Goal: Information Seeking & Learning: Learn about a topic

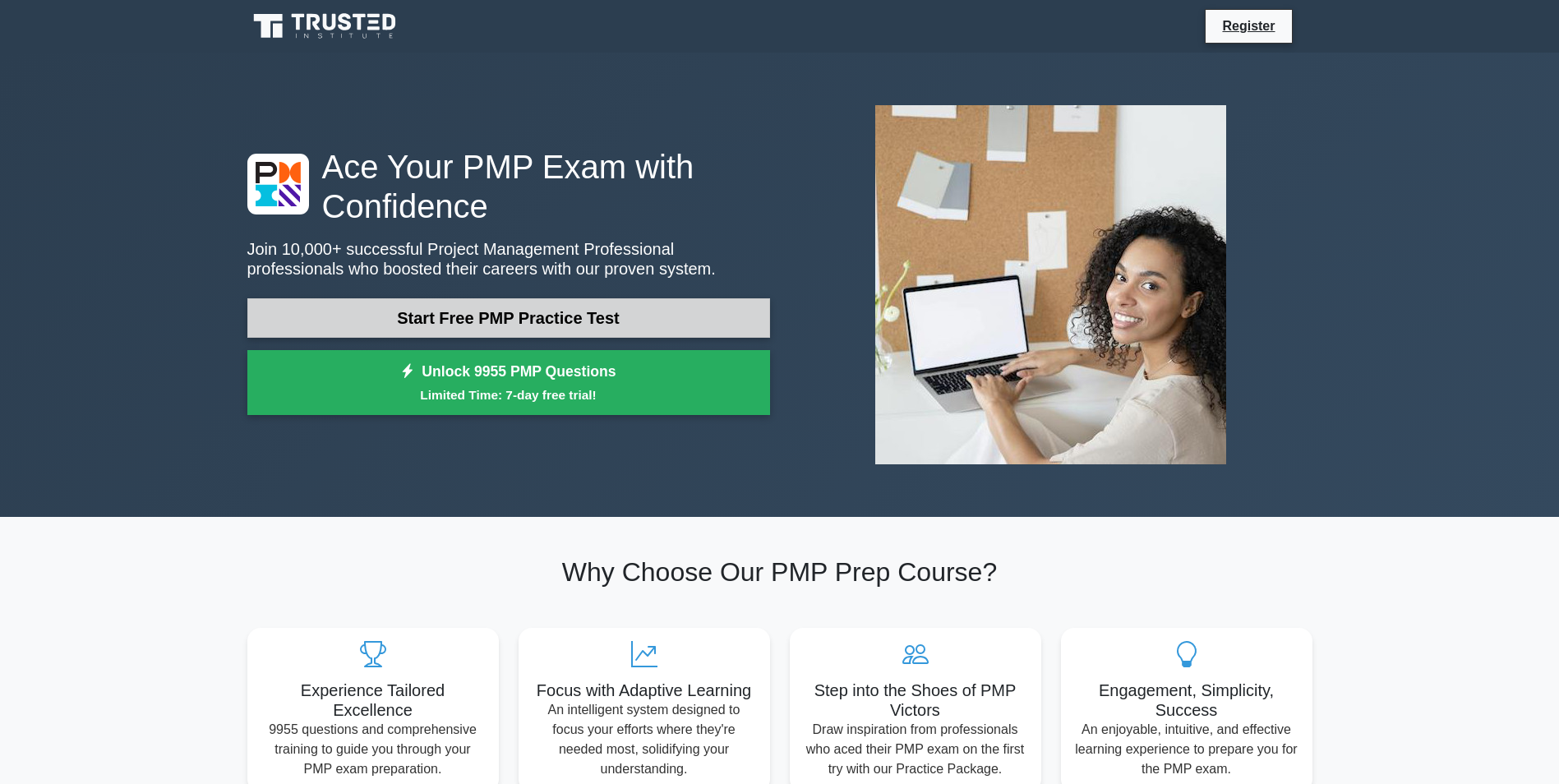
click at [460, 323] on link "Start Free PMP Practice Test" at bounding box center [508, 317] width 522 height 40
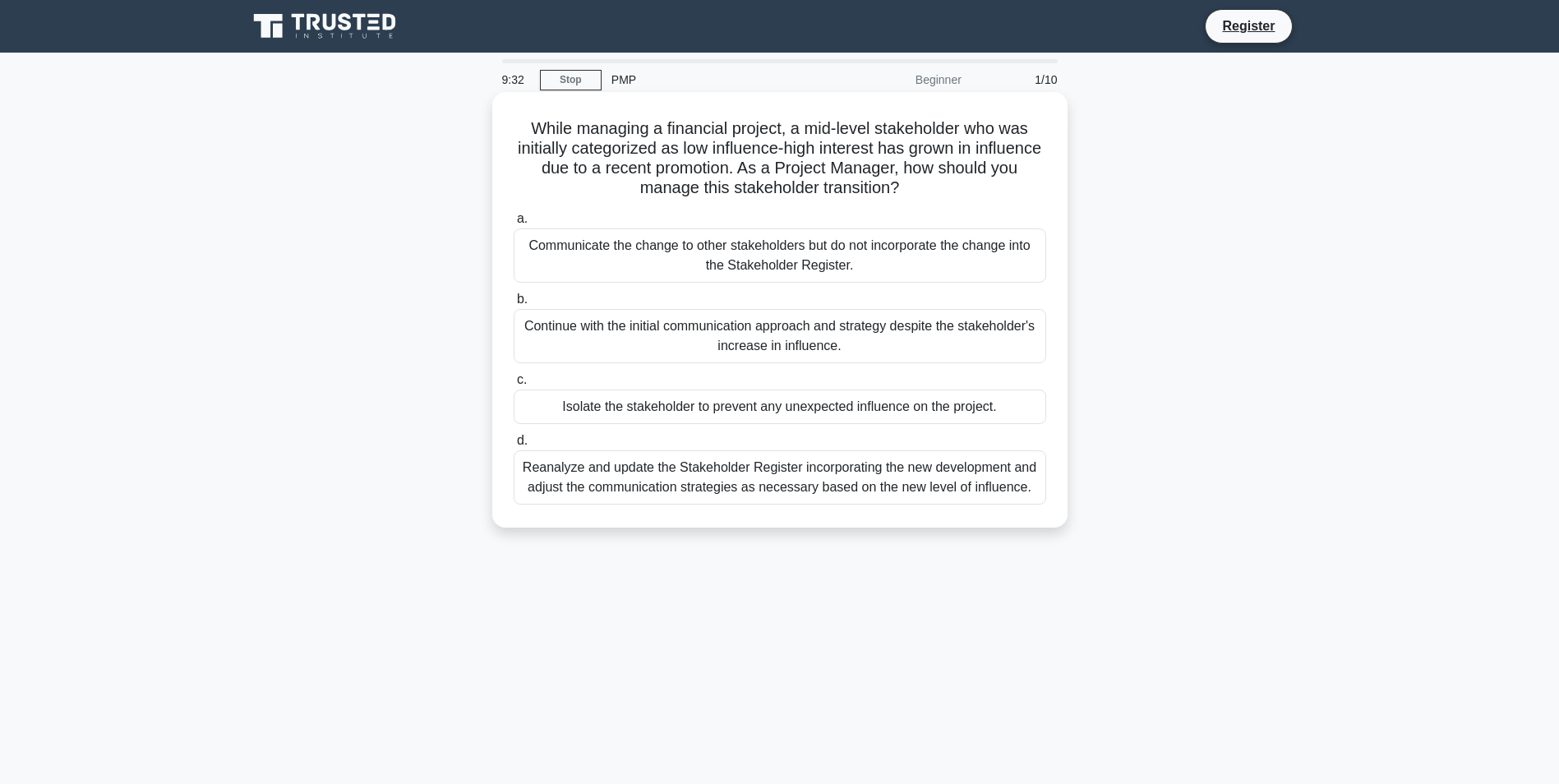
drag, startPoint x: 659, startPoint y: 120, endPoint x: 946, endPoint y: 190, distance: 295.4
click at [946, 190] on h5 "While managing a financial project, a mid-level stakeholder who was initially c…" at bounding box center [780, 158] width 536 height 80
click at [919, 189] on icon ".spinner_0XTQ{transform-origin:center;animation:spinner_y6GP .75s linear infini…" at bounding box center [909, 189] width 19 height 19
click at [937, 492] on div "Reanalyze and update the Stakeholder Register incorporating the new development…" at bounding box center [780, 478] width 533 height 54
click at [514, 446] on input "d. Reanalyze and update the Stakeholder Register incorporating the new developm…" at bounding box center [514, 440] width 0 height 11
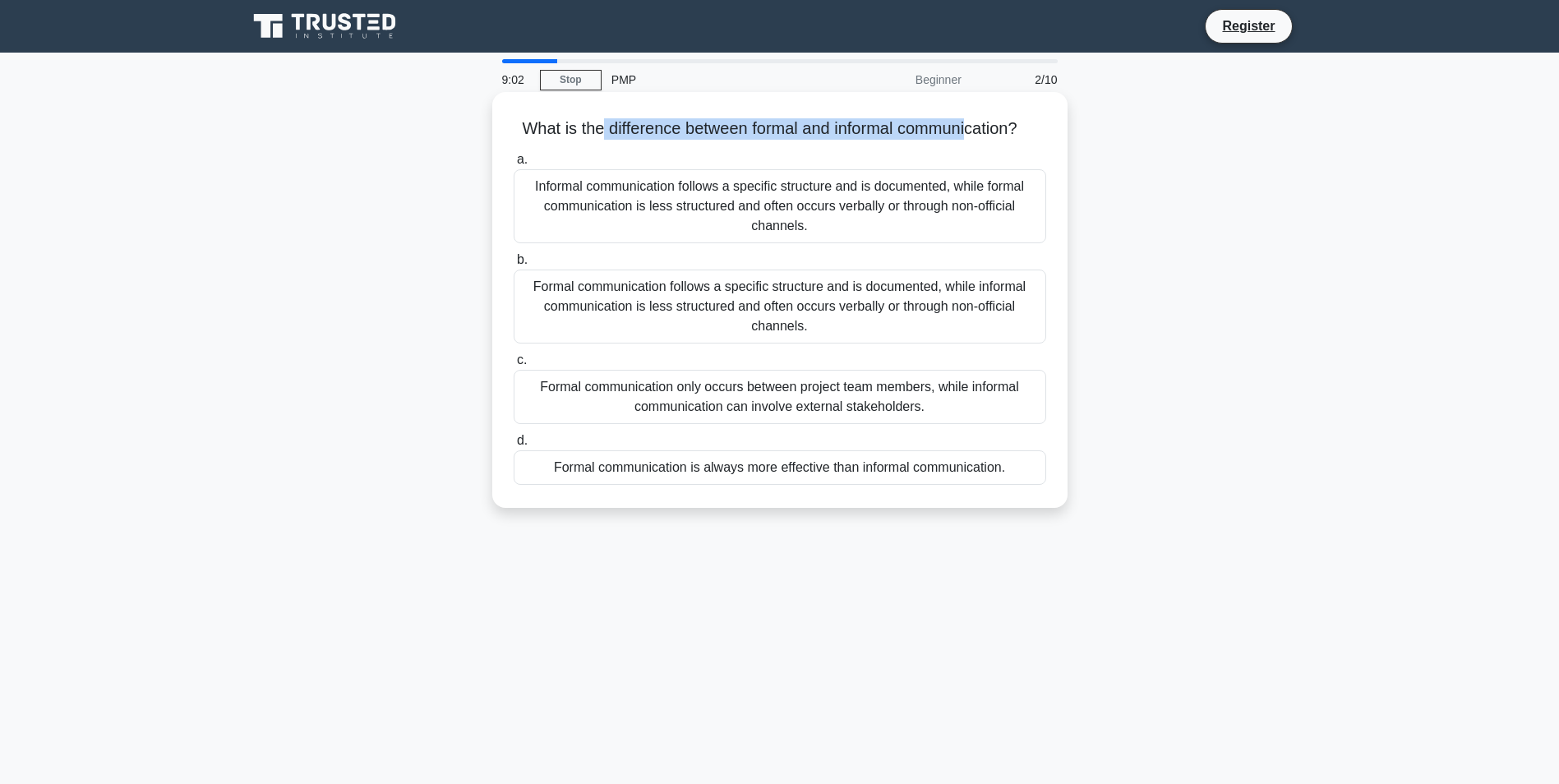
drag, startPoint x: 607, startPoint y: 134, endPoint x: 988, endPoint y: 138, distance: 381.0
click at [988, 138] on h5 "What is the difference between formal and informal communication? .spinner_0XTQ…" at bounding box center [780, 129] width 536 height 21
drag, startPoint x: 988, startPoint y: 138, endPoint x: 758, endPoint y: 154, distance: 230.6
click at [865, 173] on div "a. Informal communication follows a specific structure and is documented, while…" at bounding box center [780, 317] width 552 height 342
click at [683, 332] on div "Formal communication follows a specific structure and is documented, while info…" at bounding box center [780, 306] width 533 height 74
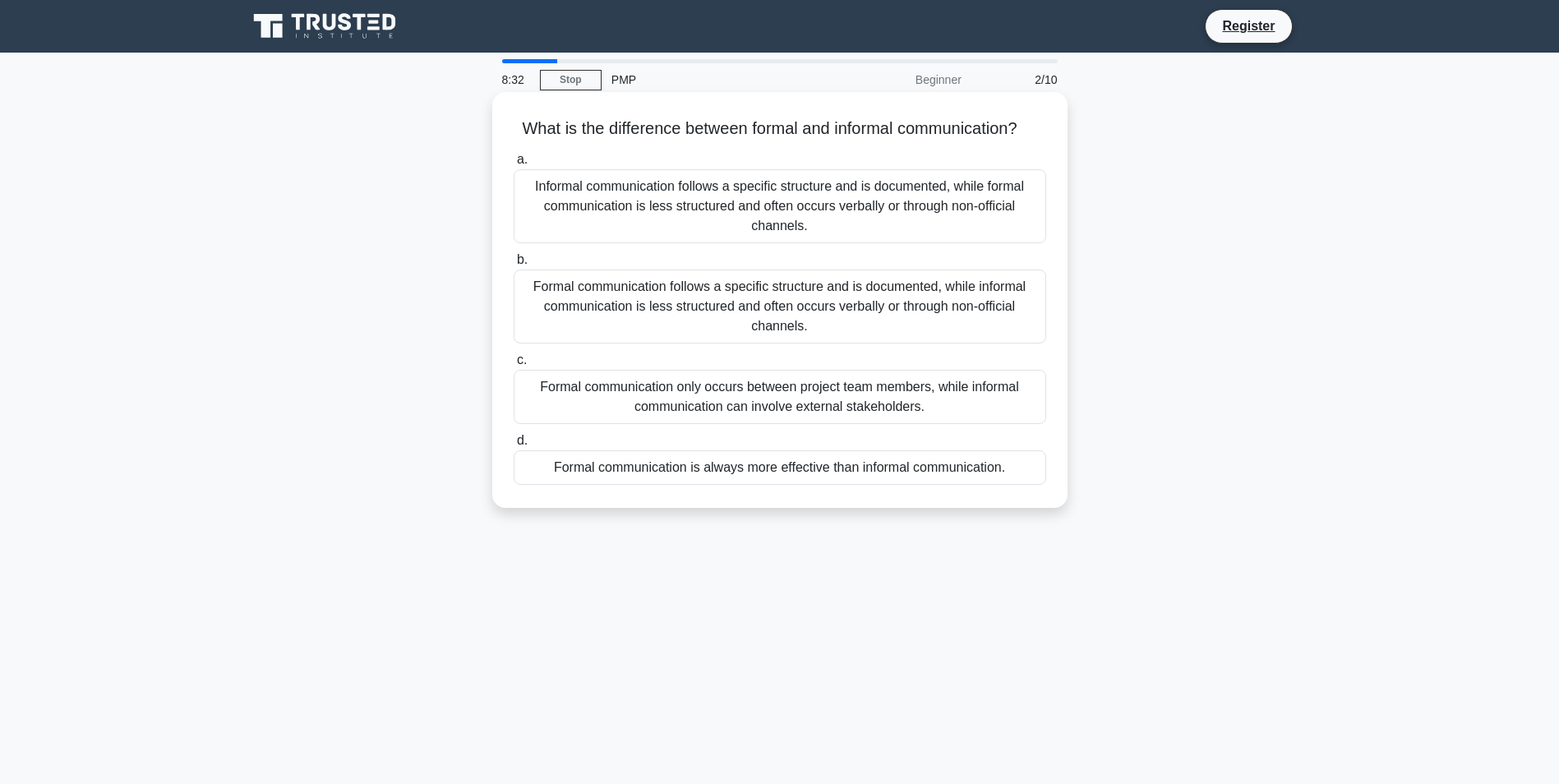
click at [514, 266] on input "b. Formal communication follows a specific structure and is documented, while i…" at bounding box center [514, 260] width 0 height 11
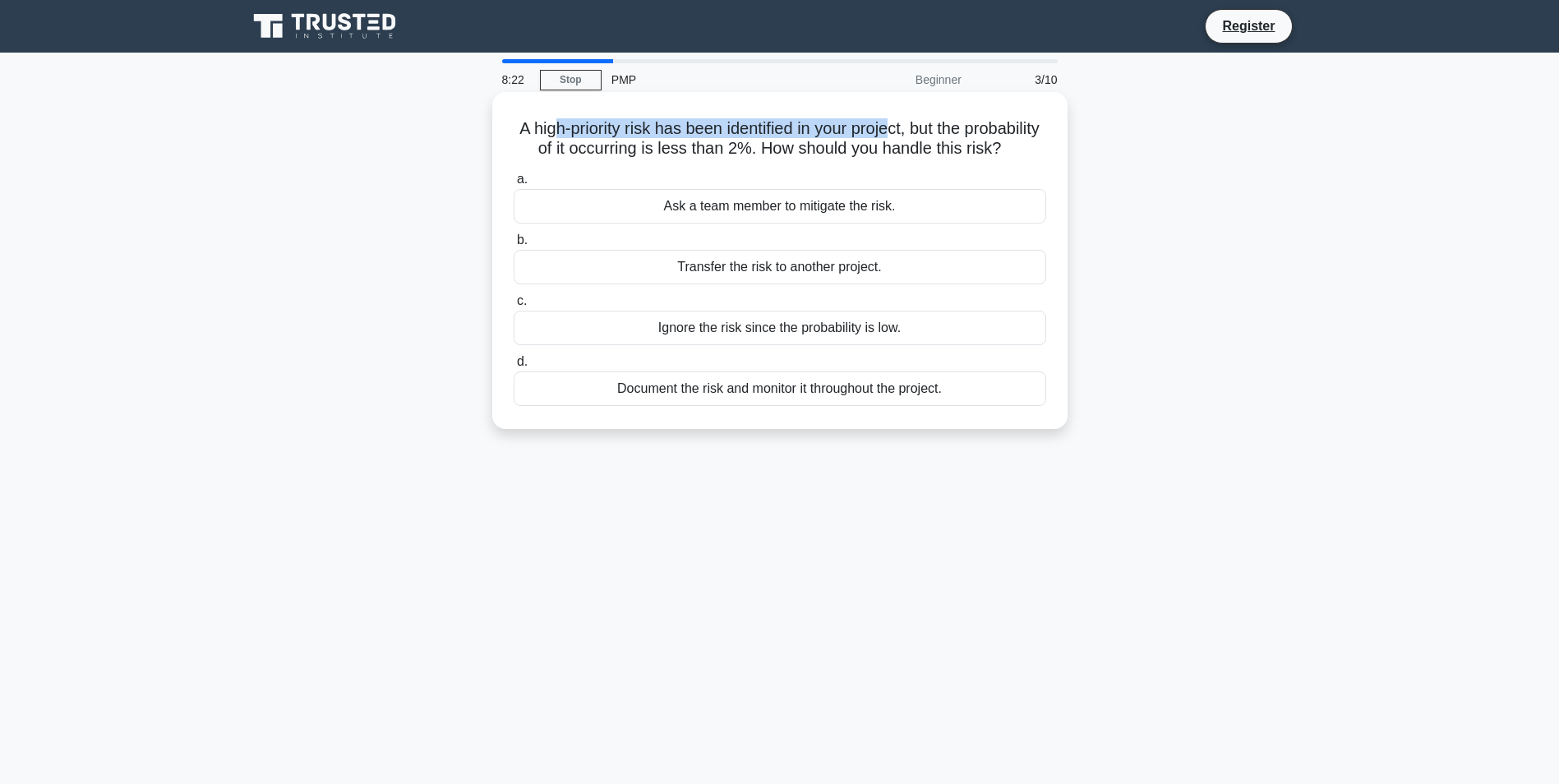
drag, startPoint x: 589, startPoint y: 125, endPoint x: 937, endPoint y: 132, distance: 348.1
click at [937, 132] on h5 "A high-priority risk has been identified in your project, but the probability o…" at bounding box center [780, 139] width 536 height 41
click at [666, 151] on h5 "A high-priority risk has been identified in your project, but the probability o…" at bounding box center [780, 139] width 536 height 41
drag, startPoint x: 612, startPoint y: 151, endPoint x: 852, endPoint y: 154, distance: 240.0
click at [852, 154] on h5 "A high-priority risk has been identified in your project, but the probability o…" at bounding box center [780, 139] width 536 height 41
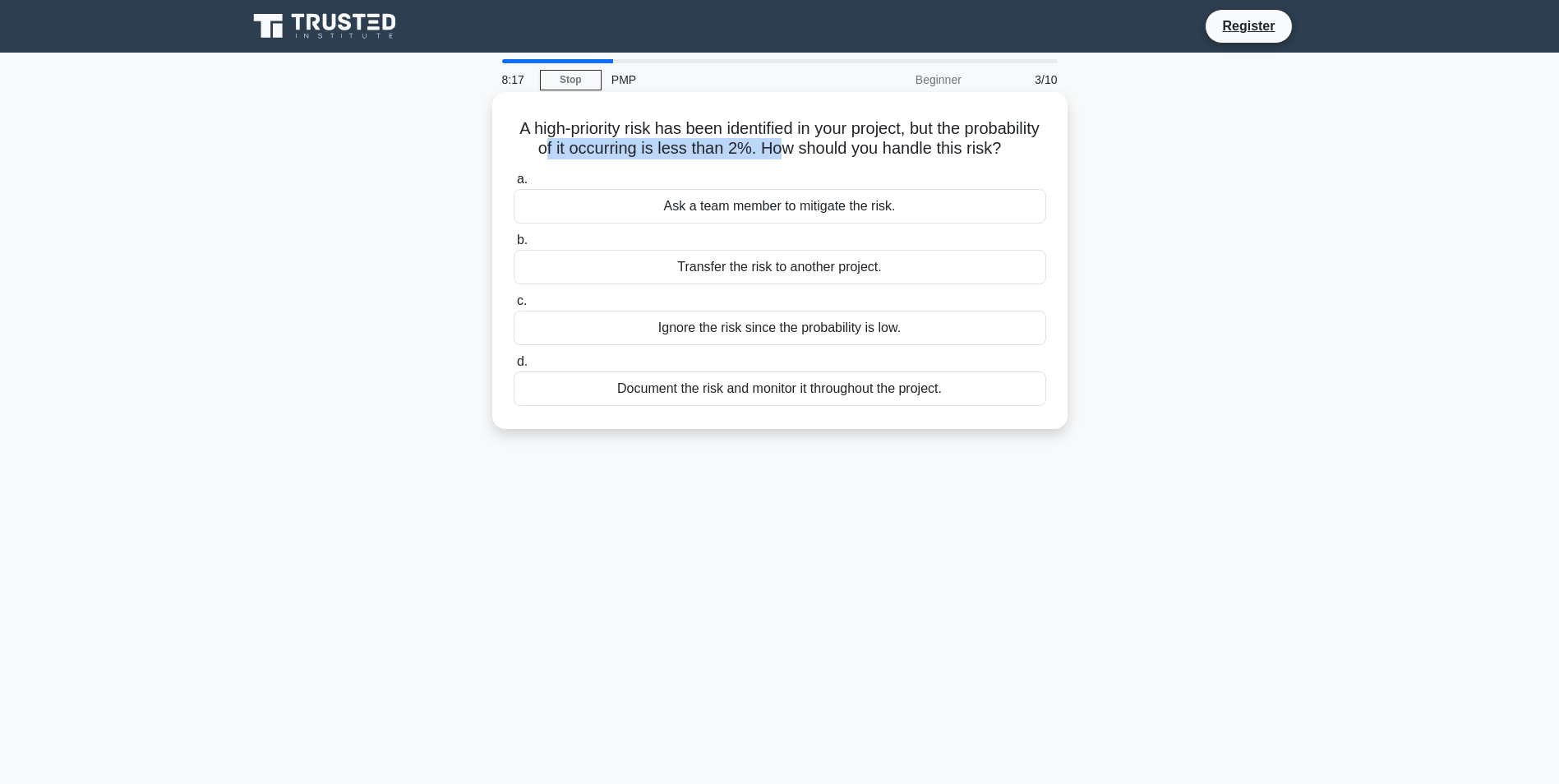
drag, startPoint x: 852, startPoint y: 154, endPoint x: 772, endPoint y: 158, distance: 80.1
click at [772, 158] on h5 "A high-priority risk has been identified in your project, but the probability o…" at bounding box center [780, 139] width 536 height 41
click at [708, 406] on div "Document the risk and monitor it throughout the project." at bounding box center [780, 389] width 533 height 35
click at [514, 367] on input "d. Document the risk and monitor it throughout the project." at bounding box center [514, 362] width 0 height 11
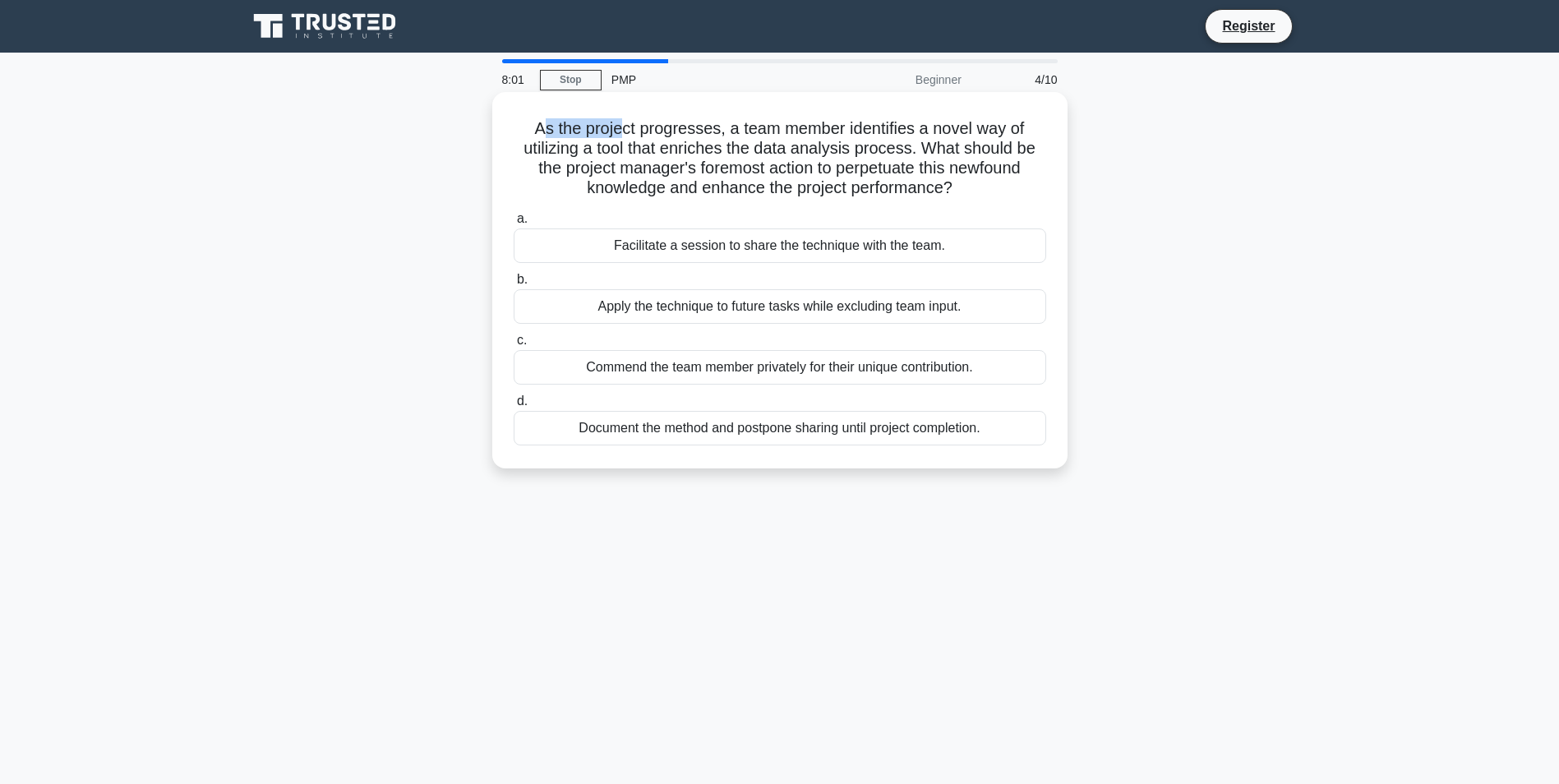
drag, startPoint x: 541, startPoint y: 130, endPoint x: 620, endPoint y: 132, distance: 79.0
click at [620, 132] on h5 "As the project progresses, a team member identifies a novel way of utilizing a …" at bounding box center [780, 158] width 536 height 80
drag, startPoint x: 620, startPoint y: 132, endPoint x: 760, endPoint y: 133, distance: 140.0
click at [760, 133] on h5 "As the project progresses, a team member identifies a novel way of utilizing a …" at bounding box center [780, 158] width 536 height 80
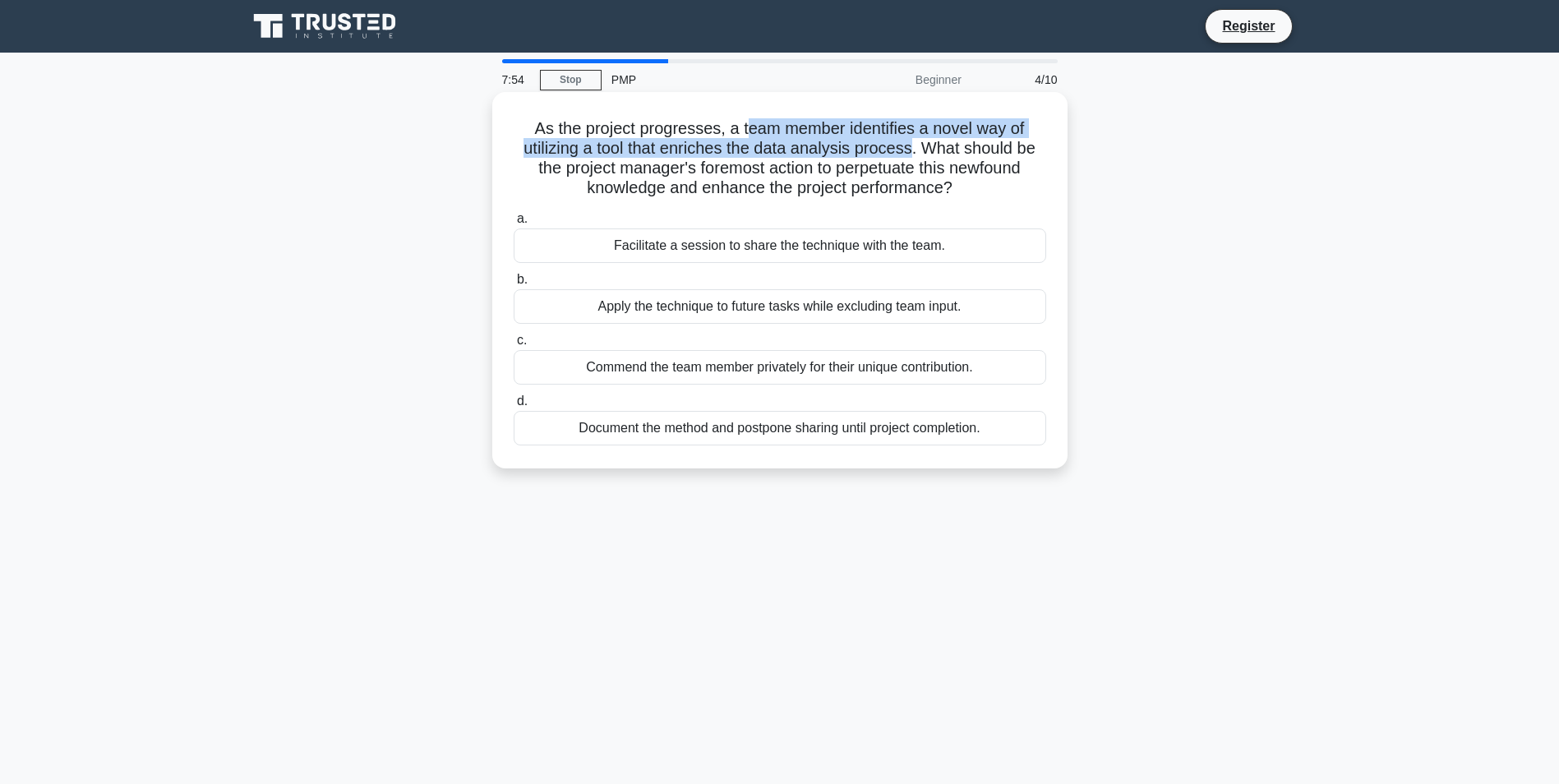
drag, startPoint x: 747, startPoint y: 126, endPoint x: 915, endPoint y: 156, distance: 170.7
click at [915, 156] on h5 "As the project progresses, a team member identifies a novel way of utilizing a …" at bounding box center [780, 158] width 536 height 80
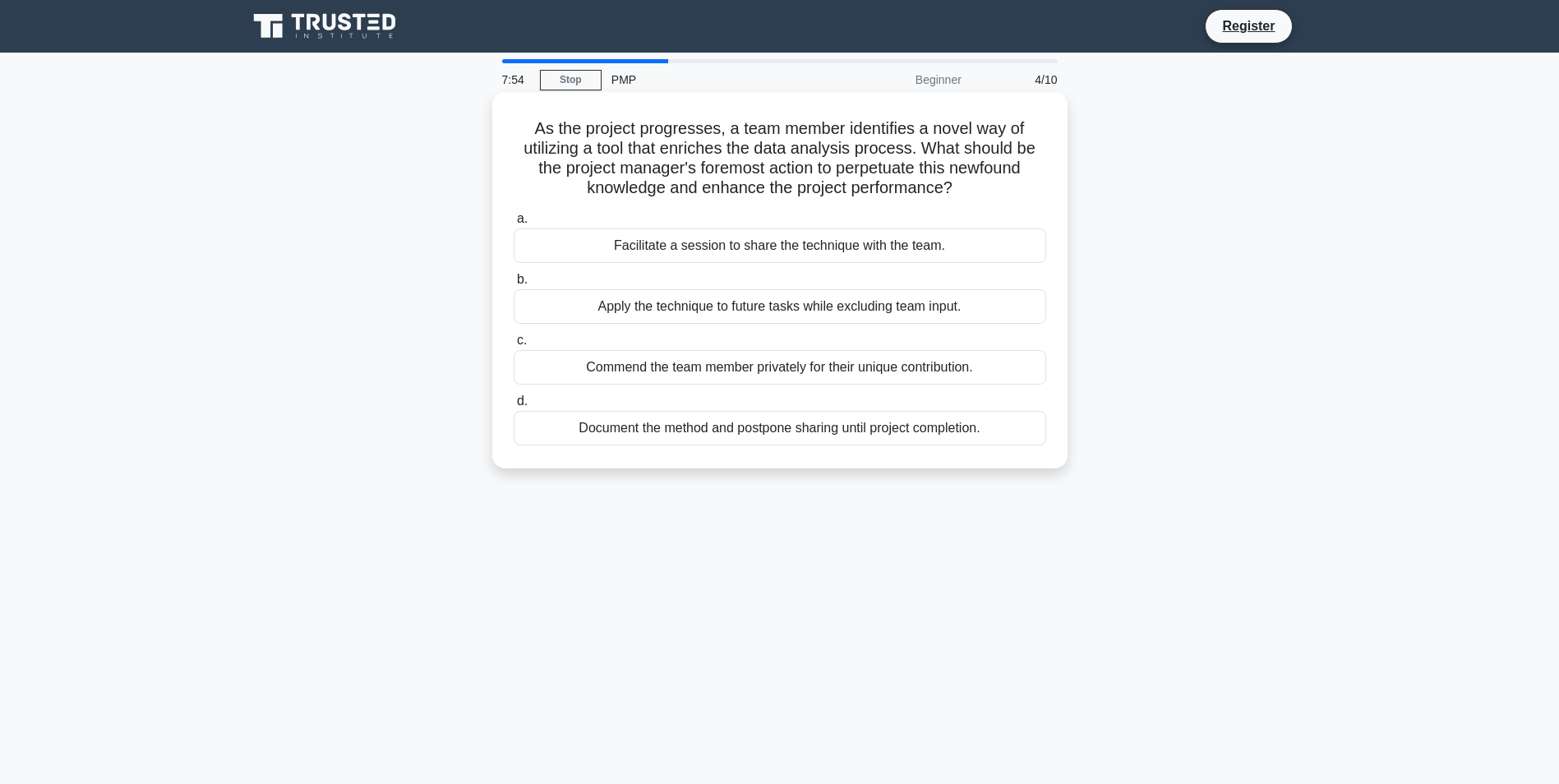
drag, startPoint x: 915, startPoint y: 156, endPoint x: 920, endPoint y: 147, distance: 10.3
click at [920, 147] on h5 "As the project progresses, a team member identifies a novel way of utilizing a …" at bounding box center [780, 158] width 536 height 80
drag, startPoint x: 931, startPoint y: 149, endPoint x: 976, endPoint y: 183, distance: 56.4
click at [976, 183] on h5 "As the project progresses, a team member identifies a novel way of utilizing a …" at bounding box center [780, 158] width 536 height 80
drag, startPoint x: 976, startPoint y: 183, endPoint x: 910, endPoint y: 178, distance: 66.2
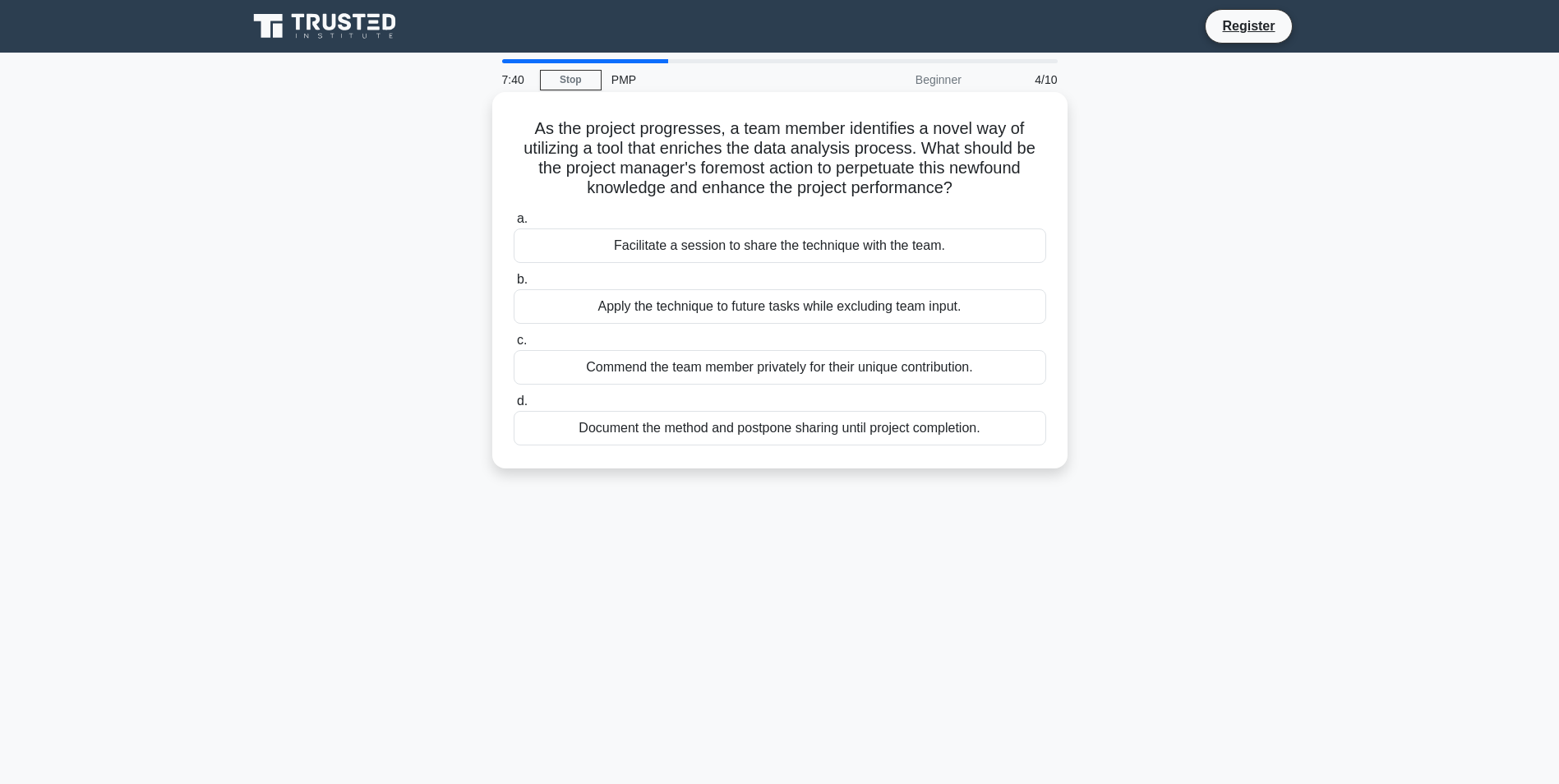
click at [910, 178] on h5 "As the project progresses, a team member identifies a novel way of utilizing a …" at bounding box center [780, 158] width 536 height 80
click at [699, 249] on div "Facilitate a session to share the technique with the team." at bounding box center [780, 246] width 533 height 35
click at [514, 224] on input "a. Facilitate a session to share the technique with the team." at bounding box center [514, 218] width 0 height 11
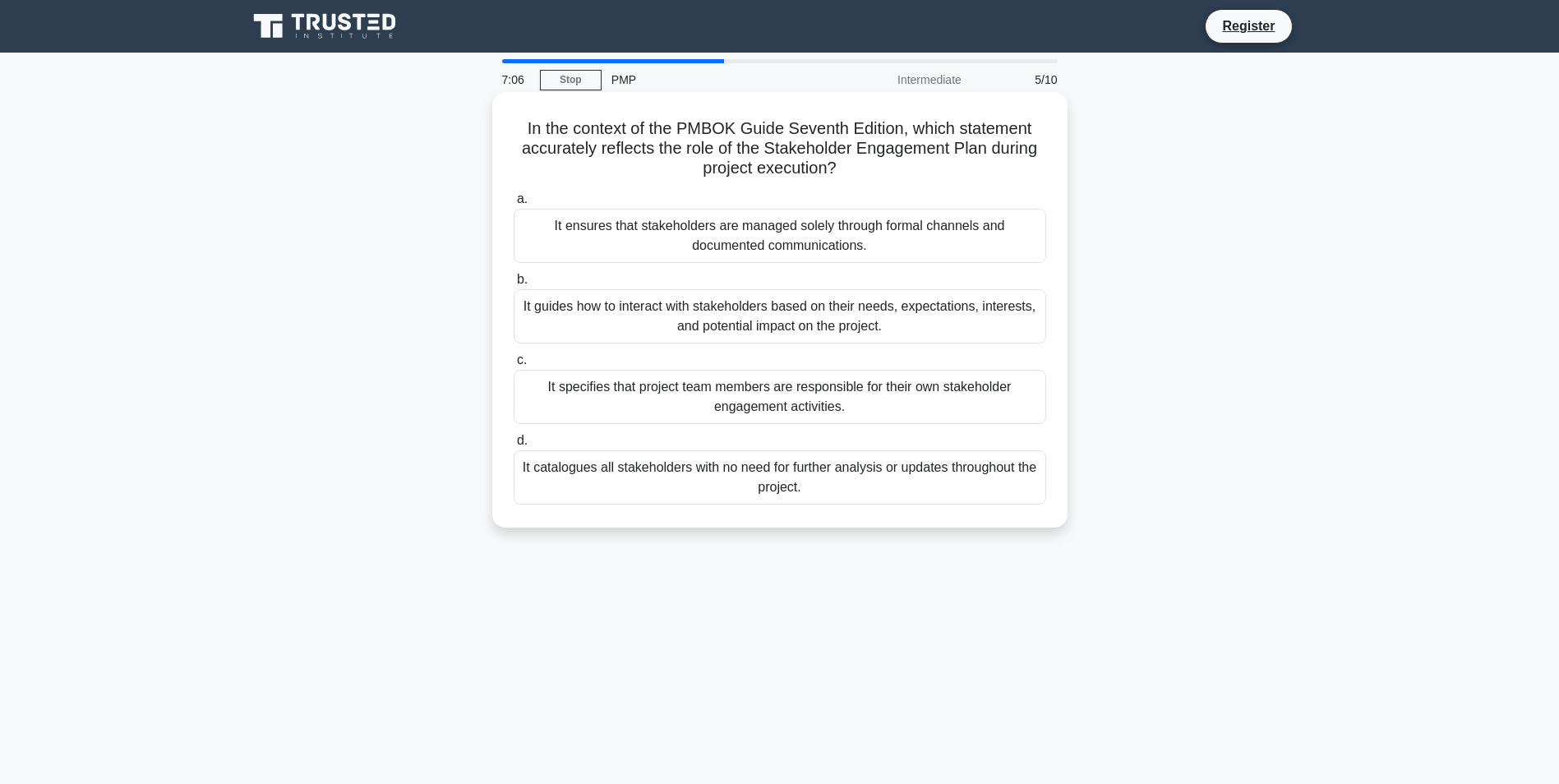
drag, startPoint x: 626, startPoint y: 127, endPoint x: 941, endPoint y: 174, distance: 318.5
click at [941, 174] on h5 "In the context of the PMBOK Guide Seventh Edition, which statement accurately r…" at bounding box center [780, 149] width 536 height 61
drag, startPoint x: 941, startPoint y: 174, endPoint x: 900, endPoint y: 166, distance: 41.8
click at [900, 166] on h5 "In the context of the PMBOK Guide Seventh Edition, which statement accurately r…" at bounding box center [780, 149] width 536 height 61
click at [596, 318] on div "It guides how to interact with stakeholders based on their needs, expectations,…" at bounding box center [780, 317] width 533 height 54
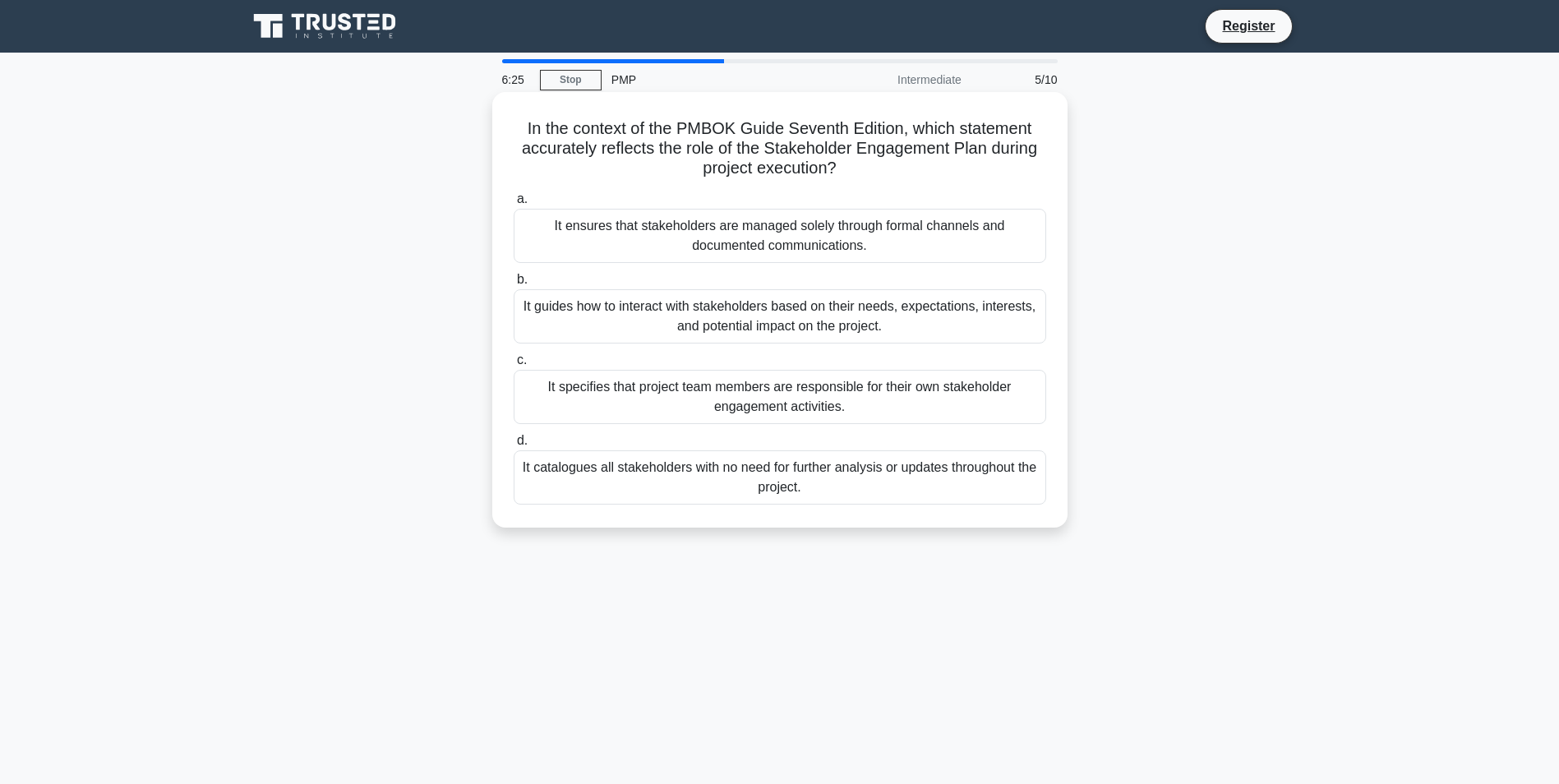
click at [514, 285] on input "b. It guides how to interact with stakeholders based on their needs, expectatio…" at bounding box center [514, 279] width 0 height 11
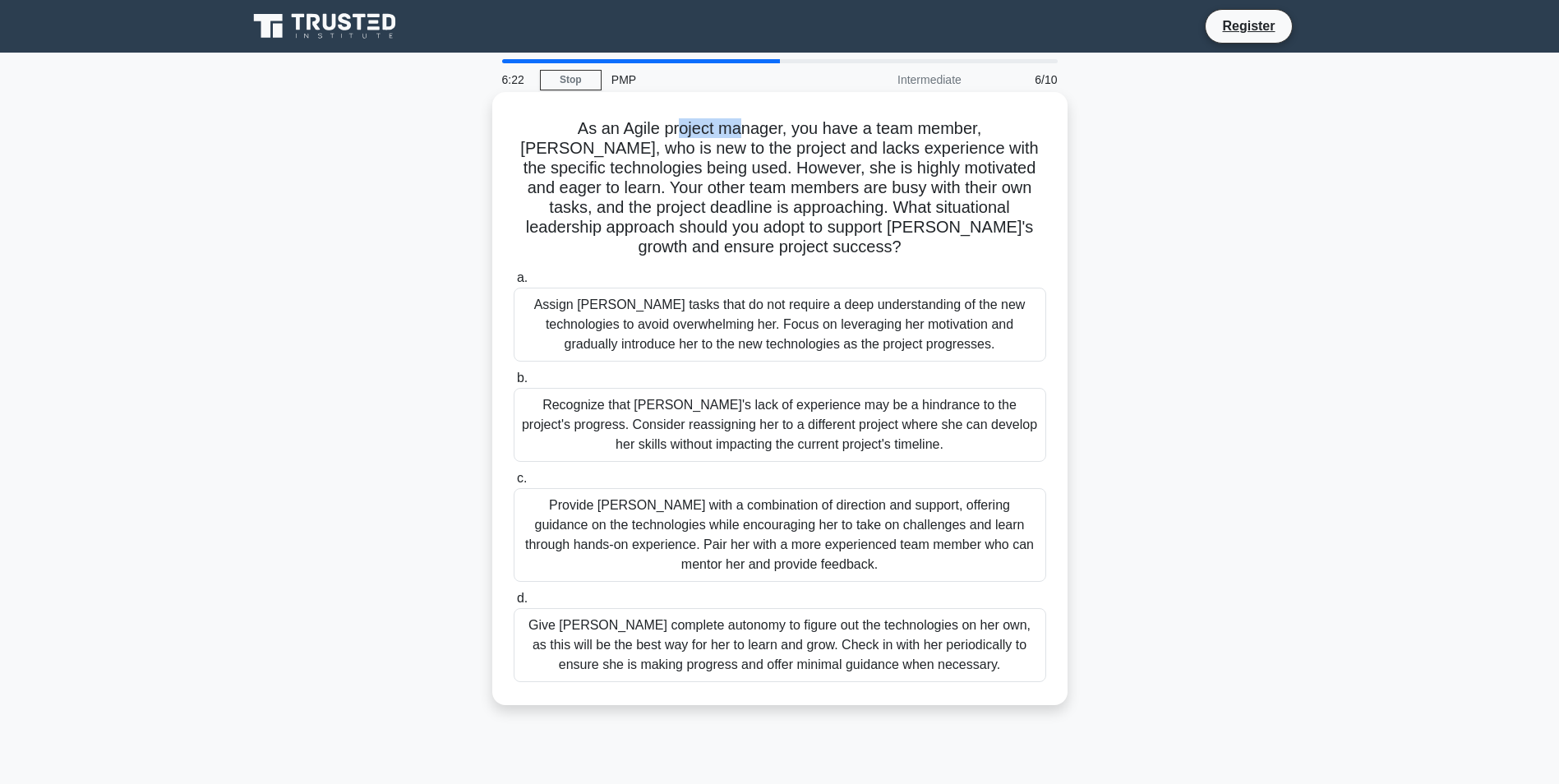
drag, startPoint x: 629, startPoint y: 128, endPoint x: 691, endPoint y: 129, distance: 62.0
click at [691, 129] on h5 "As an Agile project manager, you have a team member, Sarah, who is new to the p…" at bounding box center [780, 188] width 536 height 140
drag, startPoint x: 691, startPoint y: 129, endPoint x: 747, endPoint y: 135, distance: 56.3
click at [747, 135] on h5 "As an Agile project manager, you have a team member, Sarah, who is new to the p…" at bounding box center [780, 188] width 536 height 140
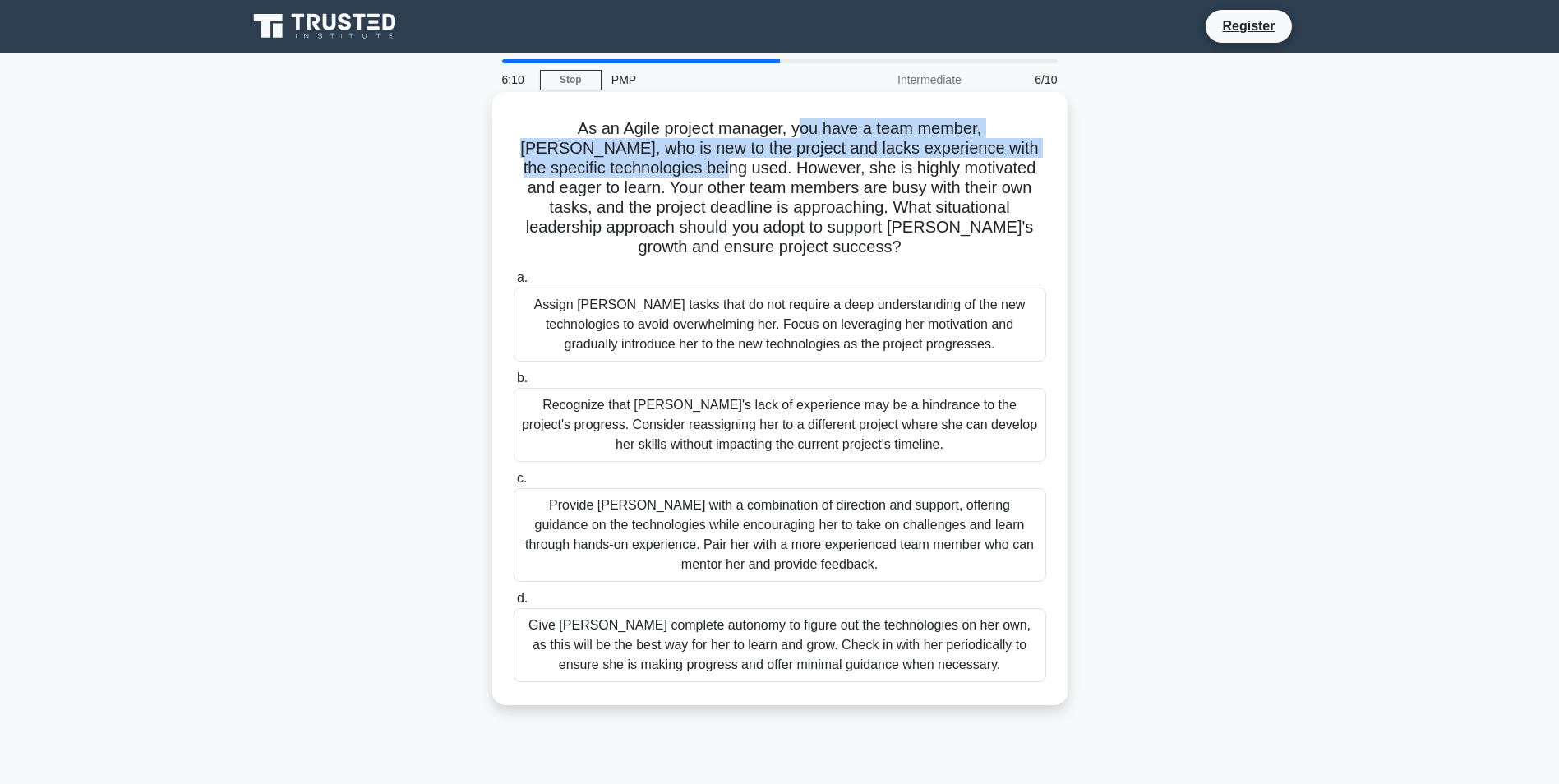
drag, startPoint x: 745, startPoint y: 134, endPoint x: 607, endPoint y: 173, distance: 143.4
click at [607, 173] on h5 "As an Agile project manager, you have a team member, Sarah, who is new to the p…" at bounding box center [780, 188] width 536 height 140
drag, startPoint x: 607, startPoint y: 173, endPoint x: 749, endPoint y: 137, distance: 146.5
click at [749, 137] on h5 "As an Agile project manager, you have a team member, Sarah, who is new to the p…" at bounding box center [780, 188] width 536 height 140
drag, startPoint x: 741, startPoint y: 130, endPoint x: 610, endPoint y: 172, distance: 137.6
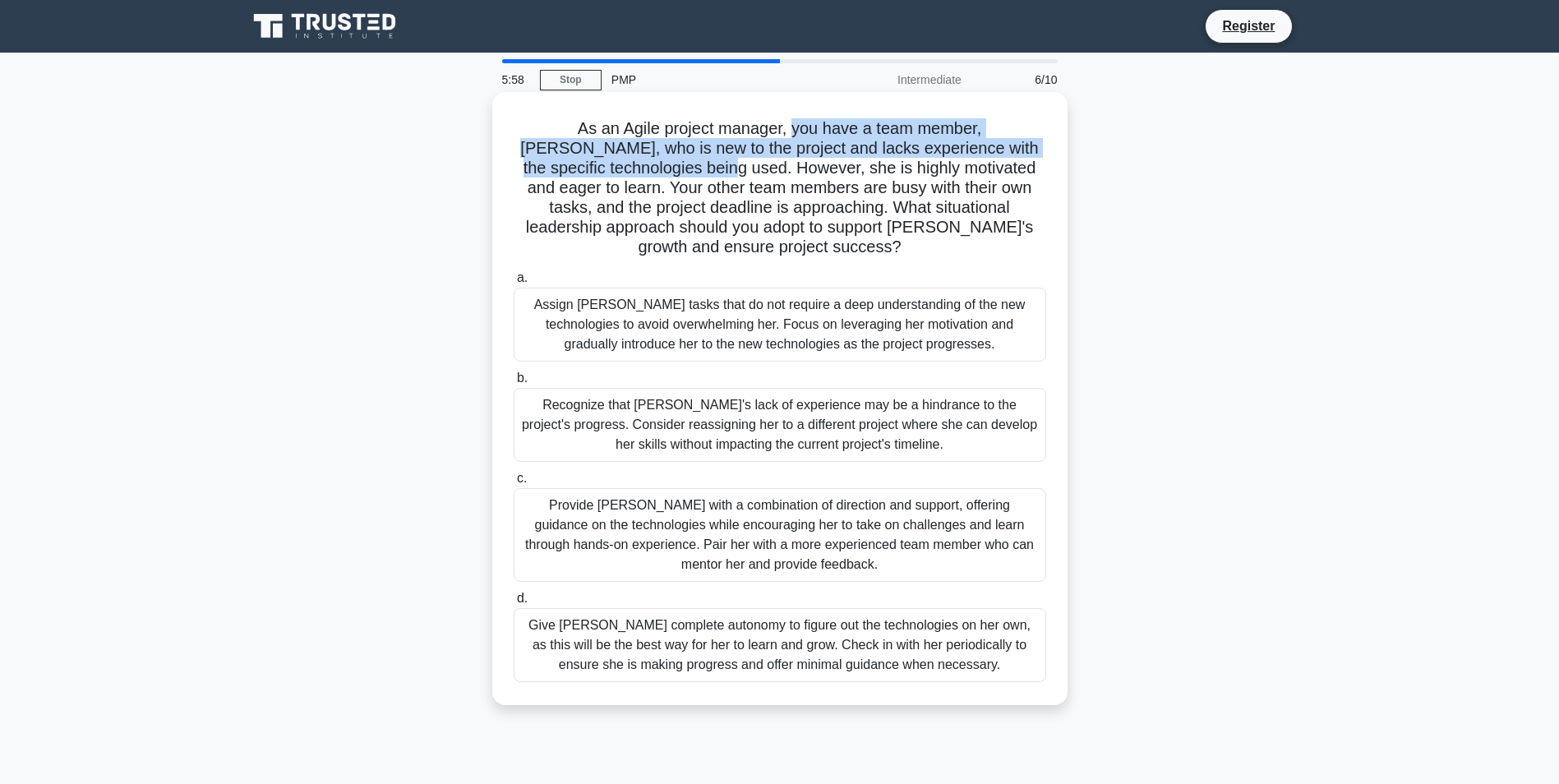
click at [610, 172] on h5 "As an Agile project manager, you have a team member, Sarah, who is new to the p…" at bounding box center [780, 188] width 536 height 140
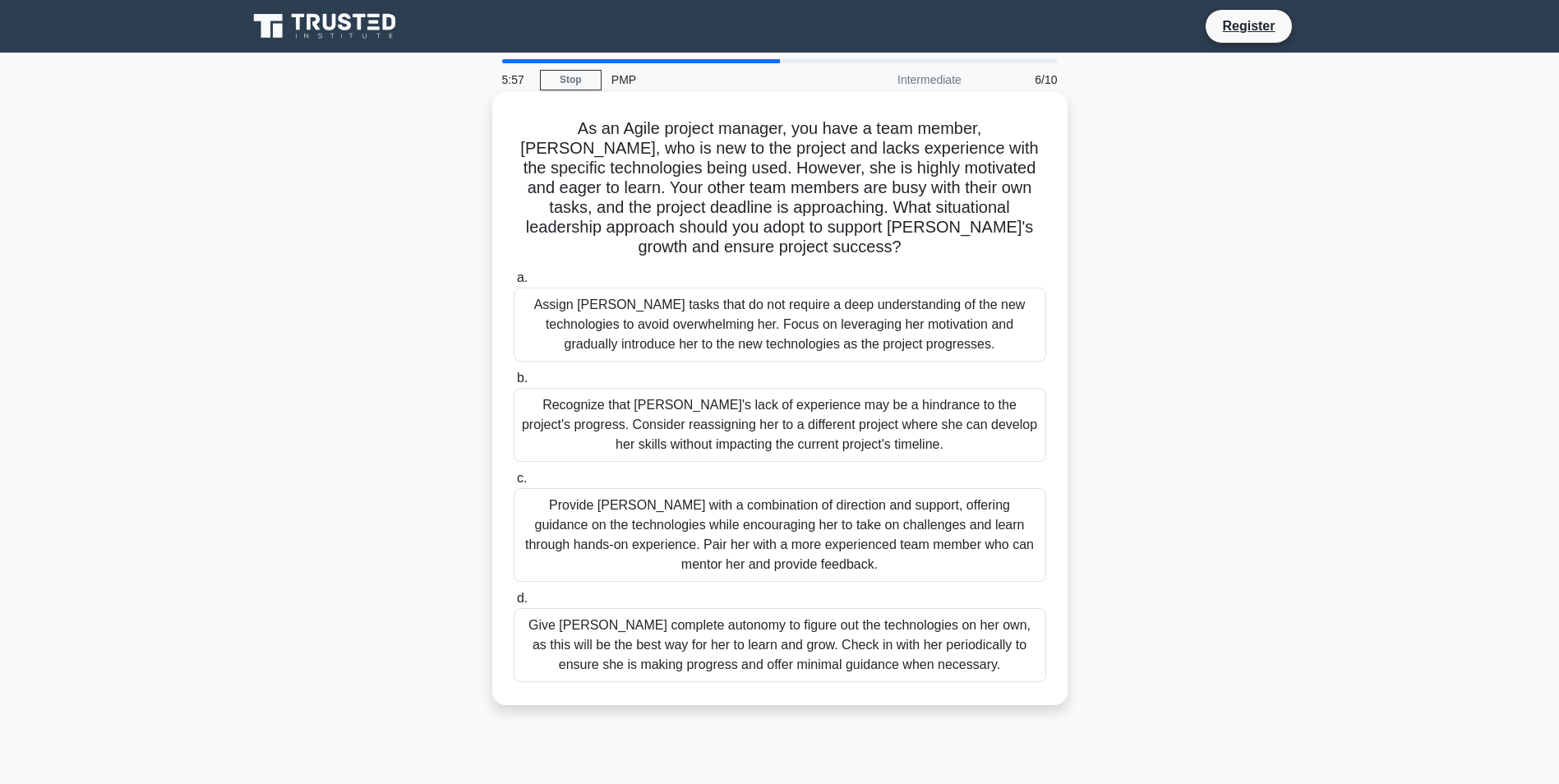
drag, startPoint x: 610, startPoint y: 172, endPoint x: 618, endPoint y: 174, distance: 8.2
click at [618, 174] on h5 "As an Agile project manager, you have a team member, Sarah, who is new to the p…" at bounding box center [780, 188] width 536 height 140
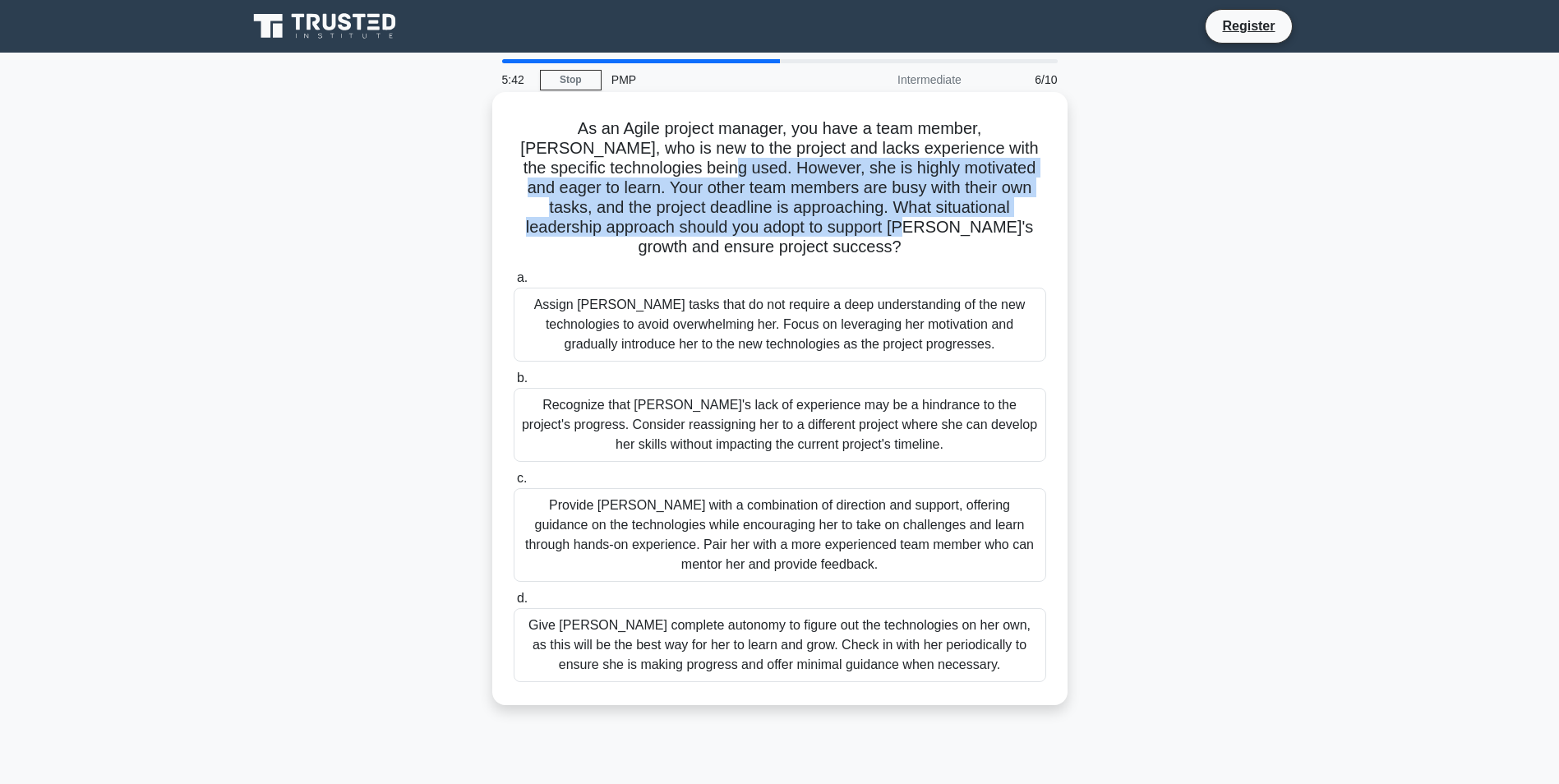
drag, startPoint x: 614, startPoint y: 172, endPoint x: 760, endPoint y: 237, distance: 159.8
click at [760, 237] on h5 "As an Agile project manager, you have a team member, Sarah, who is new to the p…" at bounding box center [780, 188] width 536 height 140
drag, startPoint x: 760, startPoint y: 237, endPoint x: 663, endPoint y: 221, distance: 98.3
click at [663, 221] on h5 "As an Agile project manager, you have a team member, Sarah, who is new to the p…" at bounding box center [780, 188] width 536 height 140
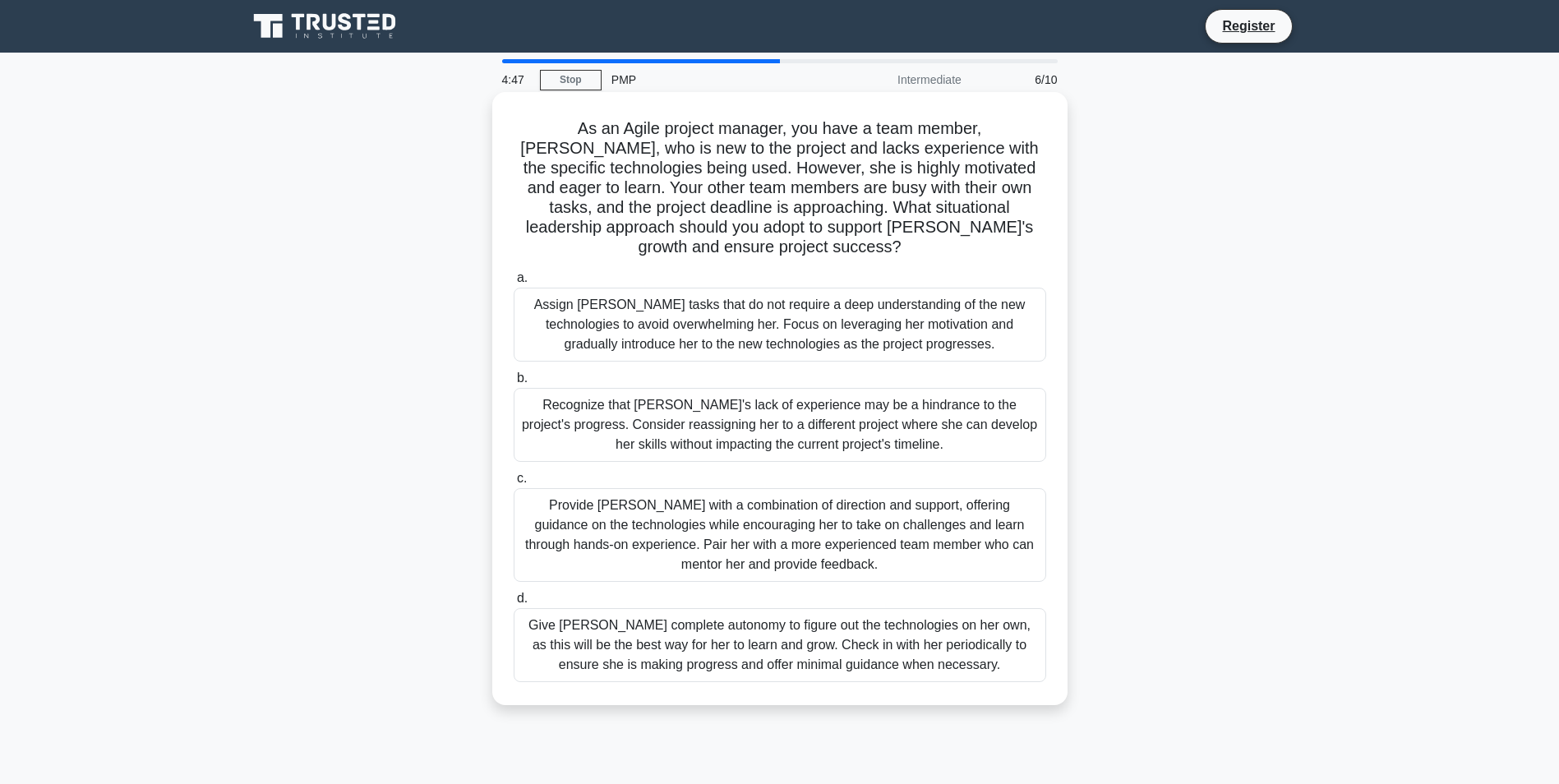
click at [915, 502] on div "Provide Sarah with a combination of direction and support, offering guidance on…" at bounding box center [780, 535] width 533 height 94
click at [514, 484] on input "c. Provide Sarah with a combination of direction and support, offering guidance…" at bounding box center [514, 478] width 0 height 11
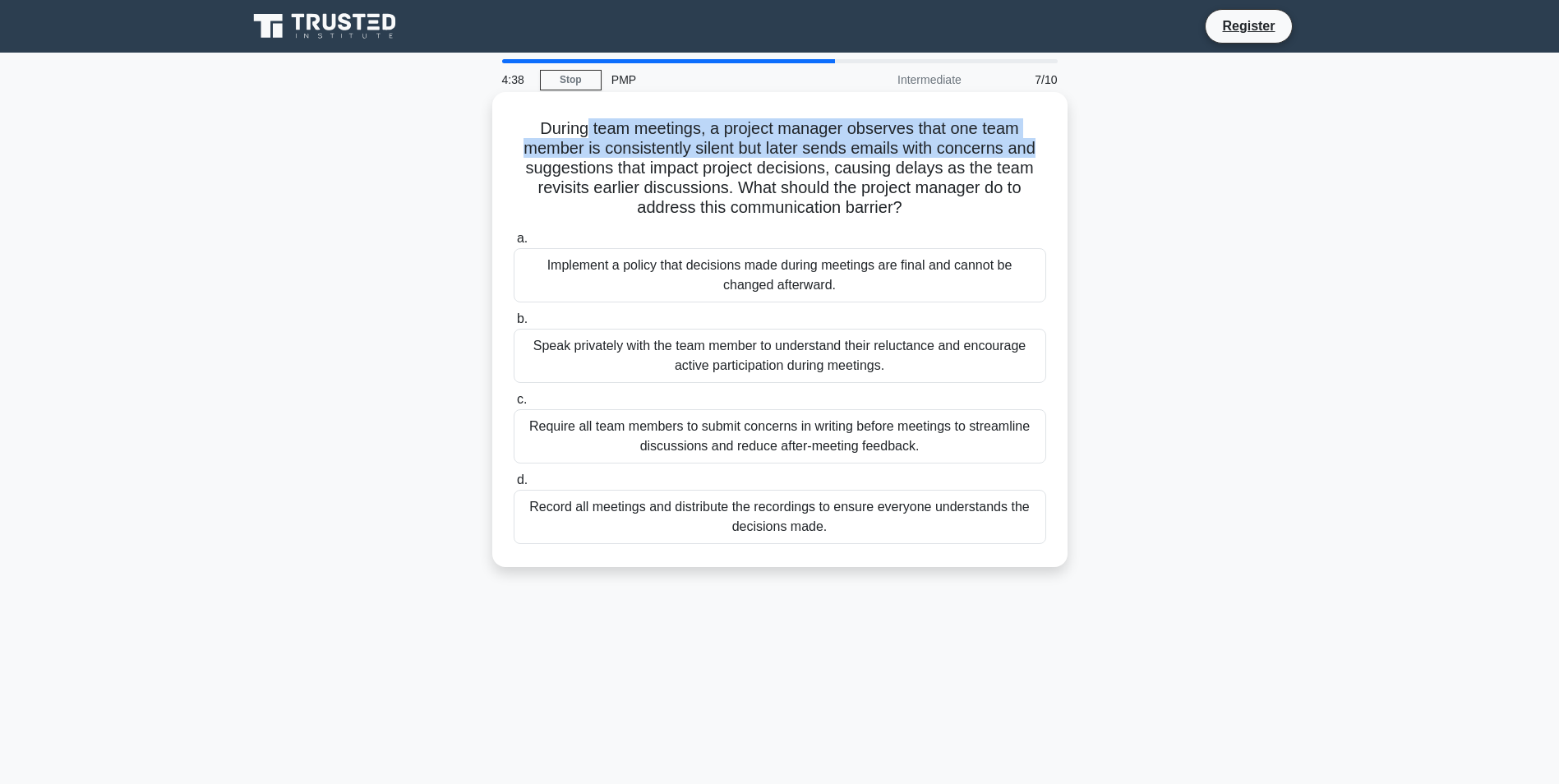
drag, startPoint x: 581, startPoint y: 132, endPoint x: 1045, endPoint y: 145, distance: 464.2
click at [1045, 145] on h5 "During team meetings, a project manager observes that one team member is consis…" at bounding box center [780, 168] width 536 height 100
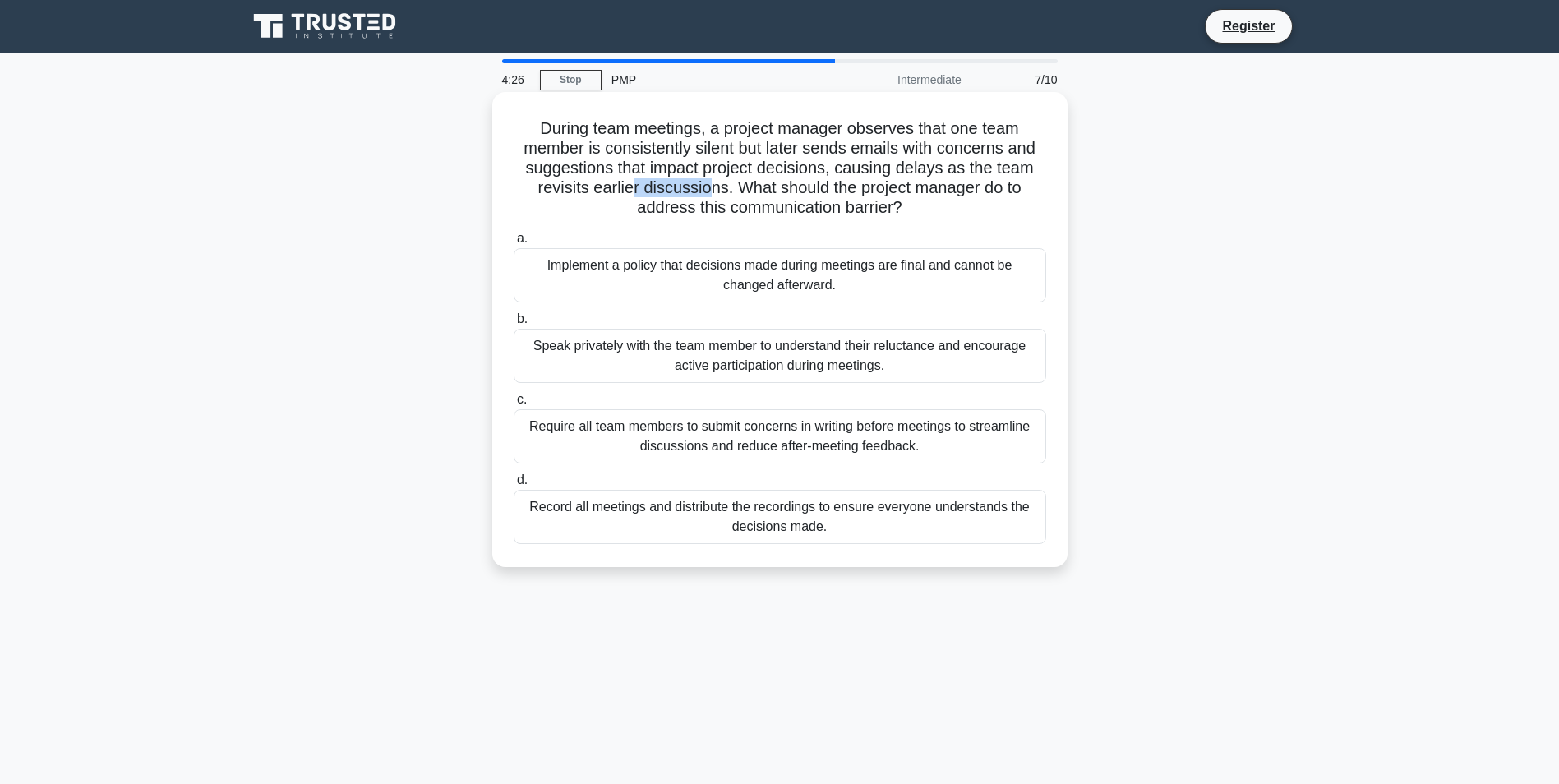
drag, startPoint x: 627, startPoint y: 180, endPoint x: 707, endPoint y: 194, distance: 81.2
click at [707, 194] on h5 "During team meetings, a project manager observes that one team member is consis…" at bounding box center [780, 168] width 536 height 100
drag, startPoint x: 707, startPoint y: 194, endPoint x: 740, endPoint y: 200, distance: 33.5
click at [740, 200] on h5 "During team meetings, a project manager observes that one team member is consis…" at bounding box center [780, 168] width 536 height 100
drag, startPoint x: 709, startPoint y: 205, endPoint x: 777, endPoint y: 208, distance: 68.1
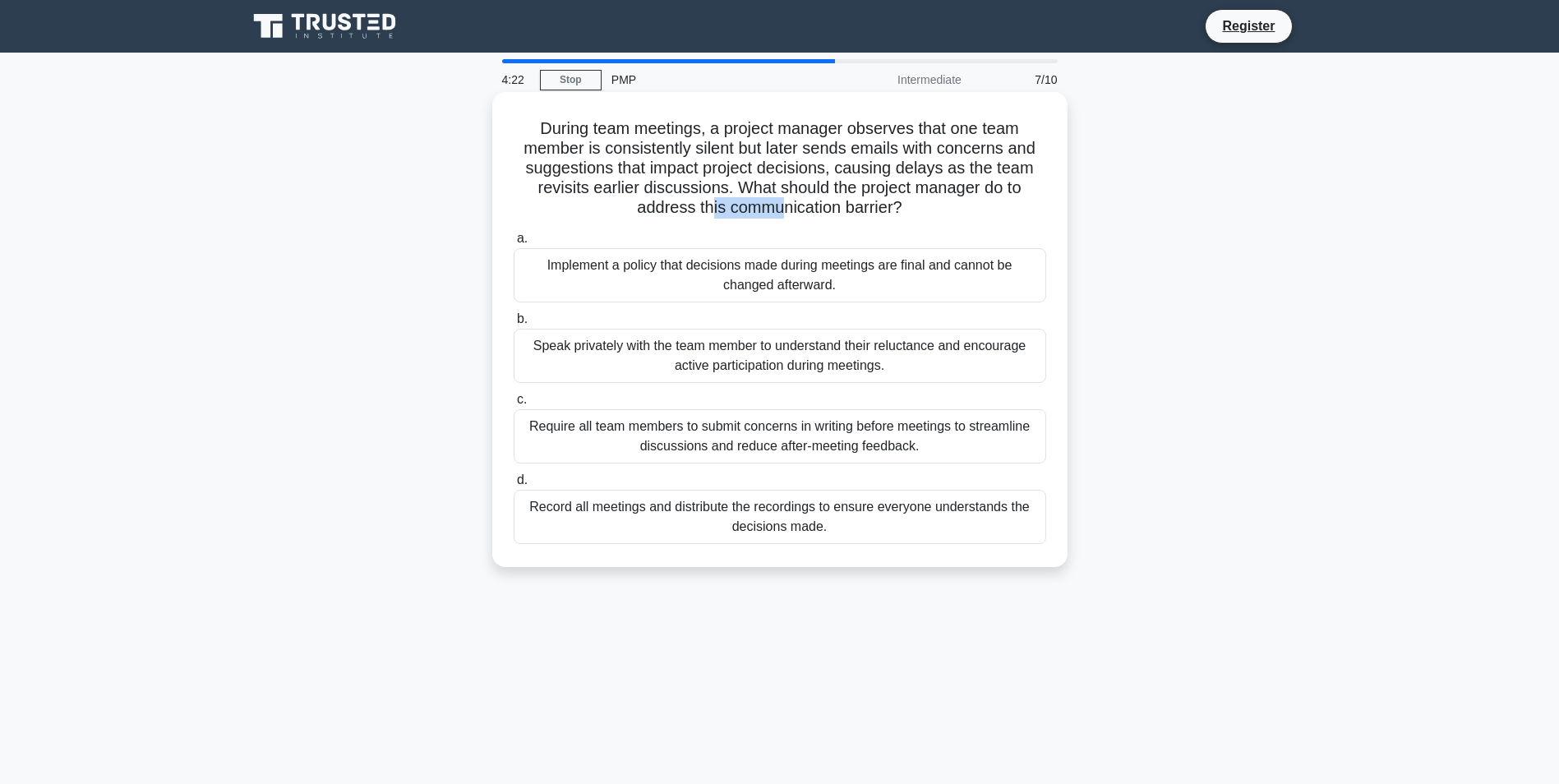
click at [777, 208] on h5 "During team meetings, a project manager observes that one team member is consis…" at bounding box center [780, 168] width 536 height 100
drag, startPoint x: 777, startPoint y: 208, endPoint x: 672, endPoint y: 208, distance: 105.0
click at [672, 208] on h5 "During team meetings, a project manager observes that one team member is consis…" at bounding box center [780, 168] width 536 height 100
click at [781, 373] on div "Speak privately with the team member to understand their reluctance and encoura…" at bounding box center [780, 356] width 533 height 54
click at [514, 324] on input "b. Speak privately with the team member to understand their reluctance and enco…" at bounding box center [514, 319] width 0 height 11
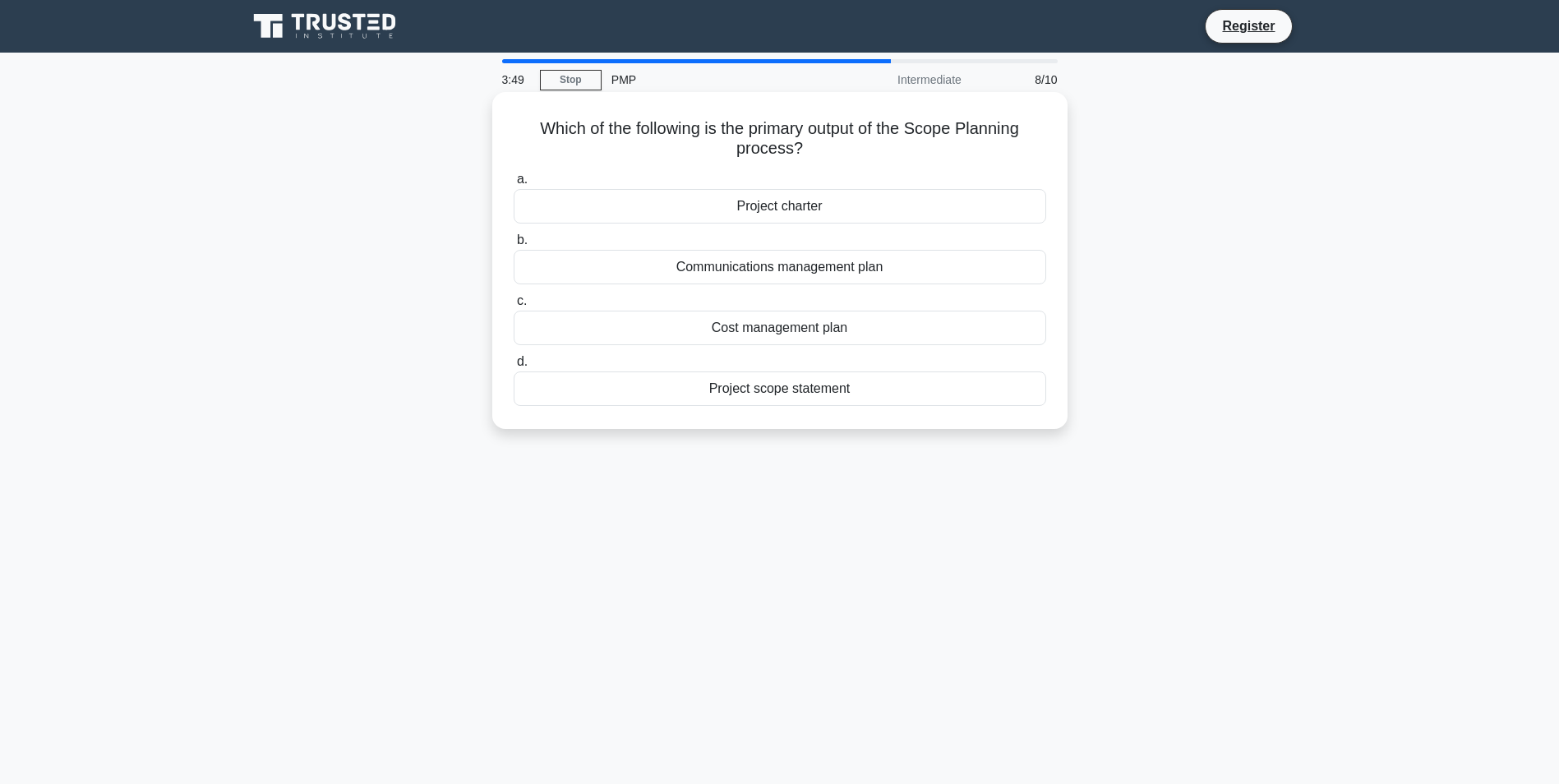
drag, startPoint x: 581, startPoint y: 128, endPoint x: 833, endPoint y: 140, distance: 252.3
click at [833, 140] on h5 "Which of the following is the primary output of the Scope Planning process? .sp…" at bounding box center [780, 139] width 536 height 41
drag, startPoint x: 833, startPoint y: 140, endPoint x: 811, endPoint y: 159, distance: 29.1
click at [811, 159] on icon ".spinner_0XTQ{transform-origin:center;animation:spinner_y6GP .75s linear infini…" at bounding box center [812, 149] width 19 height 19
click at [758, 386] on div "Project scope statement" at bounding box center [780, 389] width 533 height 35
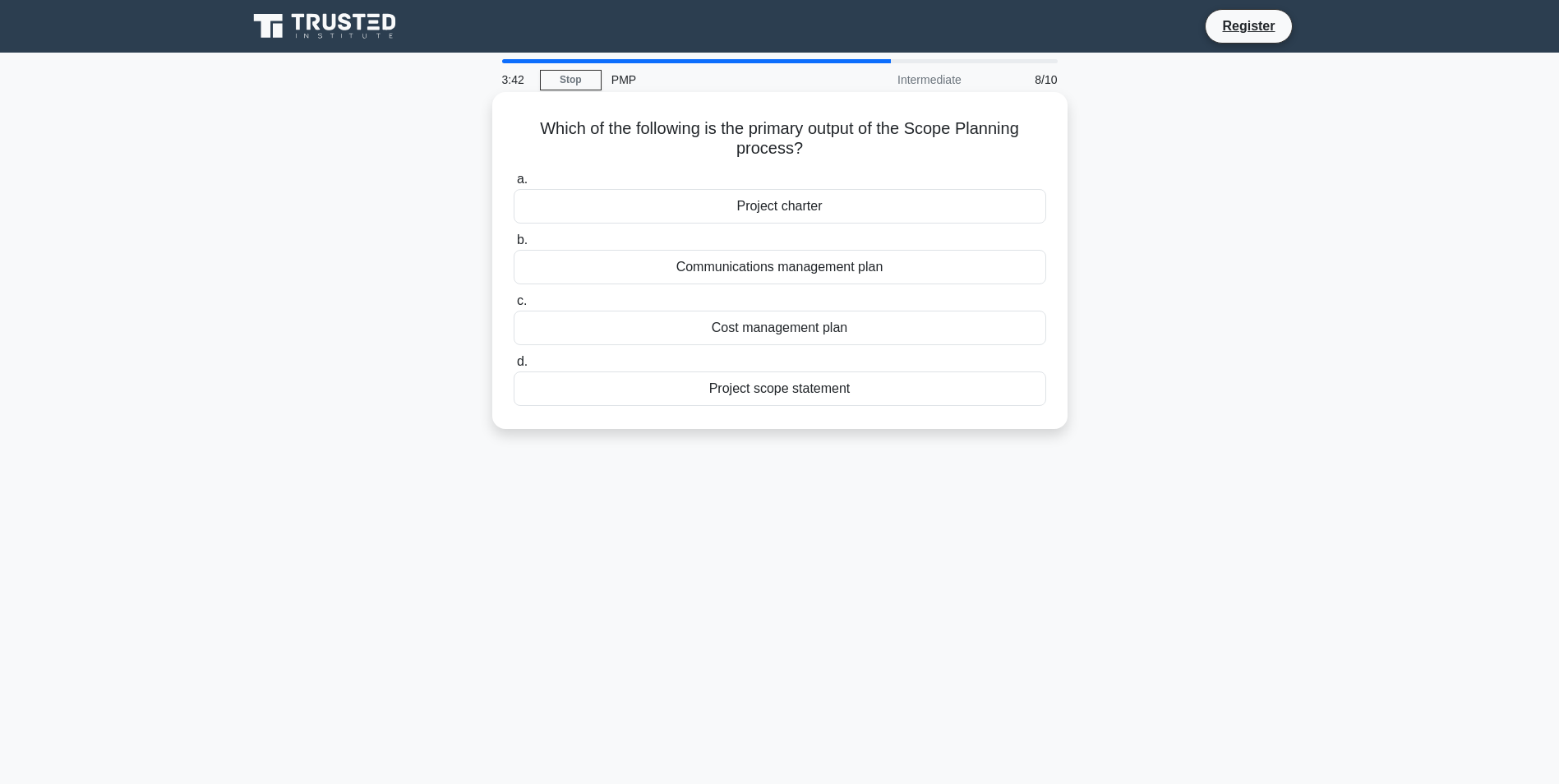
click at [514, 367] on input "d. Project scope statement" at bounding box center [514, 362] width 0 height 11
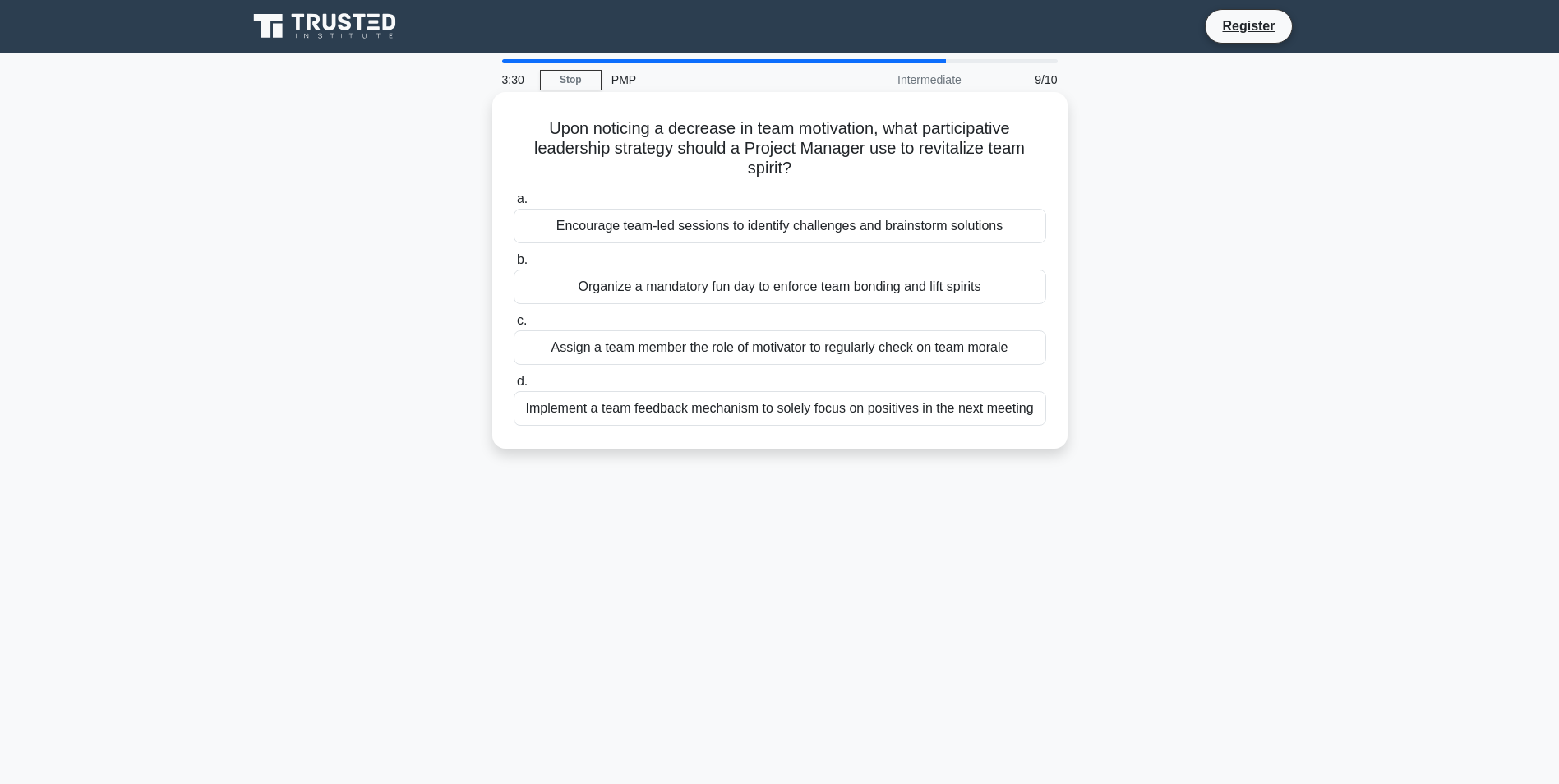
drag, startPoint x: 559, startPoint y: 127, endPoint x: 817, endPoint y: 171, distance: 261.7
click at [817, 171] on h5 "Upon noticing a decrease in team motivation, what participative leadership stra…" at bounding box center [780, 149] width 536 height 61
drag, startPoint x: 817, startPoint y: 171, endPoint x: 782, endPoint y: 160, distance: 36.7
click at [782, 160] on h5 "Upon noticing a decrease in team motivation, what participative leadership stra…" at bounding box center [780, 149] width 536 height 61
click at [840, 229] on div "Encourage team-led sessions to identify challenges and brainstorm solutions" at bounding box center [780, 226] width 533 height 35
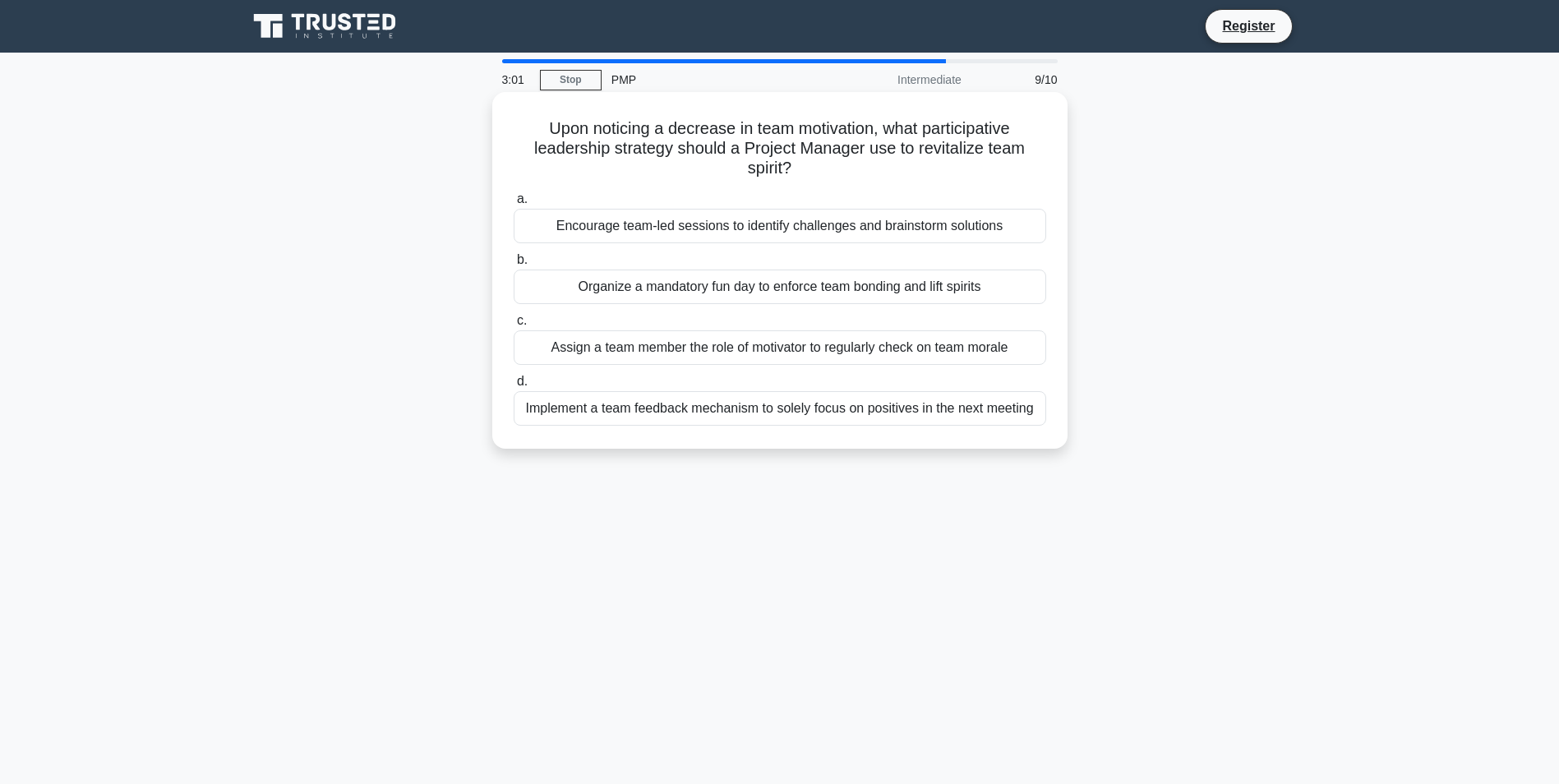
click at [514, 205] on input "a. Encourage team-led sessions to identify challenges and brainstorm solutions" at bounding box center [514, 199] width 0 height 11
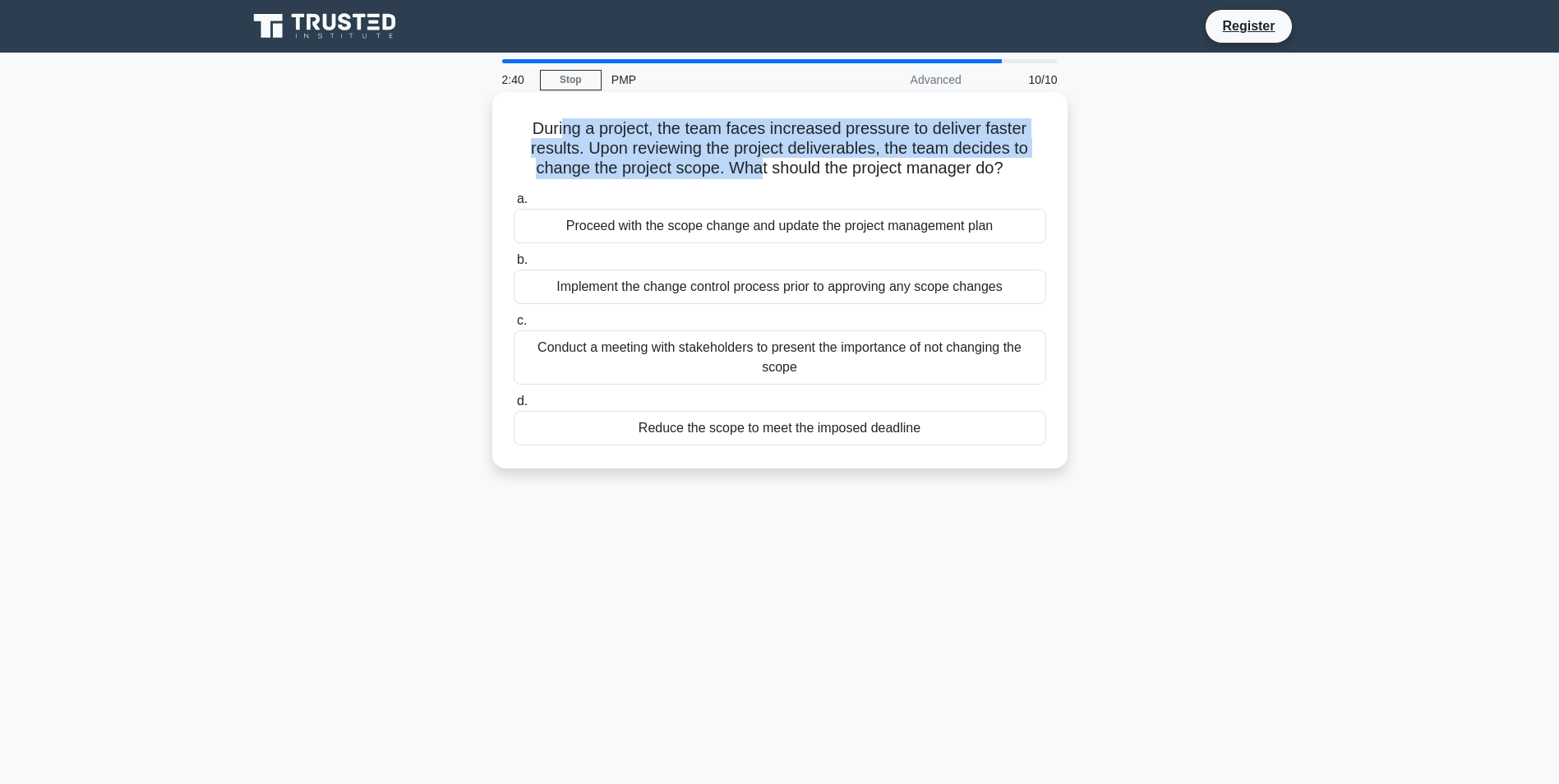
drag, startPoint x: 560, startPoint y: 137, endPoint x: 761, endPoint y: 173, distance: 204.2
click at [761, 173] on h5 "During a project, the team faces increased pressure to deliver faster results. …" at bounding box center [780, 149] width 536 height 61
drag, startPoint x: 761, startPoint y: 173, endPoint x: 631, endPoint y: 165, distance: 130.2
click at [631, 165] on h5 "During a project, the team faces increased pressure to deliver faster results. …" at bounding box center [780, 149] width 536 height 61
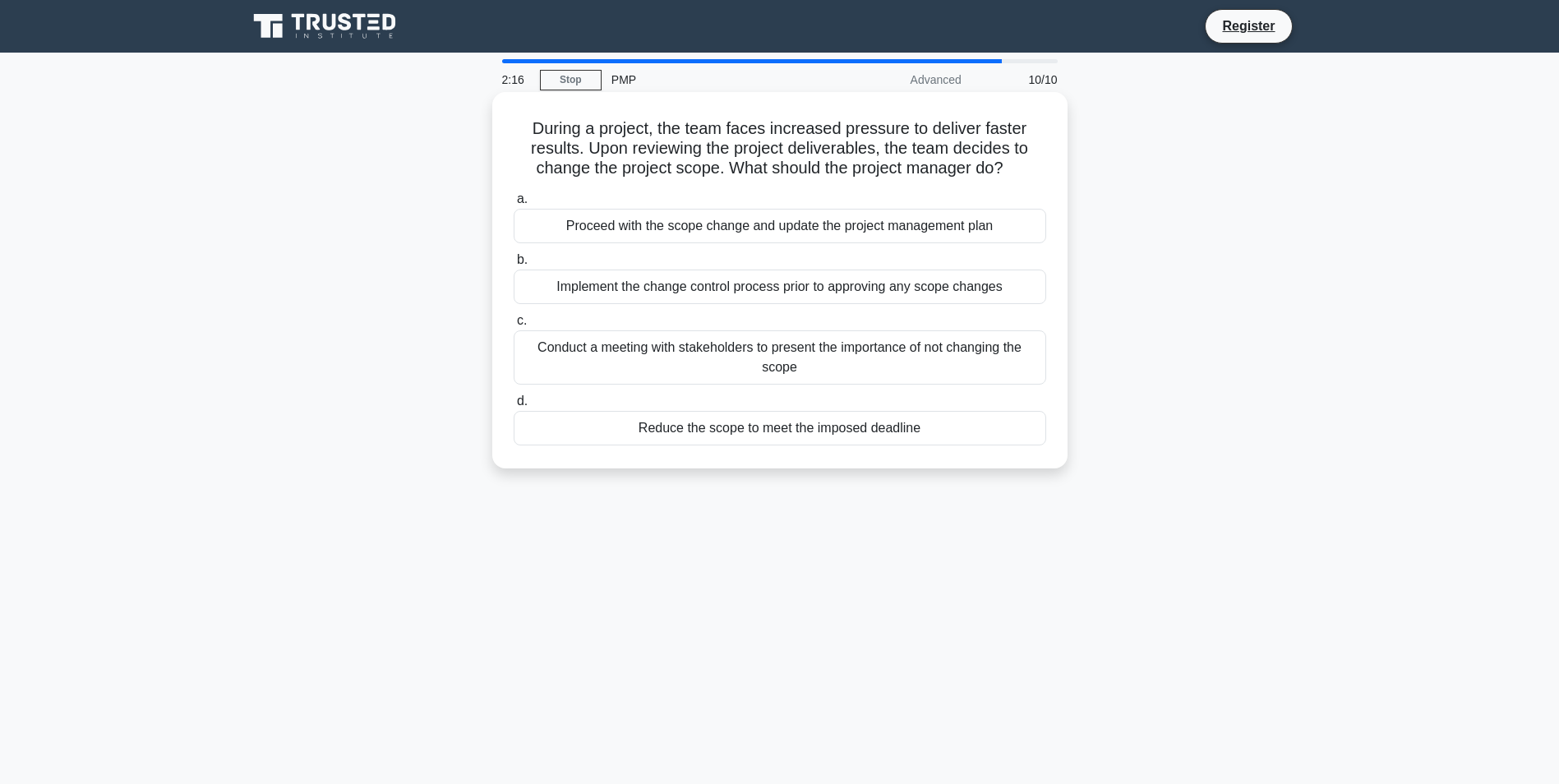
click at [746, 295] on div "Implement the change control process prior to approving any scope changes" at bounding box center [780, 286] width 533 height 35
click at [514, 266] on input "b. Implement the change control process prior to approving any scope changes" at bounding box center [514, 260] width 0 height 11
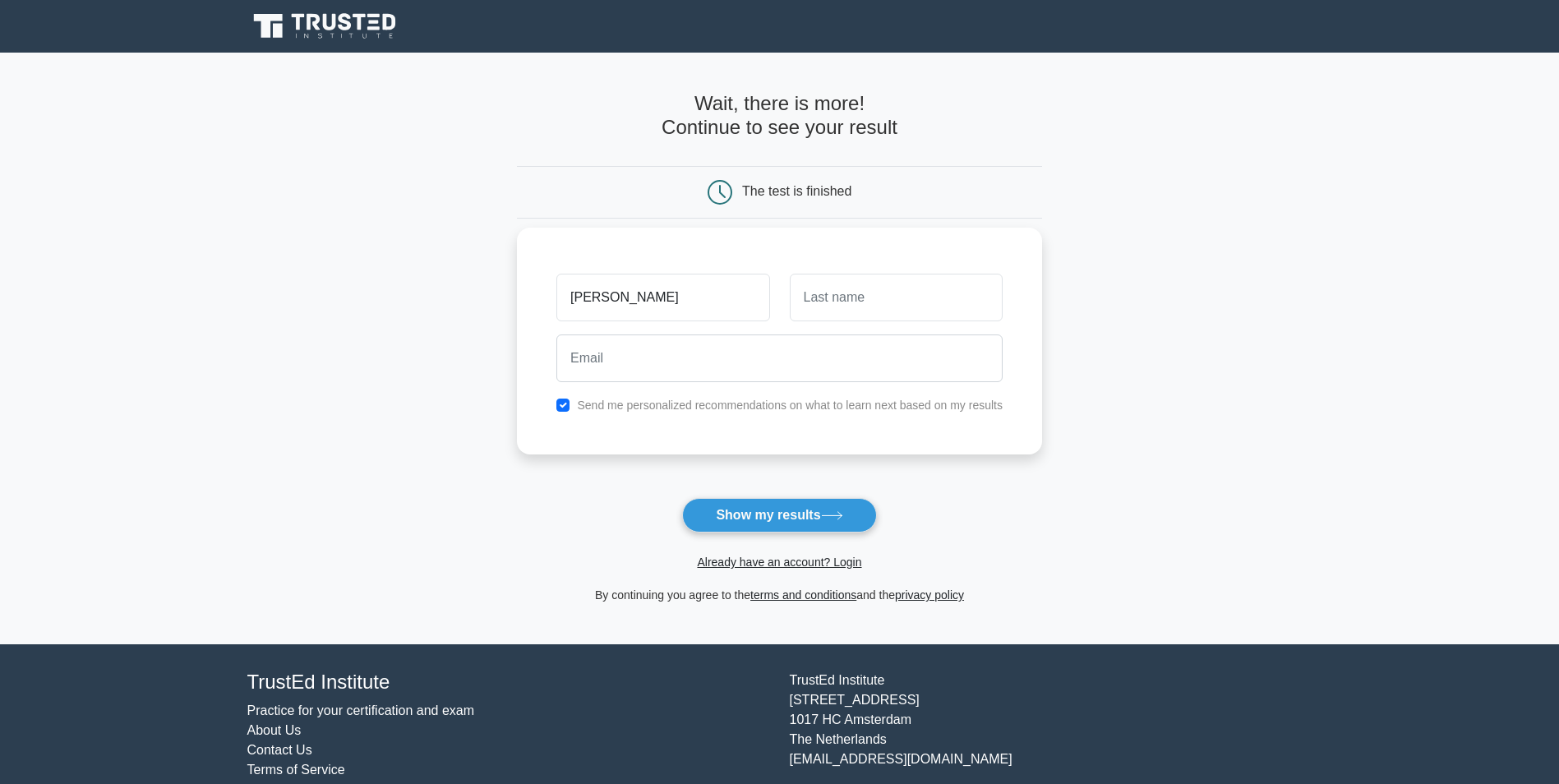
type input "Rushabh"
type input "X"
type input "xyz"
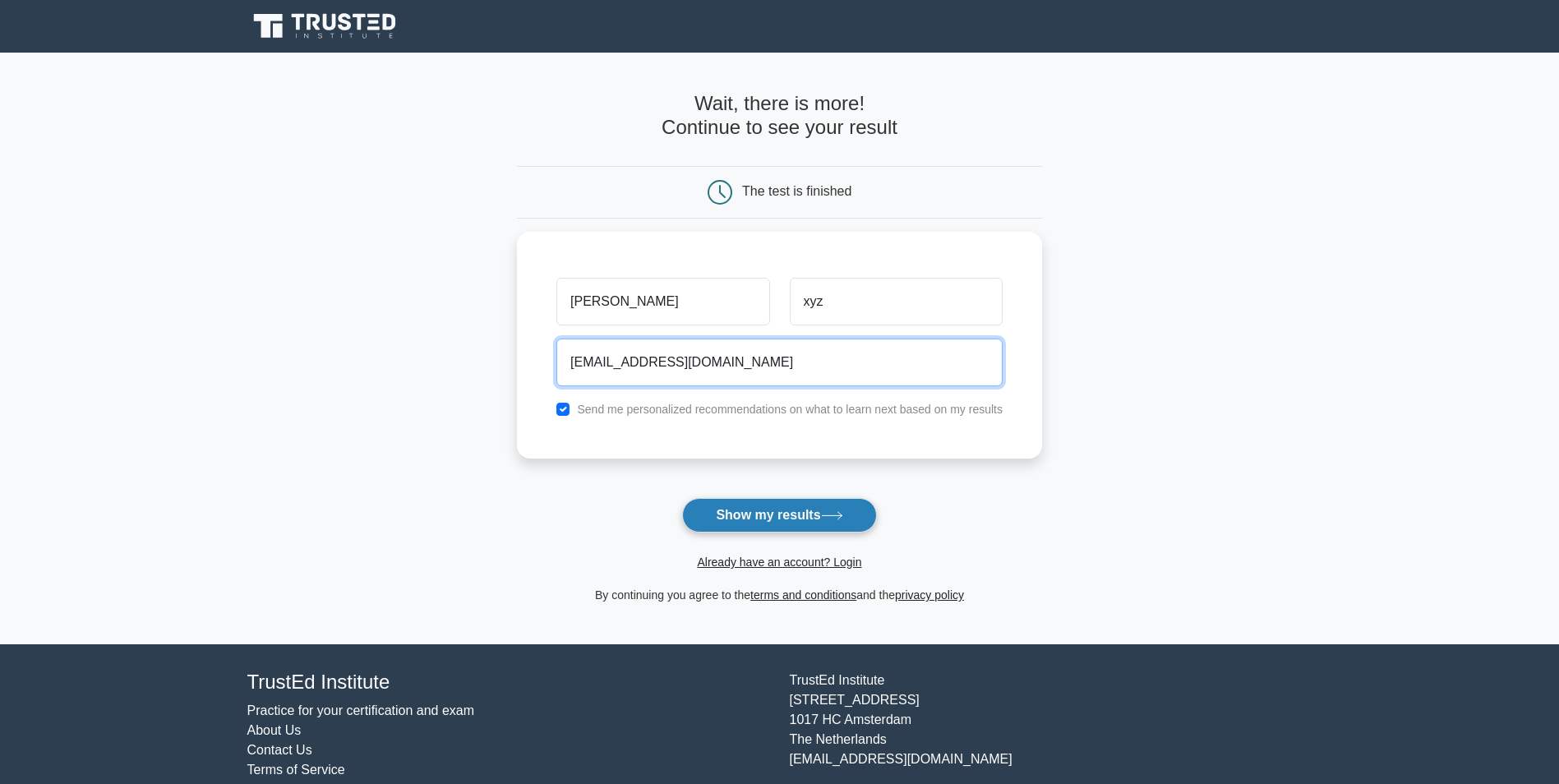
type input "rpshete66@gmai.com"
click at [760, 501] on button "Show my results" at bounding box center [779, 515] width 194 height 35
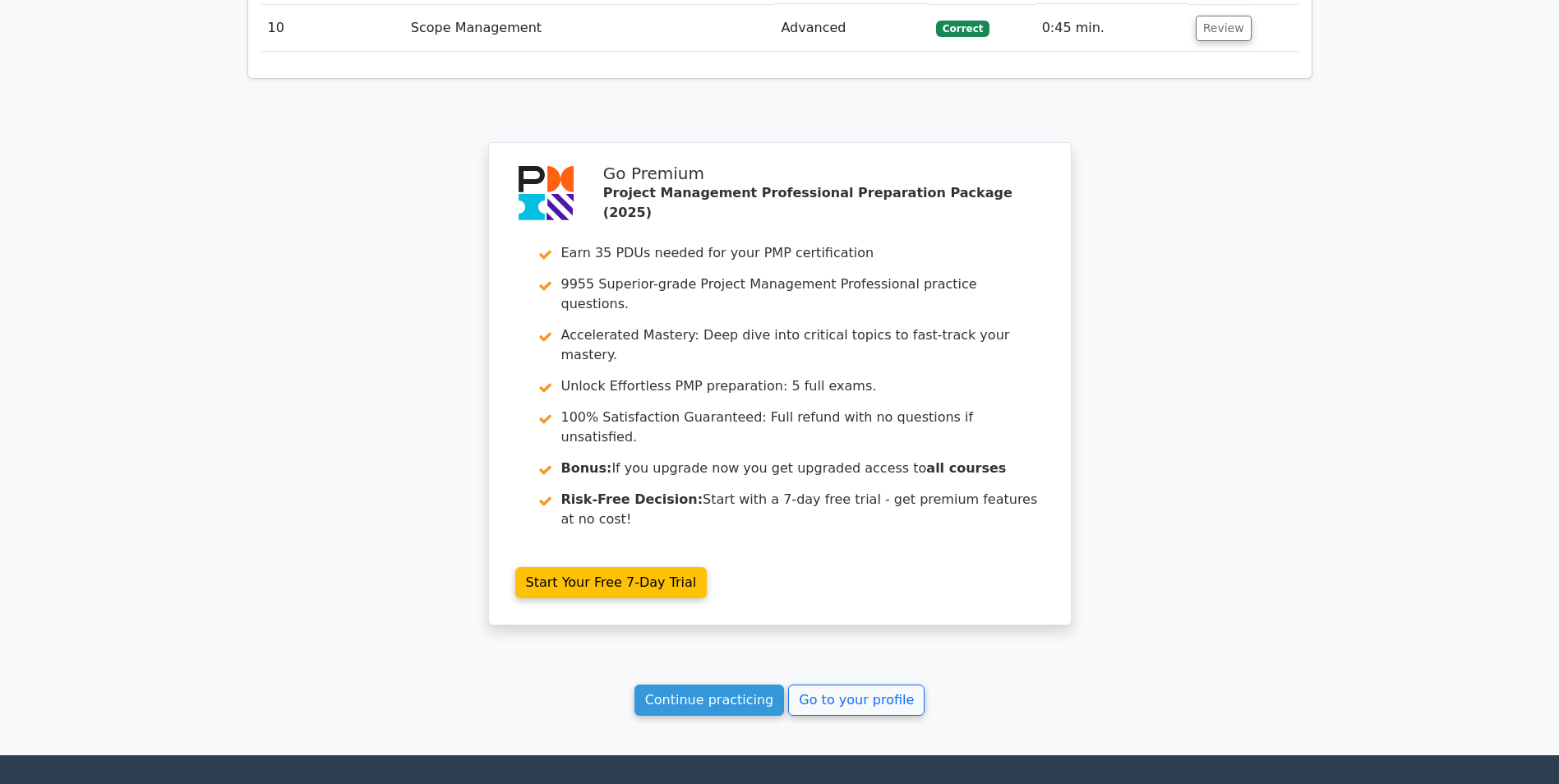
scroll to position [2902, 0]
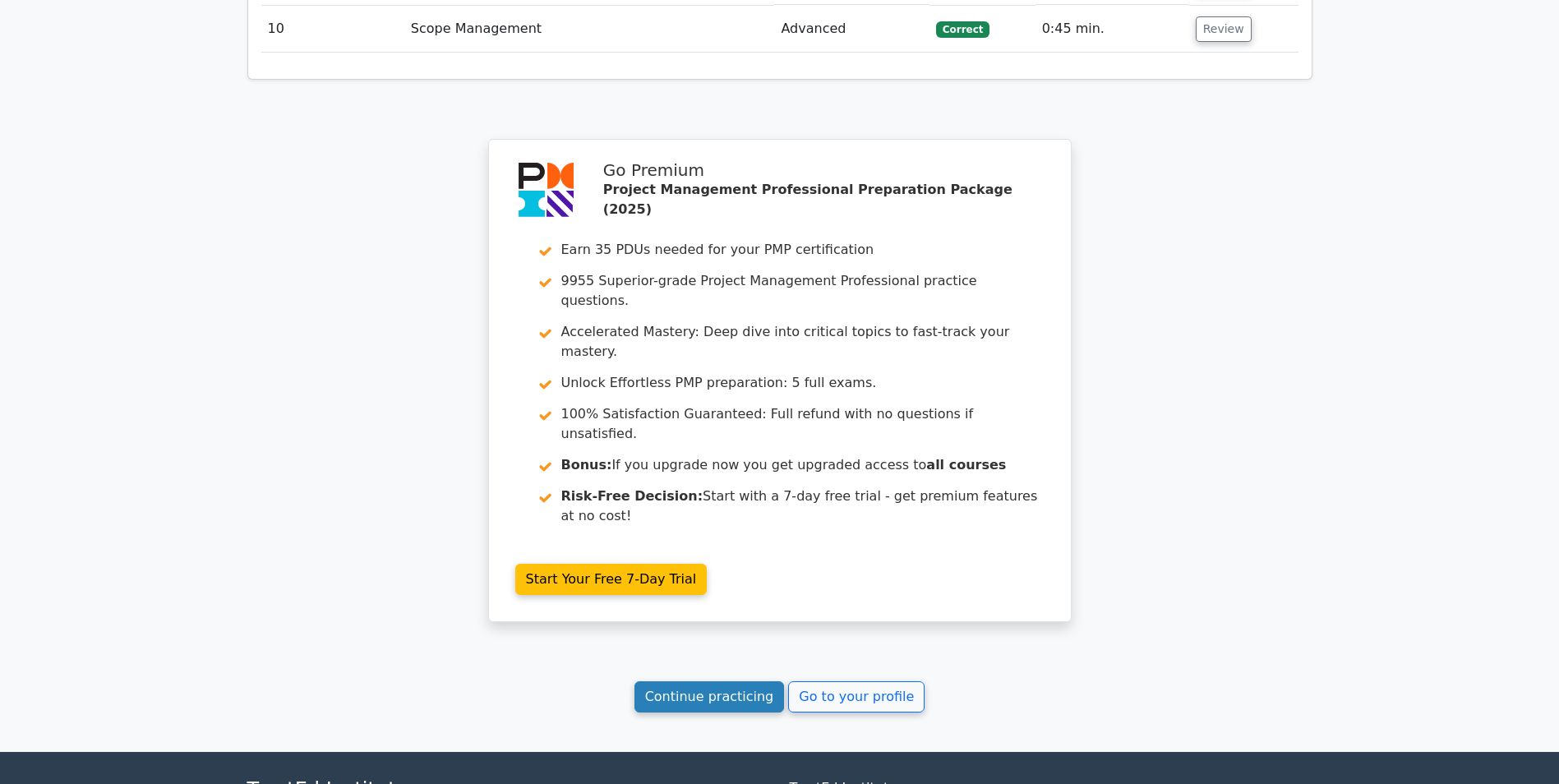
click at [766, 682] on link "Continue practicing" at bounding box center [710, 697] width 151 height 31
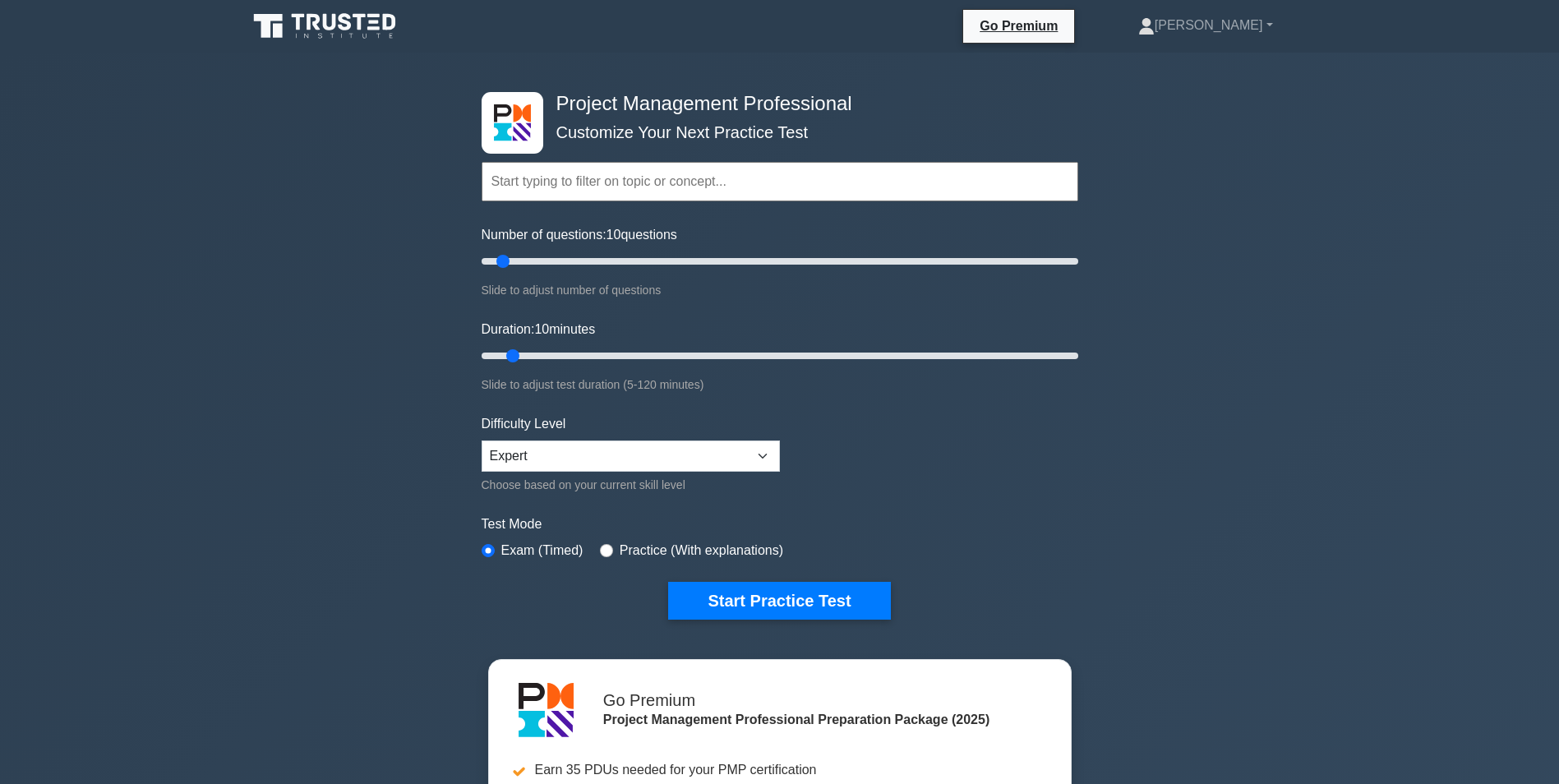
click at [705, 174] on input "text" at bounding box center [780, 181] width 597 height 40
drag, startPoint x: 499, startPoint y: 262, endPoint x: 528, endPoint y: 273, distance: 31.0
type input "20"
click at [528, 271] on input "Number of questions: 20 questions" at bounding box center [780, 261] width 597 height 19
drag, startPoint x: 517, startPoint y: 351, endPoint x: 560, endPoint y: 357, distance: 43.4
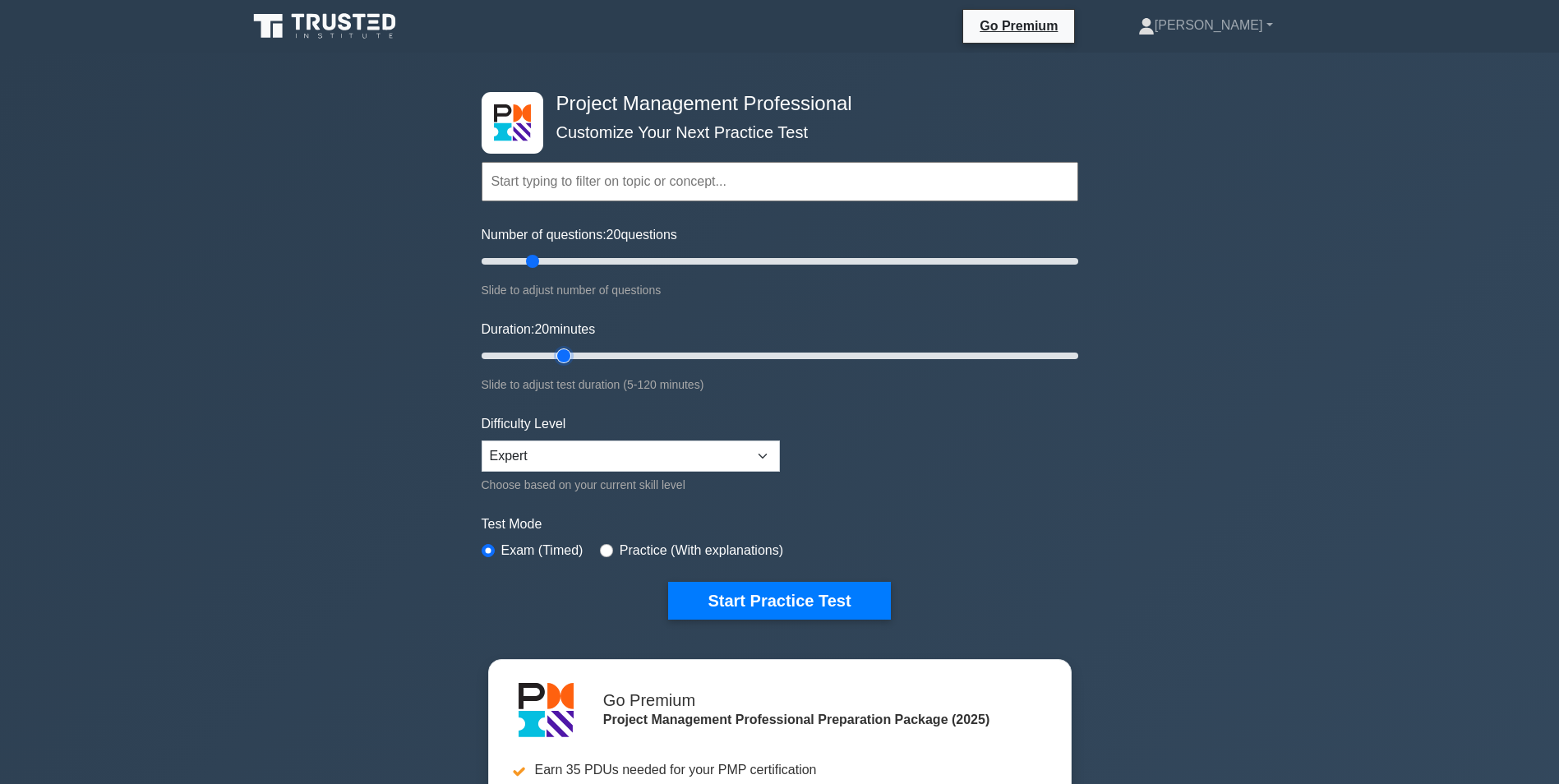
type input "20"
click at [560, 357] on input "Duration: 20 minutes" at bounding box center [780, 356] width 597 height 19
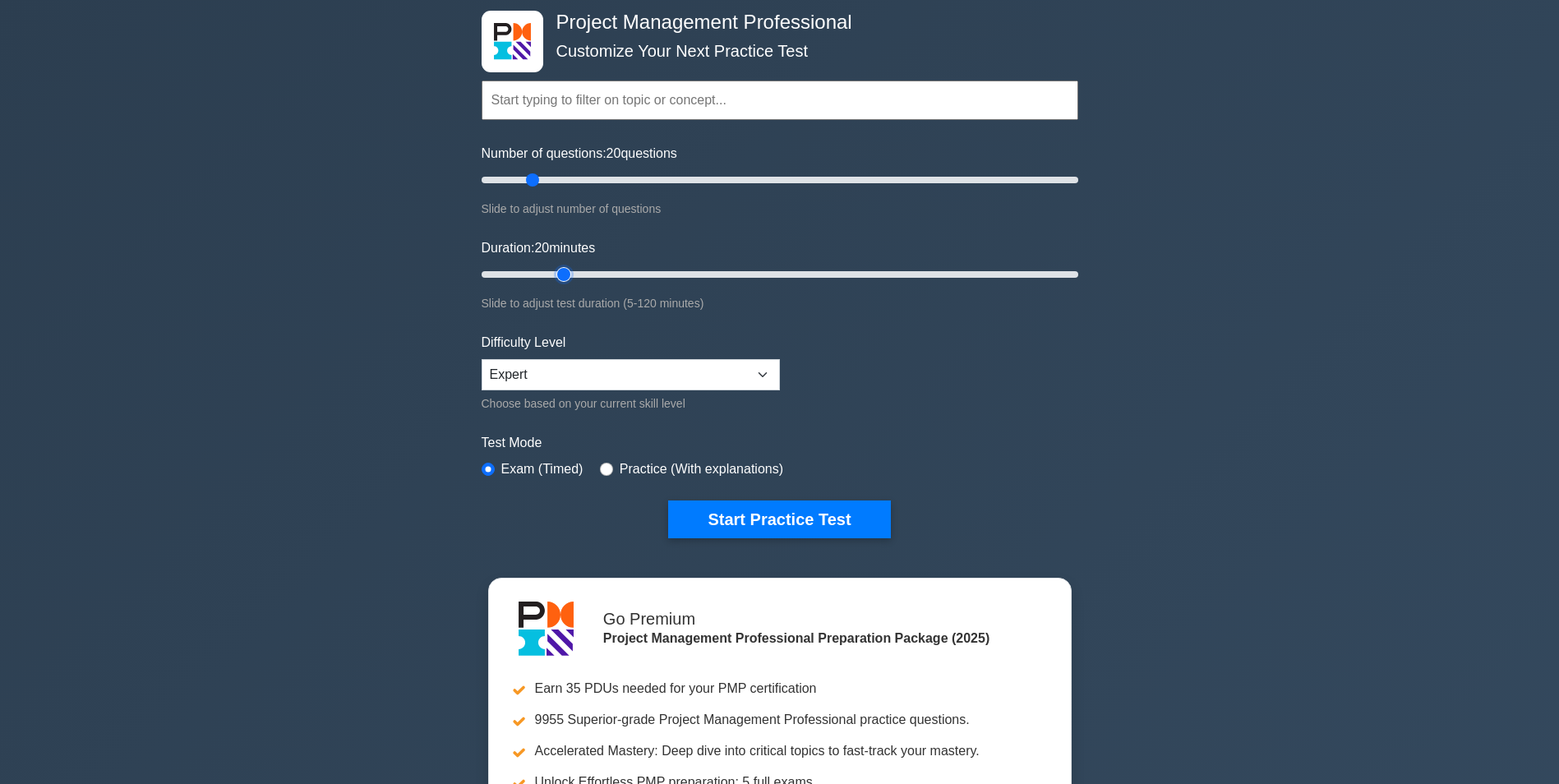
scroll to position [82, 0]
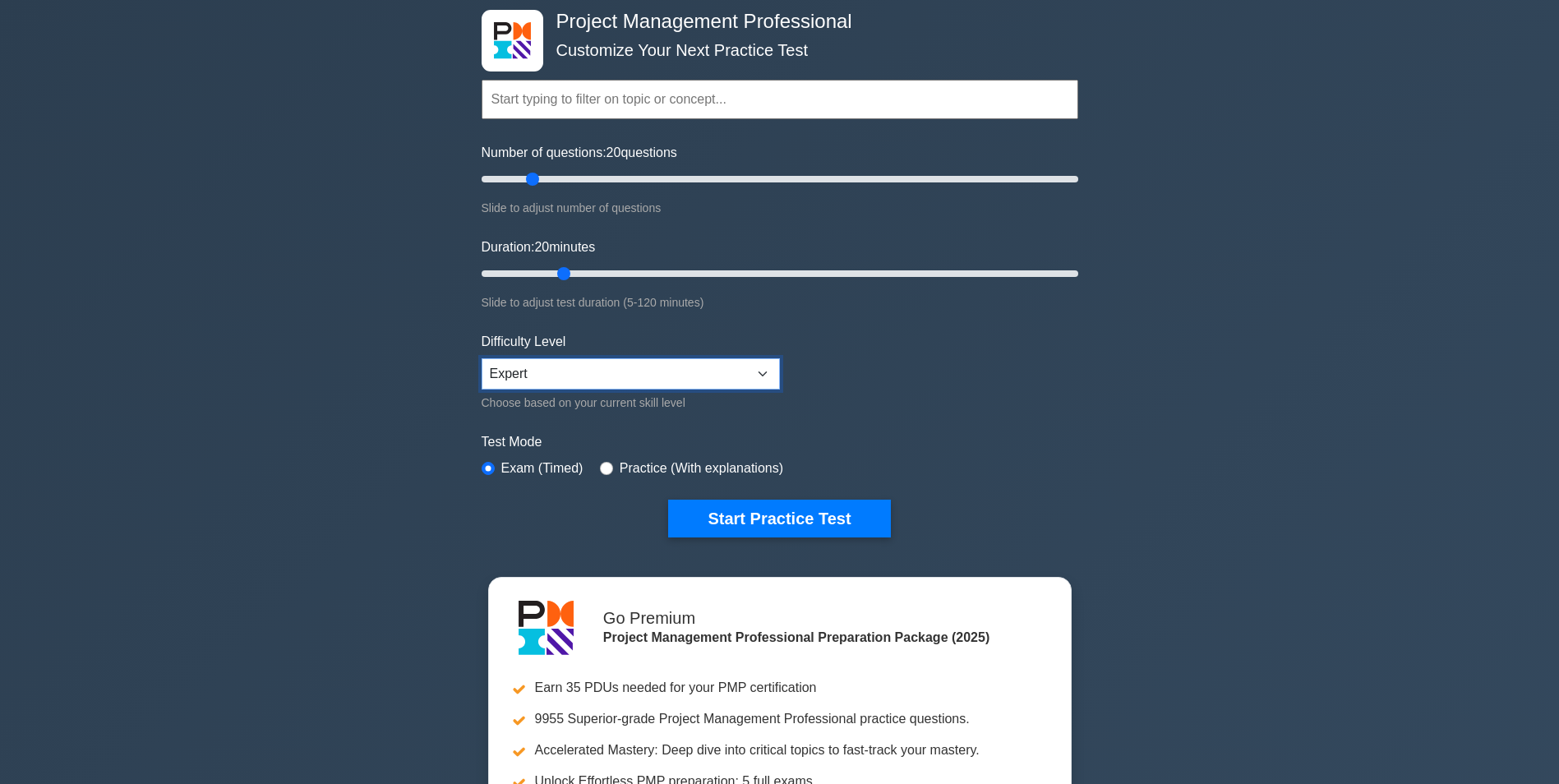
click at [572, 365] on select "Beginner Intermediate Expert" at bounding box center [631, 373] width 298 height 31
click at [572, 365] on select "Beginner Intermediate Expert" at bounding box center [631, 373] width 298 height 31
click at [603, 384] on select "Beginner Intermediate Expert" at bounding box center [631, 373] width 298 height 31
select select "intermediate"
click at [482, 358] on select "Beginner Intermediate Expert" at bounding box center [631, 373] width 298 height 31
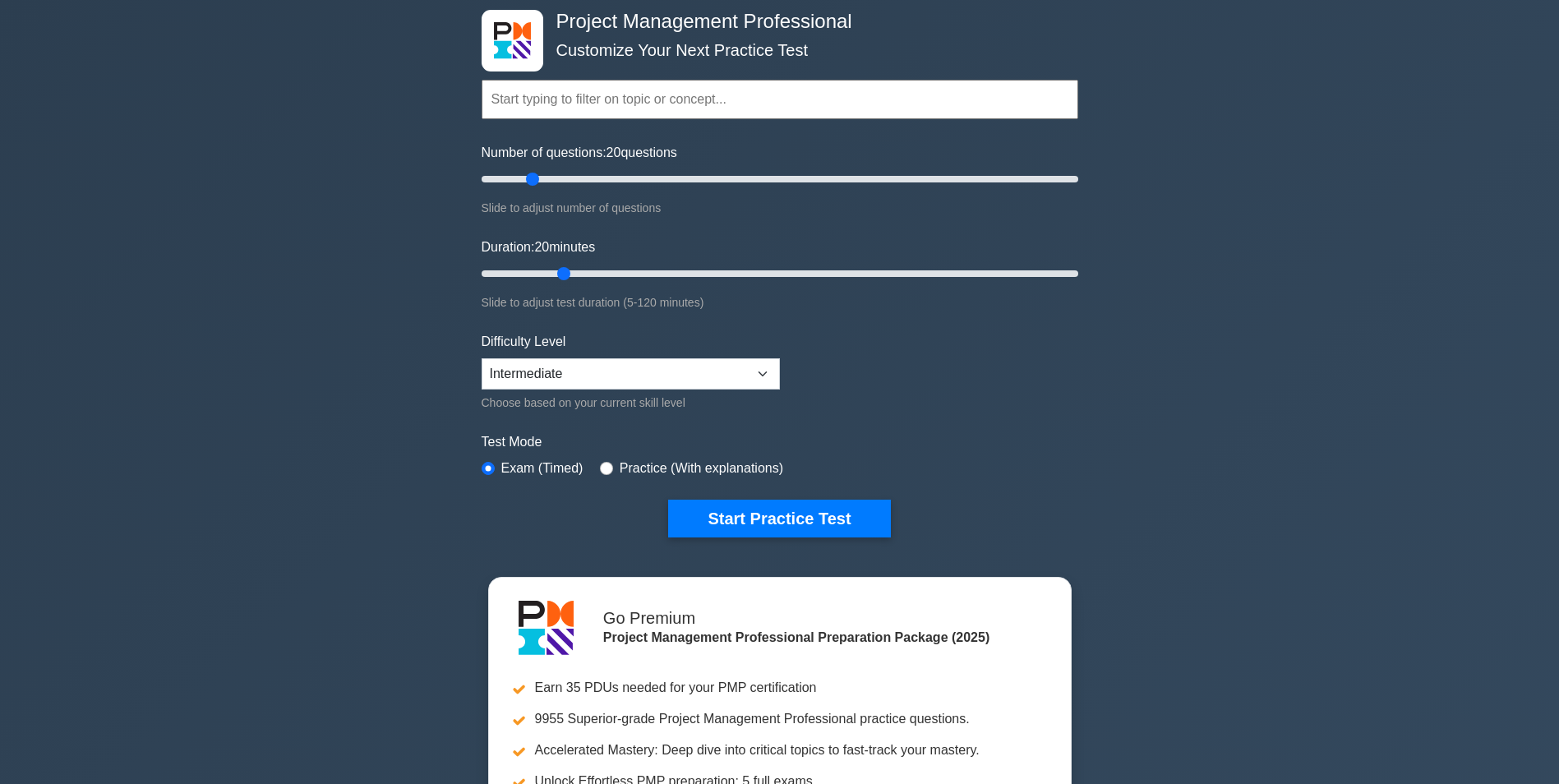
click at [894, 427] on form "Topics Scope Management Time Management Cost Management Quality Management Risk…" at bounding box center [780, 284] width 597 height 508
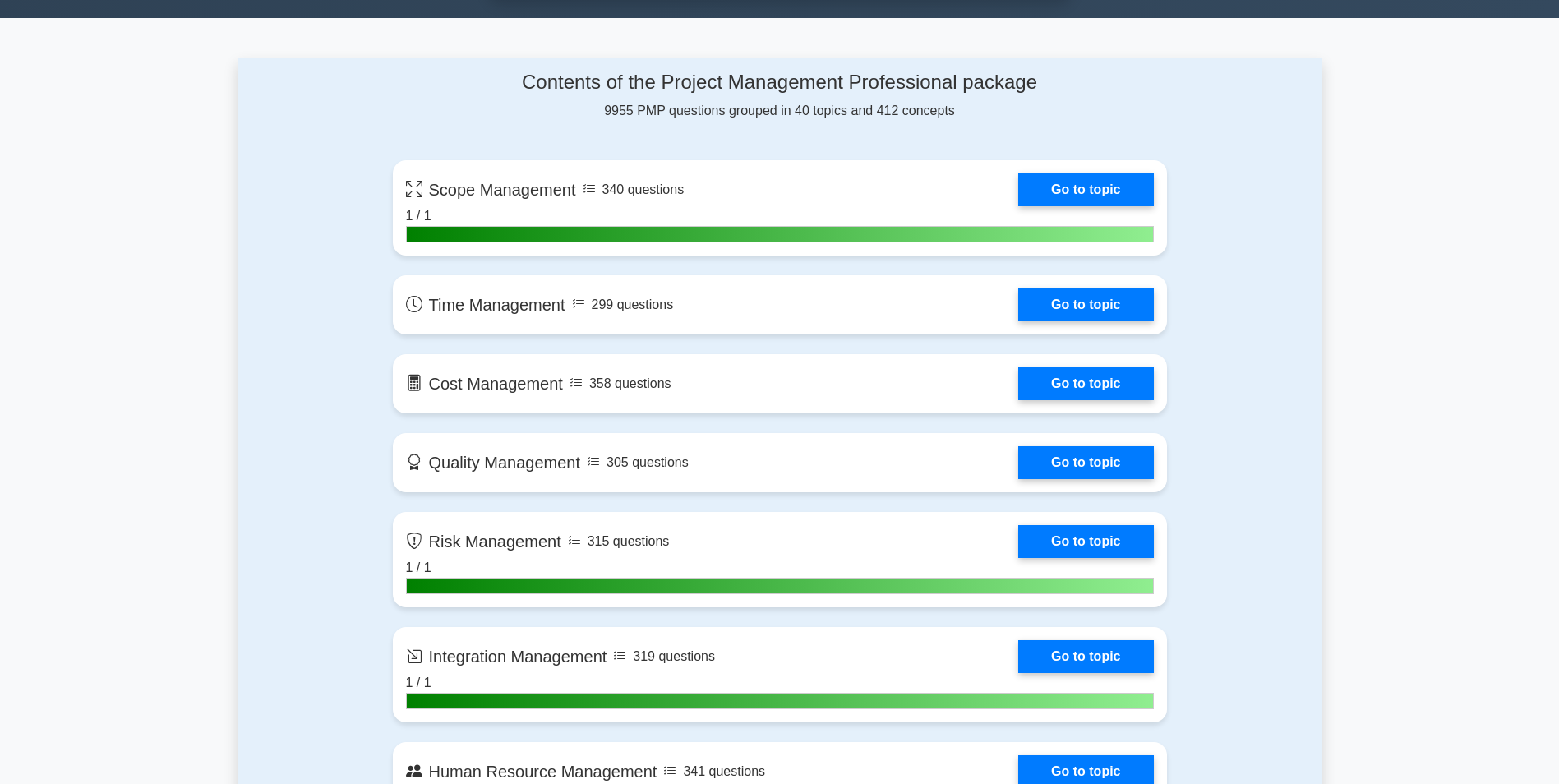
scroll to position [986, 0]
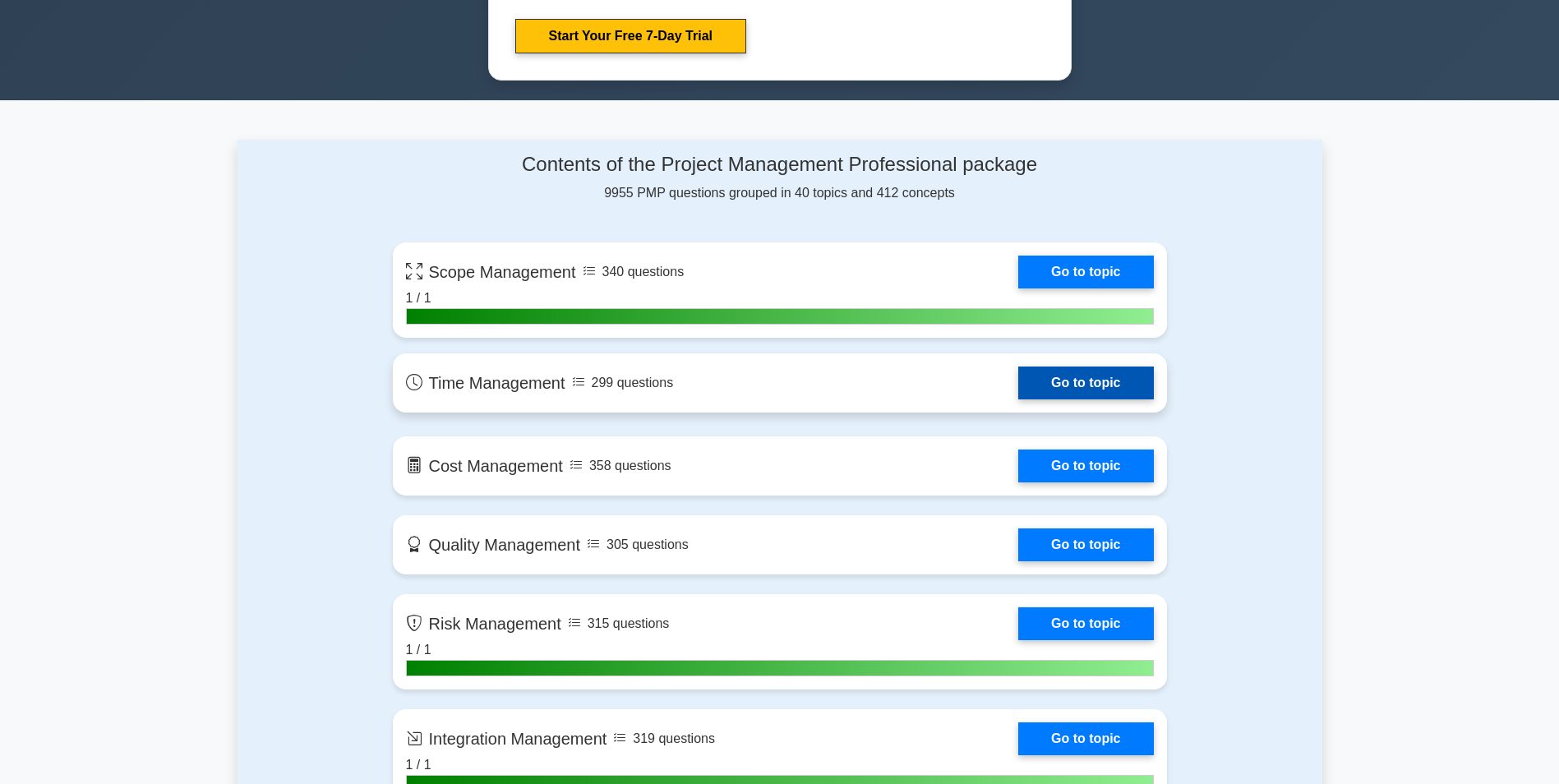
click at [1054, 371] on link "Go to topic" at bounding box center [1086, 383] width 135 height 33
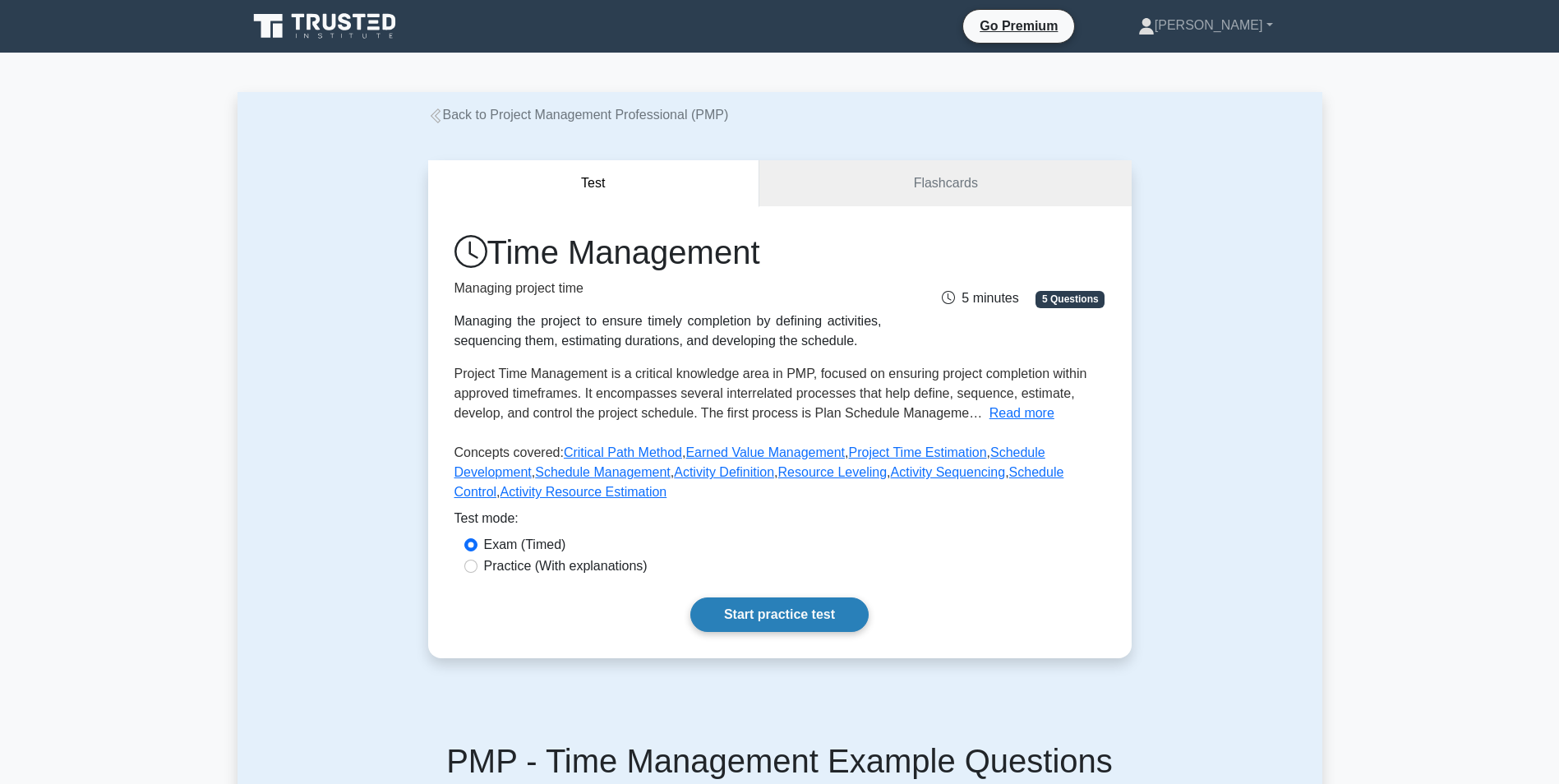
click at [755, 622] on link "Start practice test" at bounding box center [779, 615] width 179 height 35
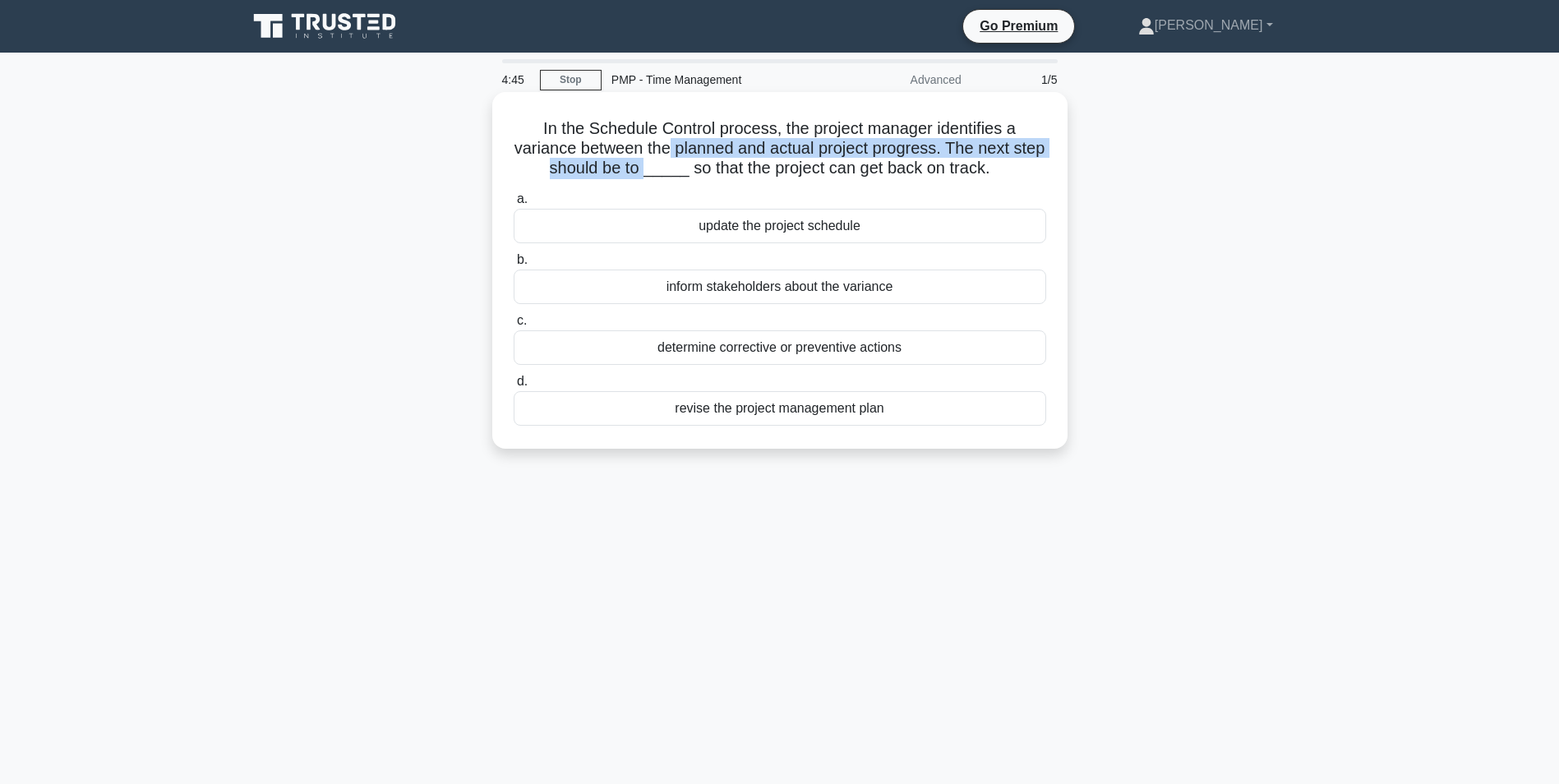
drag, startPoint x: 683, startPoint y: 155, endPoint x: 664, endPoint y: 161, distance: 19.9
click at [664, 161] on h5 "In the Schedule Control process, the project manager identifies a variance betw…" at bounding box center [780, 149] width 536 height 61
drag, startPoint x: 664, startPoint y: 161, endPoint x: 721, endPoint y: 180, distance: 60.1
click at [721, 179] on h5 "In the Schedule Control process, the project manager identifies a variance betw…" at bounding box center [780, 149] width 536 height 61
click at [705, 347] on div "determine corrective or preventive actions" at bounding box center [780, 347] width 533 height 35
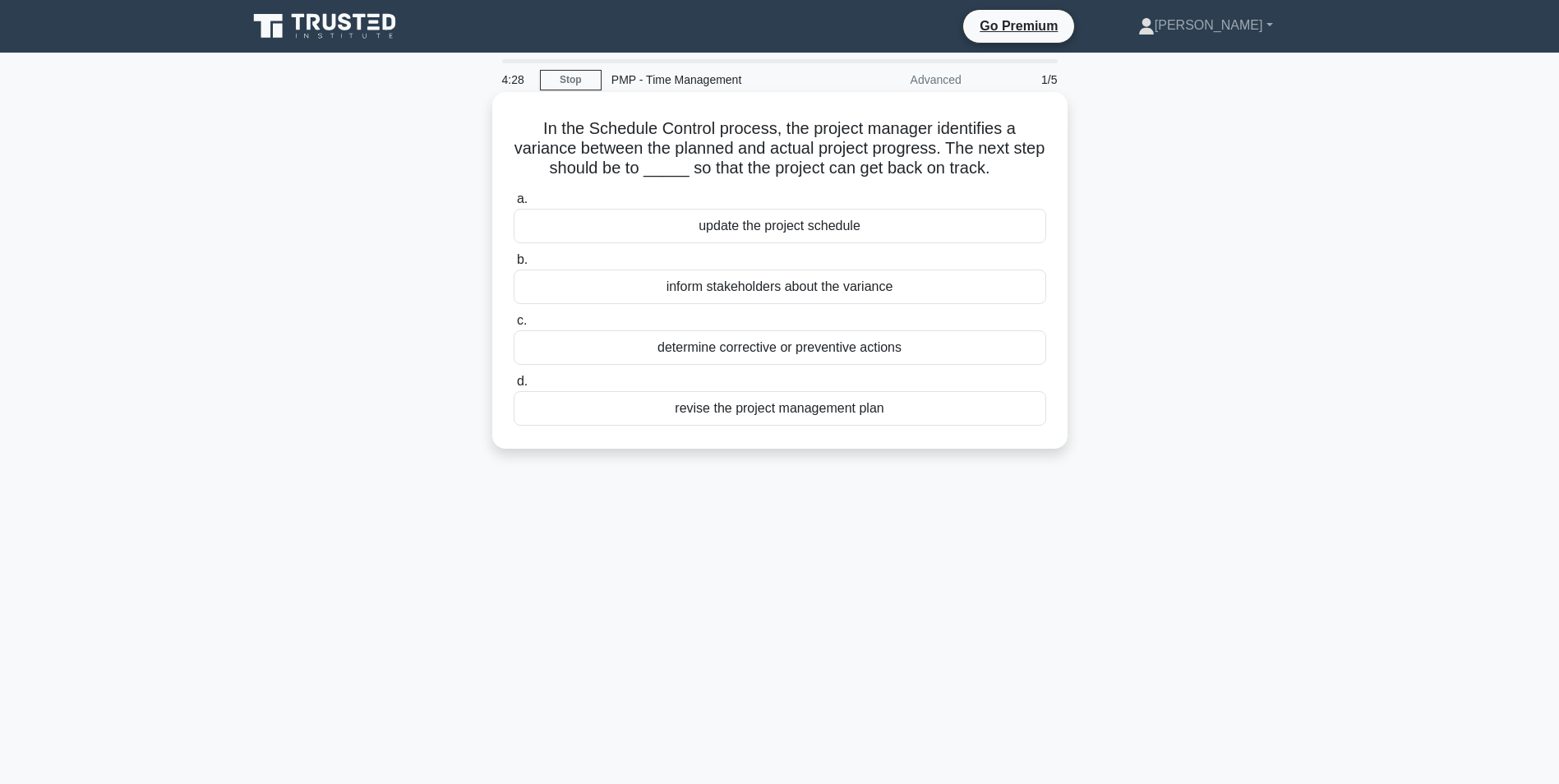
click at [514, 326] on input "c. determine corrective or preventive actions" at bounding box center [514, 321] width 0 height 11
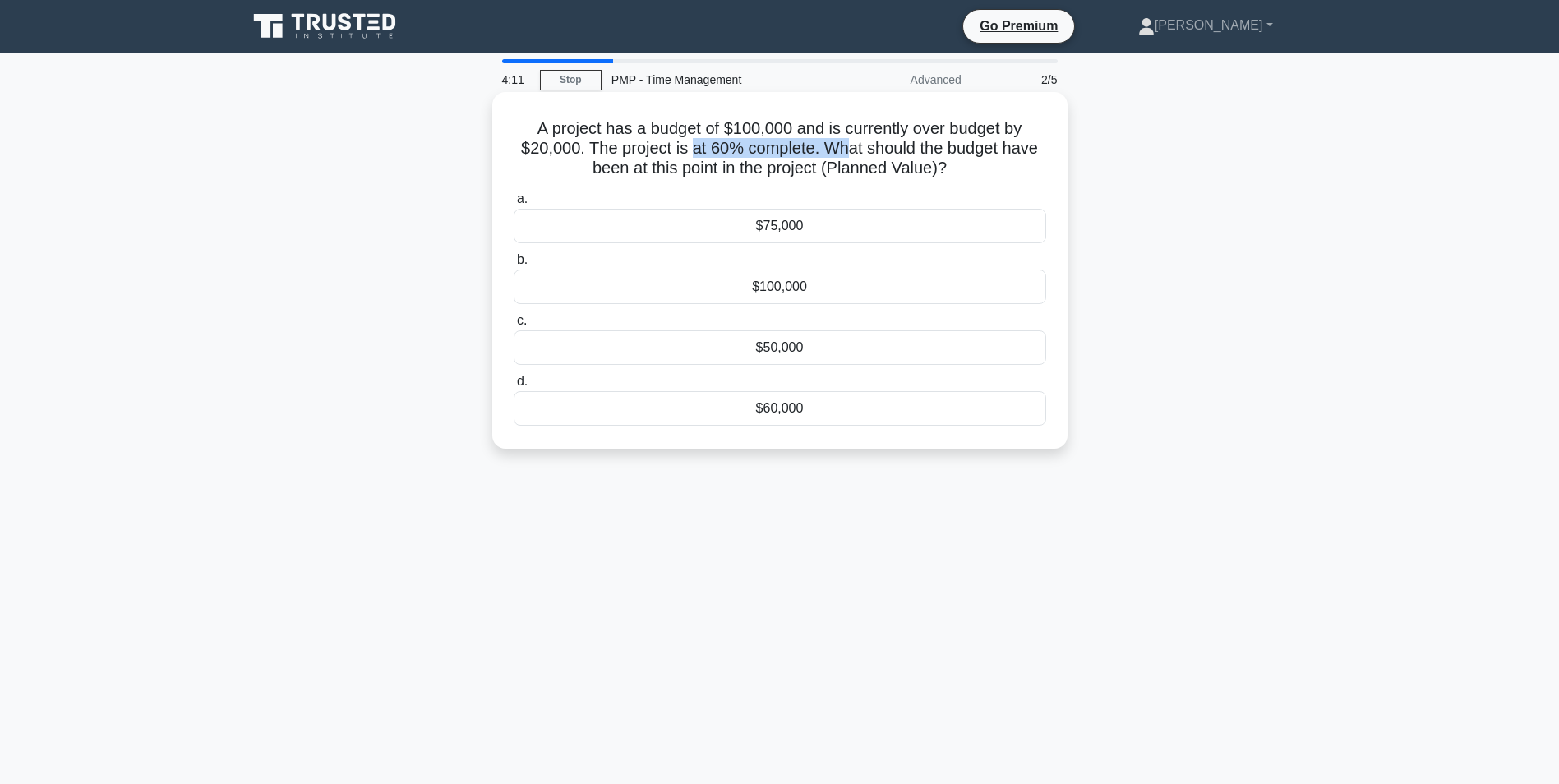
drag, startPoint x: 687, startPoint y: 154, endPoint x: 845, endPoint y: 158, distance: 158.1
click at [845, 158] on h5 "A project has a budget of $100,000 and is currently over budget by $20,000. The…" at bounding box center [780, 149] width 536 height 61
drag, startPoint x: 845, startPoint y: 158, endPoint x: 782, endPoint y: 146, distance: 64.1
click at [782, 146] on h5 "A project has a budget of $100,000 and is currently over budget by $20,000. The…" at bounding box center [780, 149] width 536 height 61
click at [717, 417] on div "$60,000" at bounding box center [780, 408] width 533 height 35
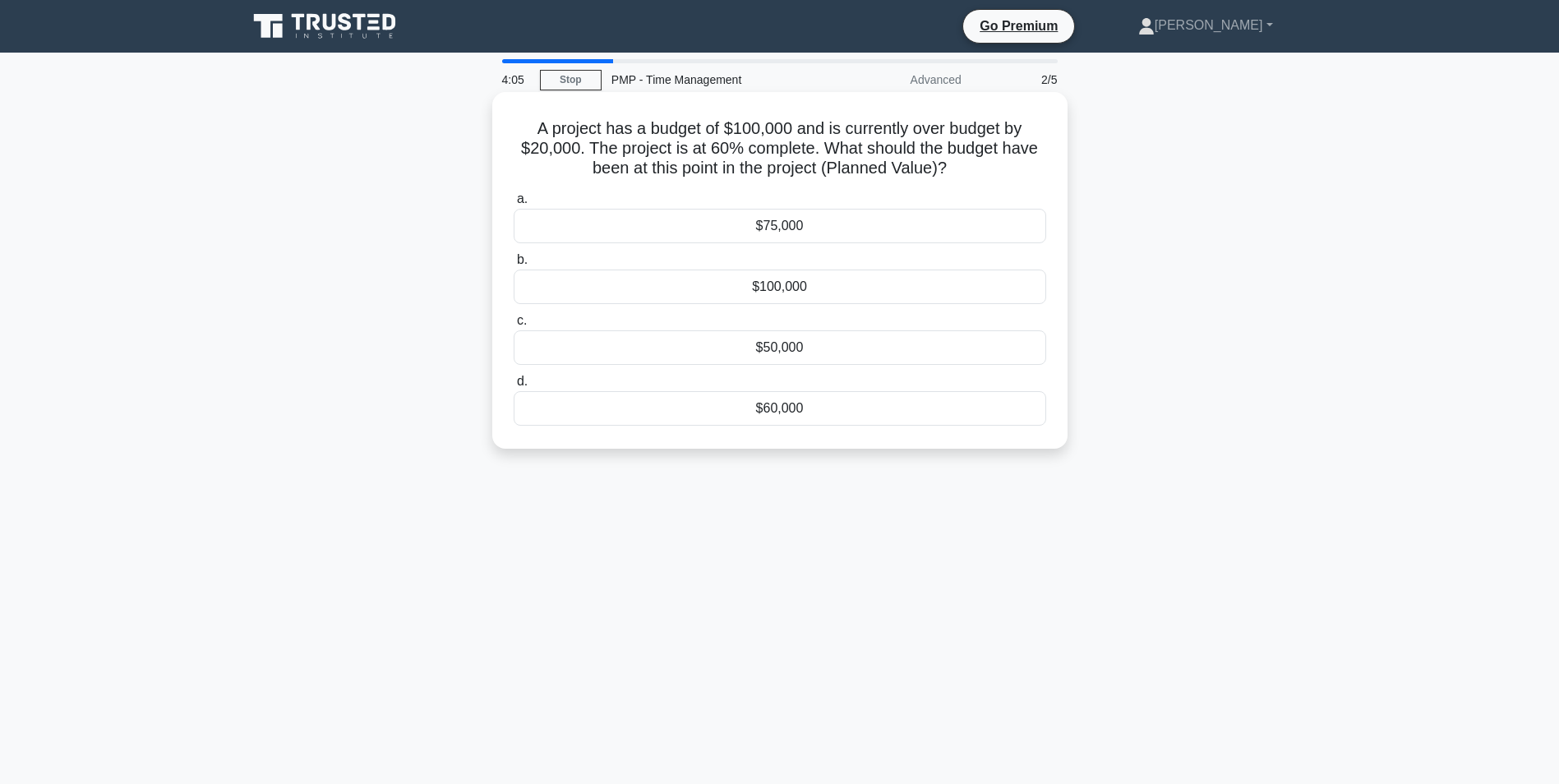
click at [514, 387] on input "d. $60,000" at bounding box center [514, 382] width 0 height 11
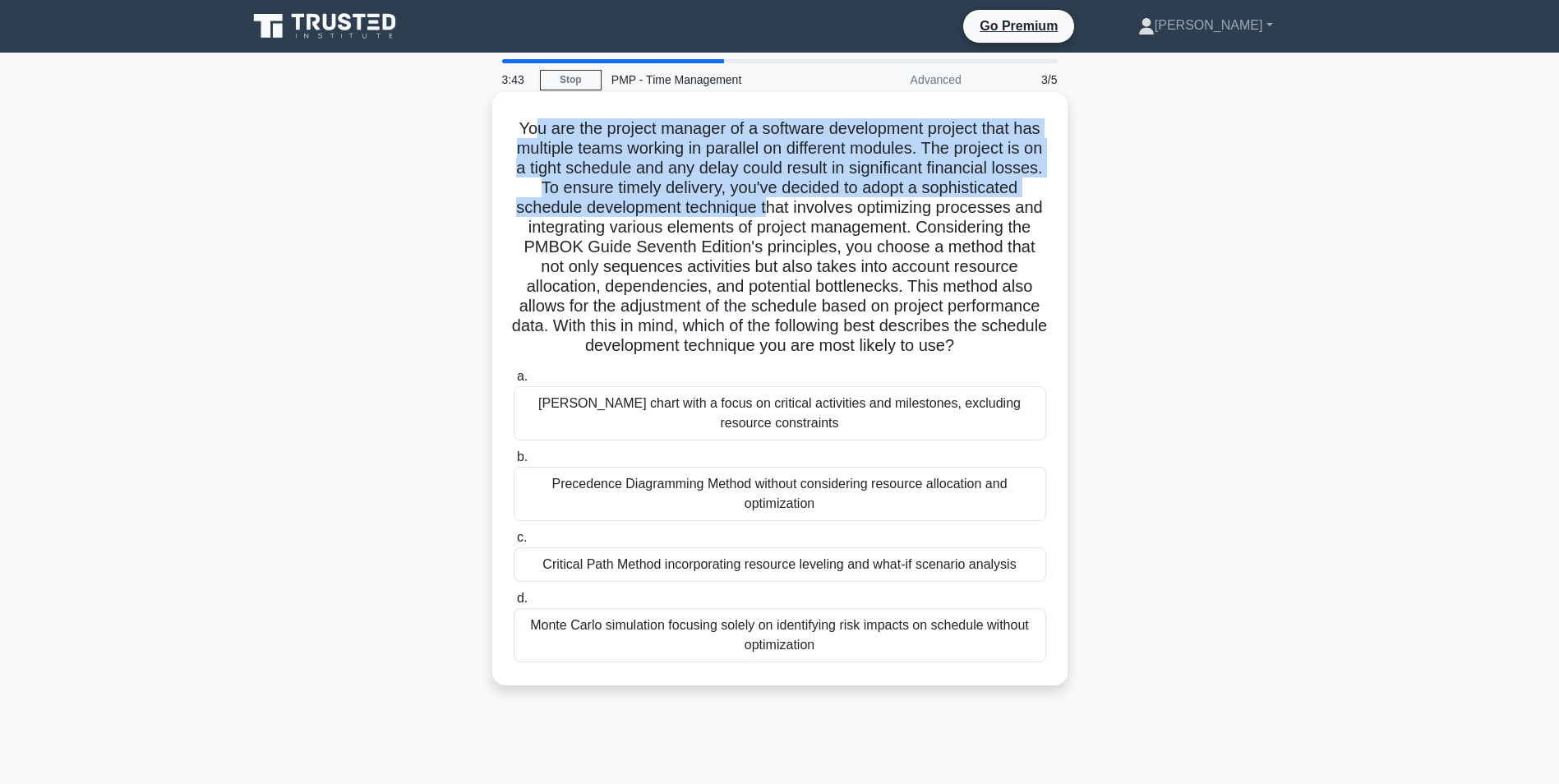
drag, startPoint x: 540, startPoint y: 126, endPoint x: 876, endPoint y: 216, distance: 347.8
click at [876, 216] on h5 "You are the project manager of a software development project that has multiple…" at bounding box center [780, 238] width 536 height 239
click at [665, 188] on h5 "You are the project manager of a software development project that has multiple…" at bounding box center [780, 238] width 536 height 239
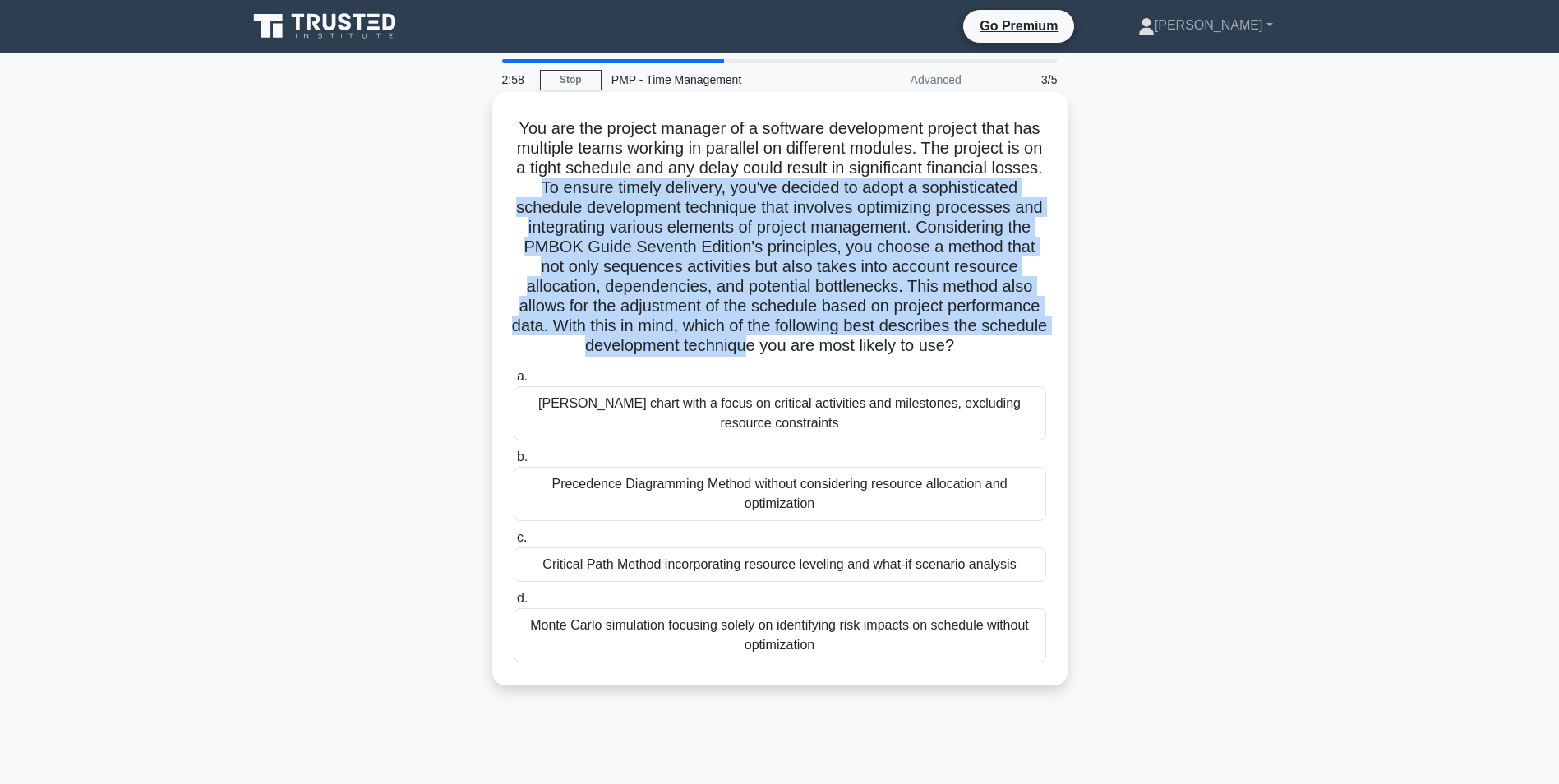
drag, startPoint x: 650, startPoint y: 188, endPoint x: 865, endPoint y: 352, distance: 270.4
click at [865, 352] on h5 "You are the project manager of a software development project that has multiple…" at bounding box center [780, 238] width 536 height 239
drag, startPoint x: 865, startPoint y: 352, endPoint x: 836, endPoint y: 333, distance: 34.7
click at [836, 333] on h5 "You are the project manager of a software development project that has multiple…" at bounding box center [780, 238] width 536 height 239
click at [826, 277] on h5 "You are the project manager of a software development project that has multiple…" at bounding box center [780, 238] width 536 height 239
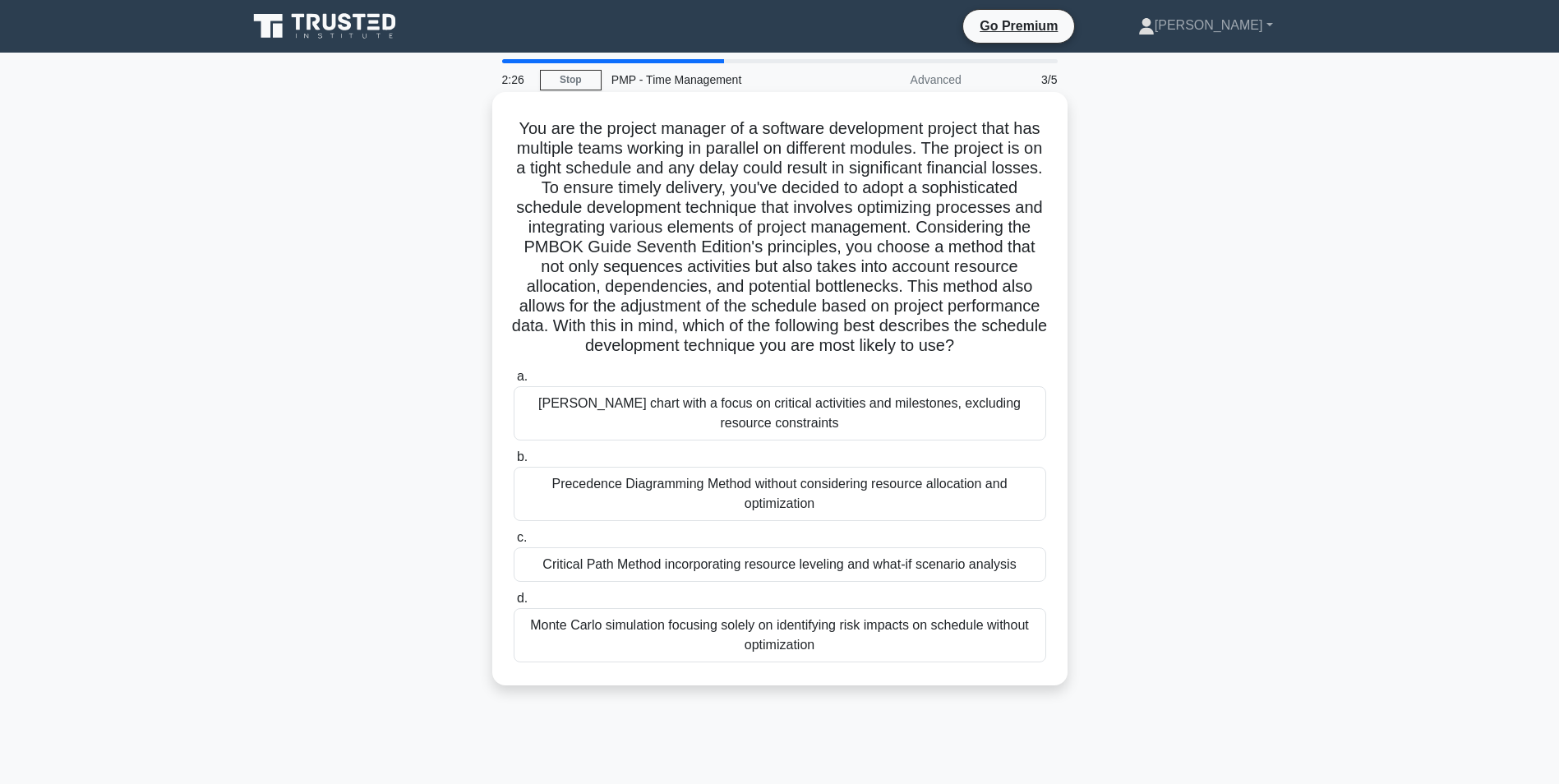
click at [642, 576] on div "Critical Path Method incorporating resource leveling and what-if scenario analy…" at bounding box center [780, 565] width 533 height 35
click at [514, 544] on input "c. Critical Path Method incorporating resource leveling and what-if scenario an…" at bounding box center [514, 538] width 0 height 11
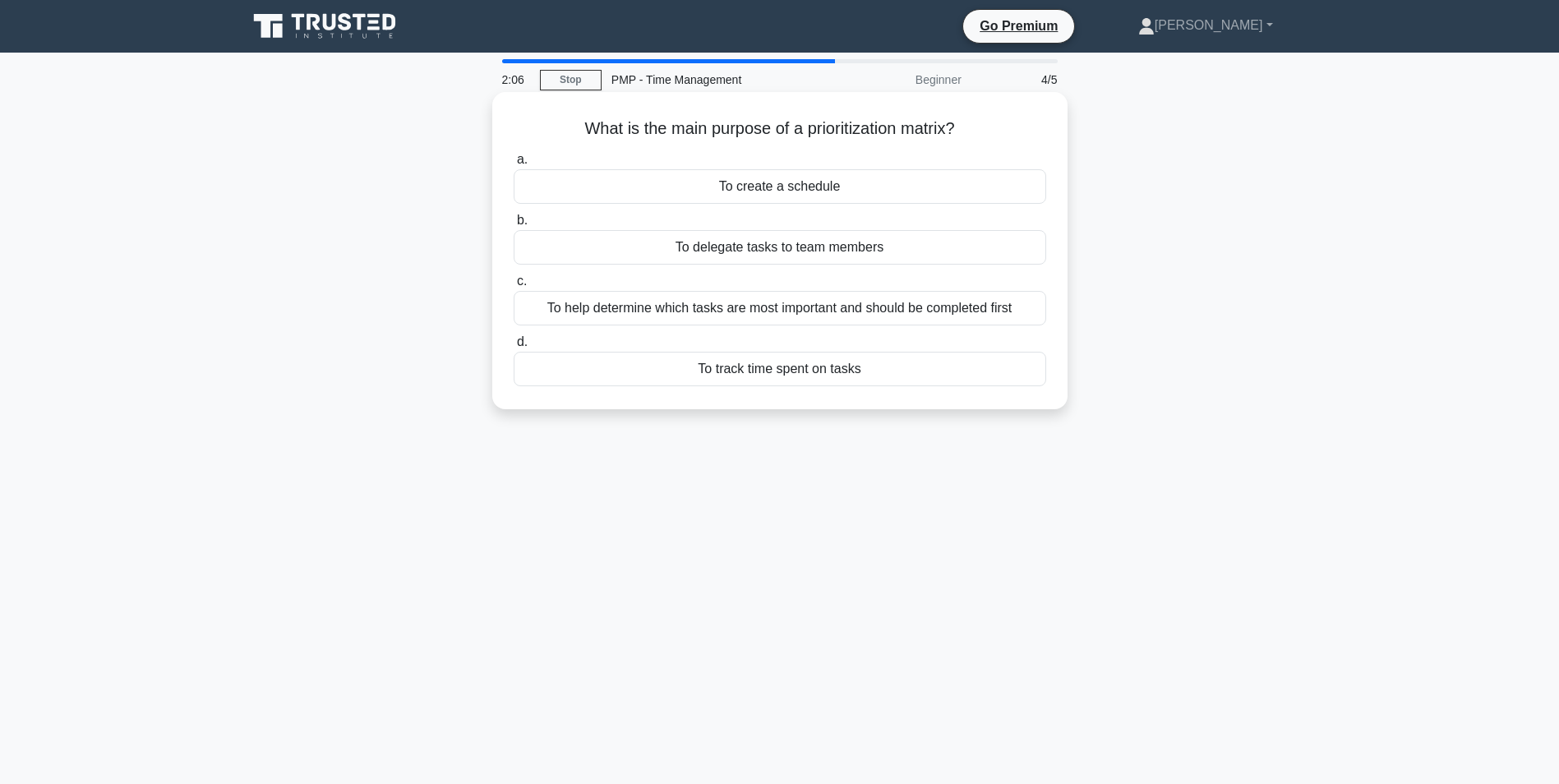
click at [775, 197] on div "To create a schedule" at bounding box center [780, 186] width 533 height 35
click at [514, 165] on input "a. To create a schedule" at bounding box center [514, 159] width 0 height 11
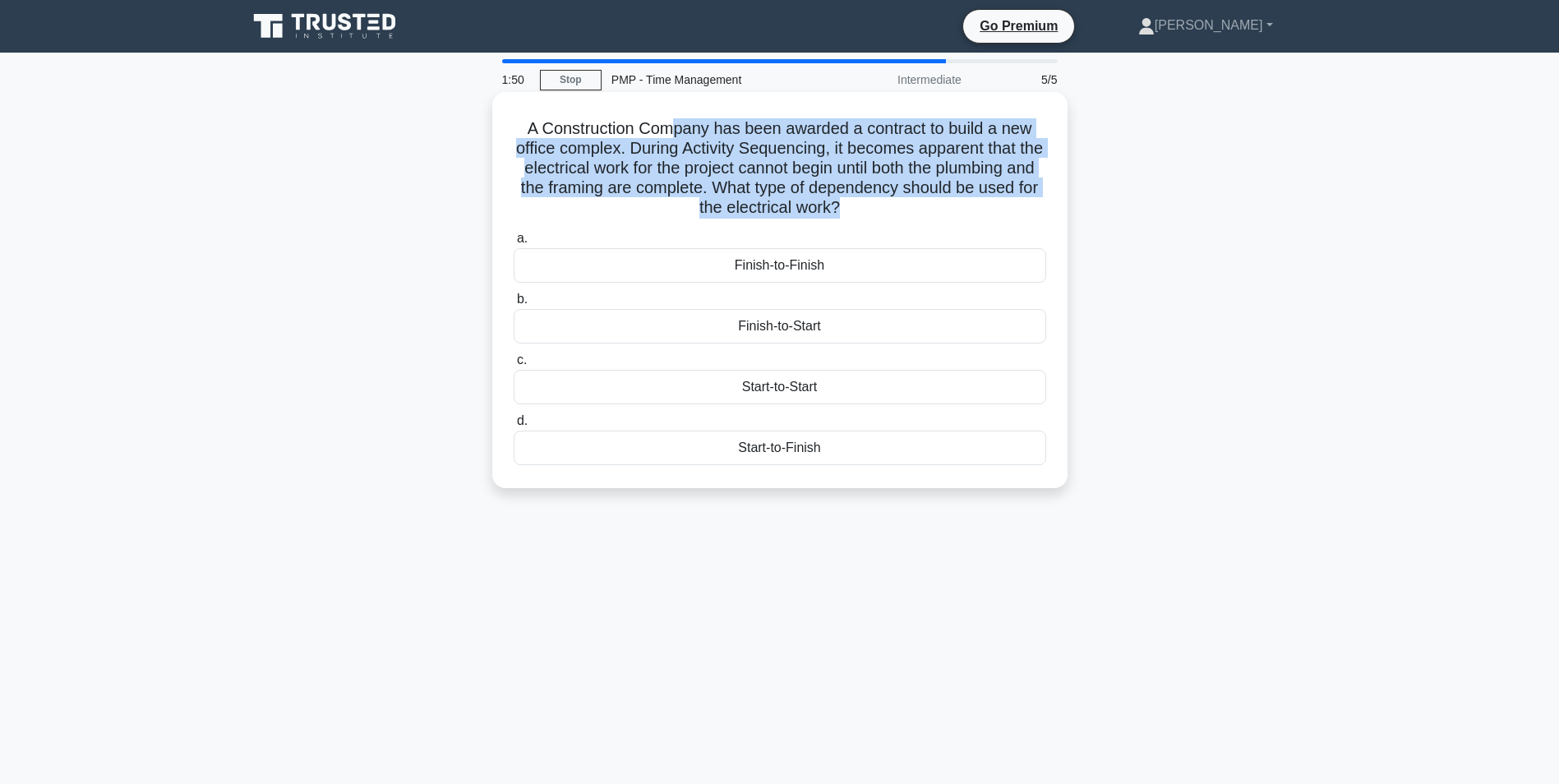
drag, startPoint x: 672, startPoint y: 123, endPoint x: 872, endPoint y: 206, distance: 216.5
click at [872, 206] on h5 "A Construction Company has been awarded a contract to build a new office comple…" at bounding box center [780, 168] width 536 height 100
drag, startPoint x: 872, startPoint y: 206, endPoint x: 776, endPoint y: 163, distance: 105.2
click at [776, 163] on h5 "A Construction Company has been awarded a contract to build a new office comple…" at bounding box center [780, 168] width 536 height 100
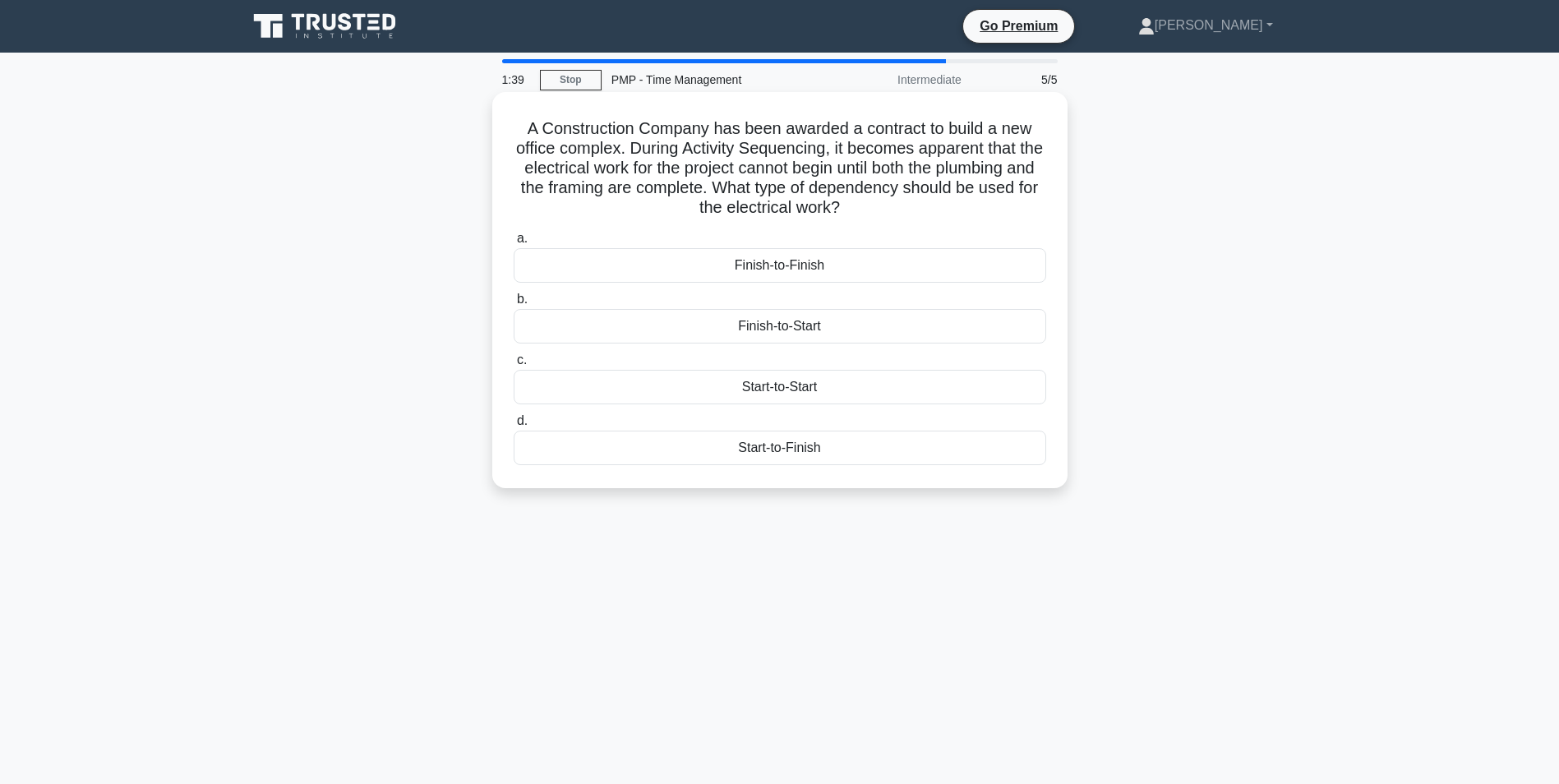
click at [798, 323] on div "Finish-to-Start" at bounding box center [780, 326] width 533 height 35
click at [514, 305] on input "b. Finish-to-Start" at bounding box center [514, 300] width 0 height 11
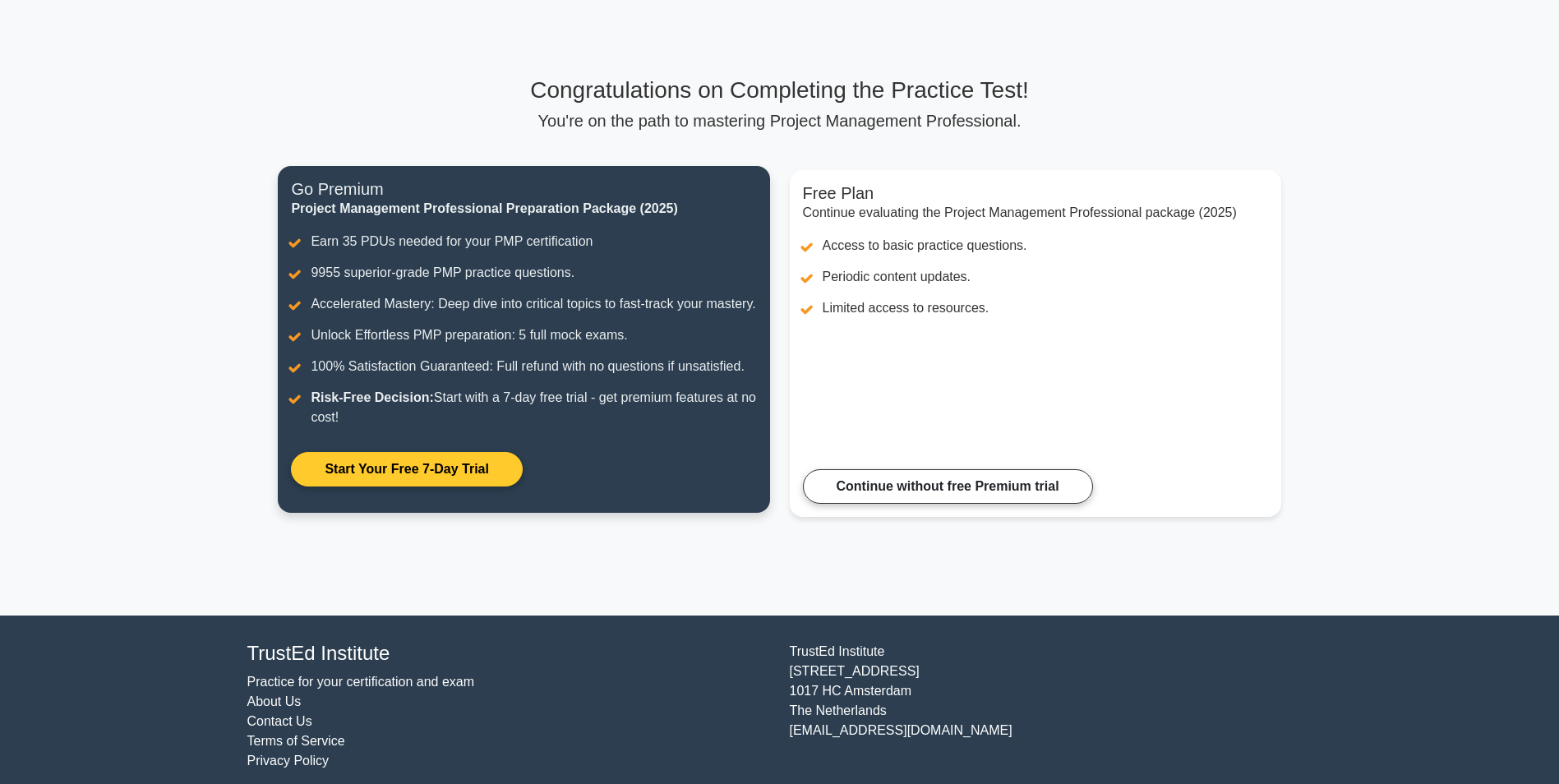
scroll to position [88, 0]
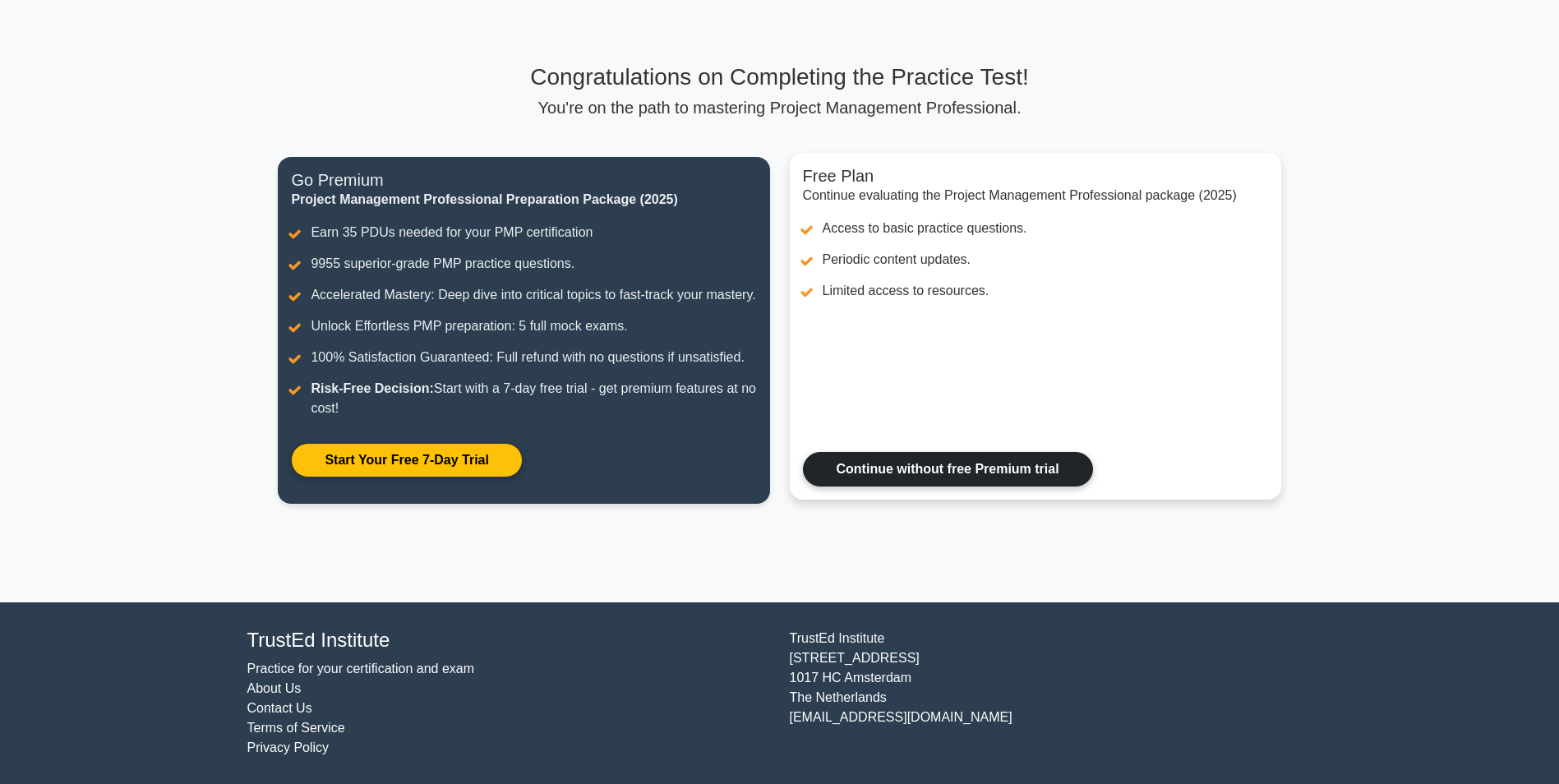
click at [857, 461] on link "Continue without free Premium trial" at bounding box center [948, 469] width 290 height 35
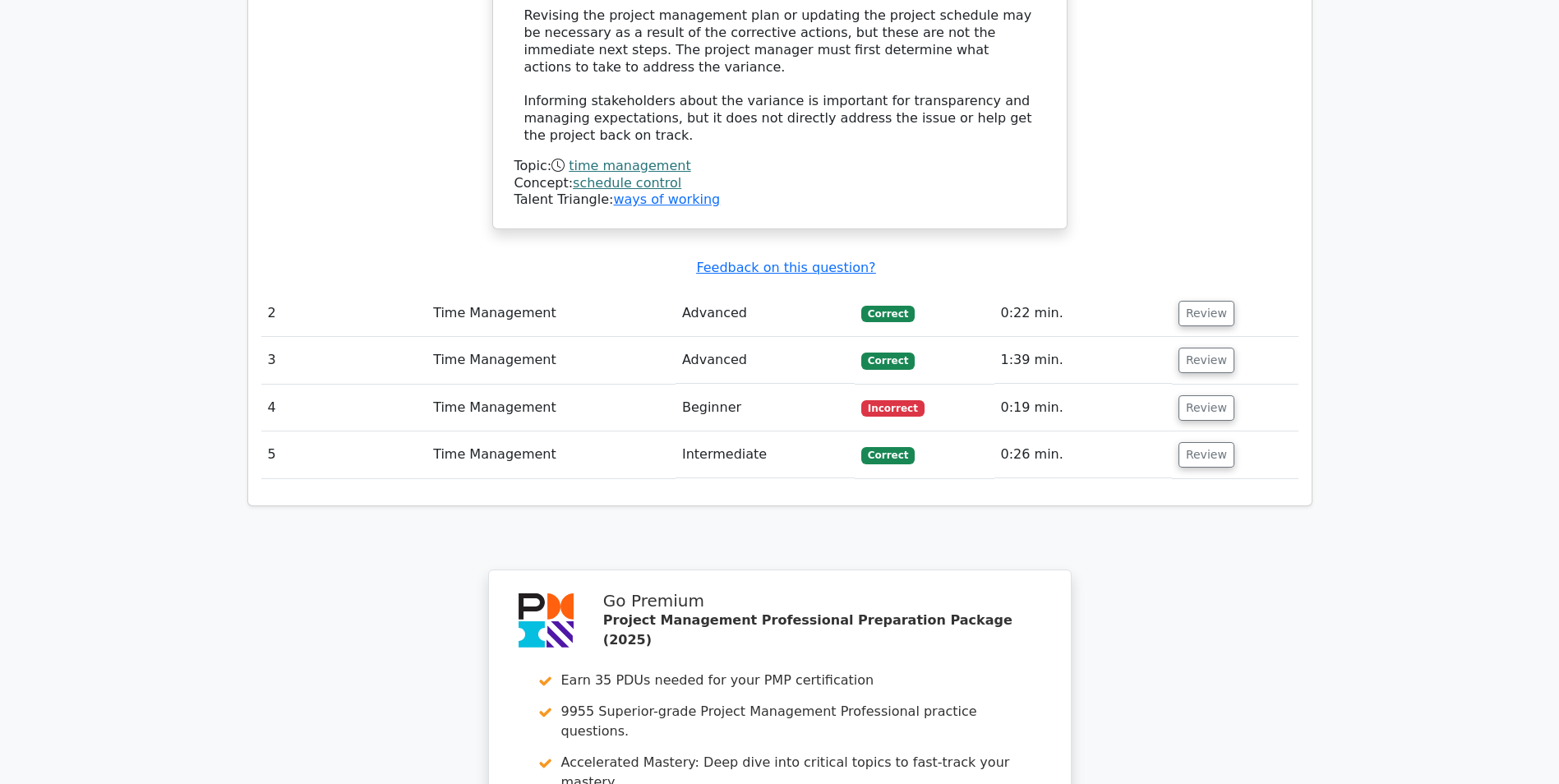
scroll to position [1794, 0]
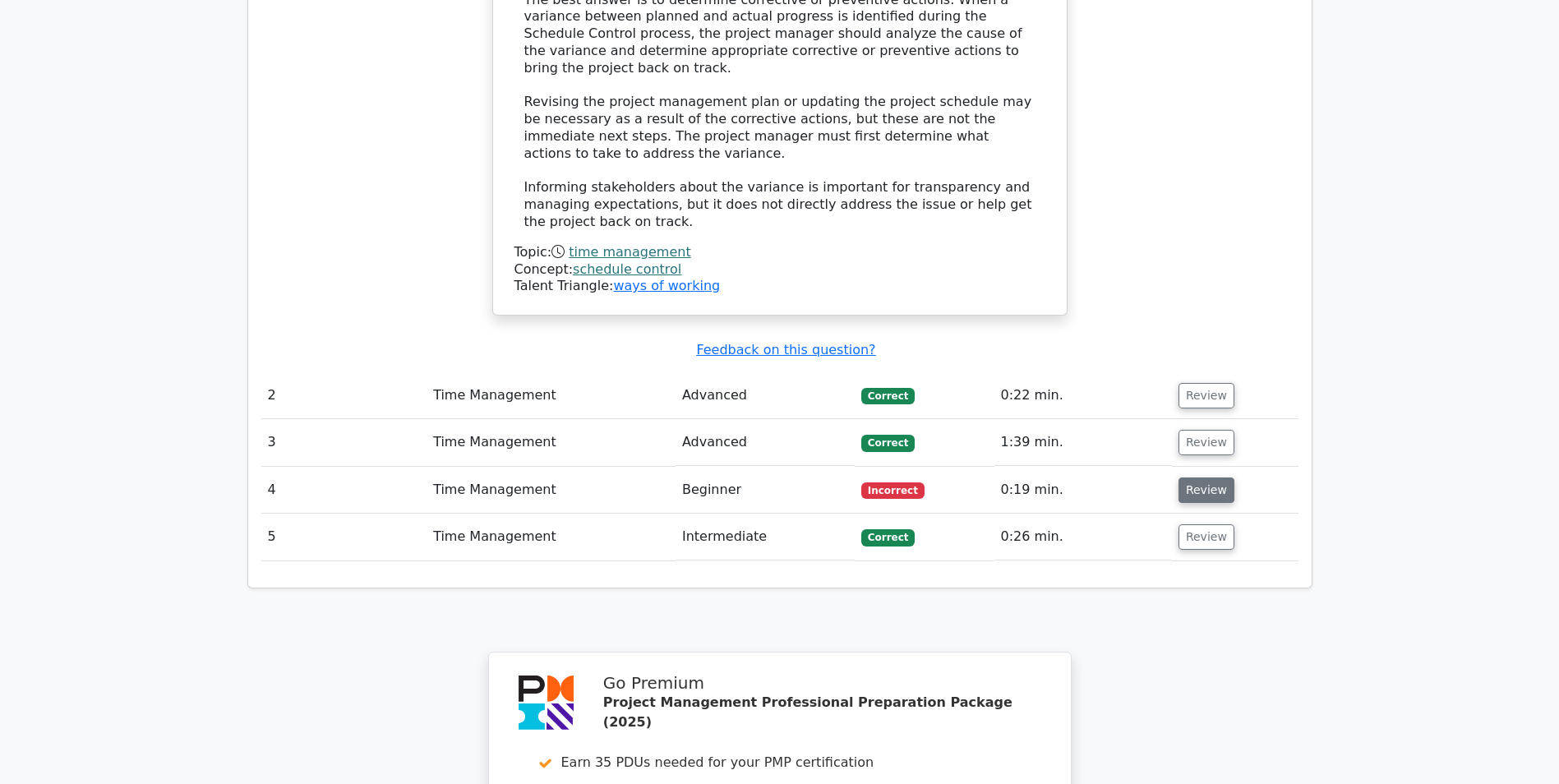
click at [1205, 478] on button "Review" at bounding box center [1207, 490] width 56 height 25
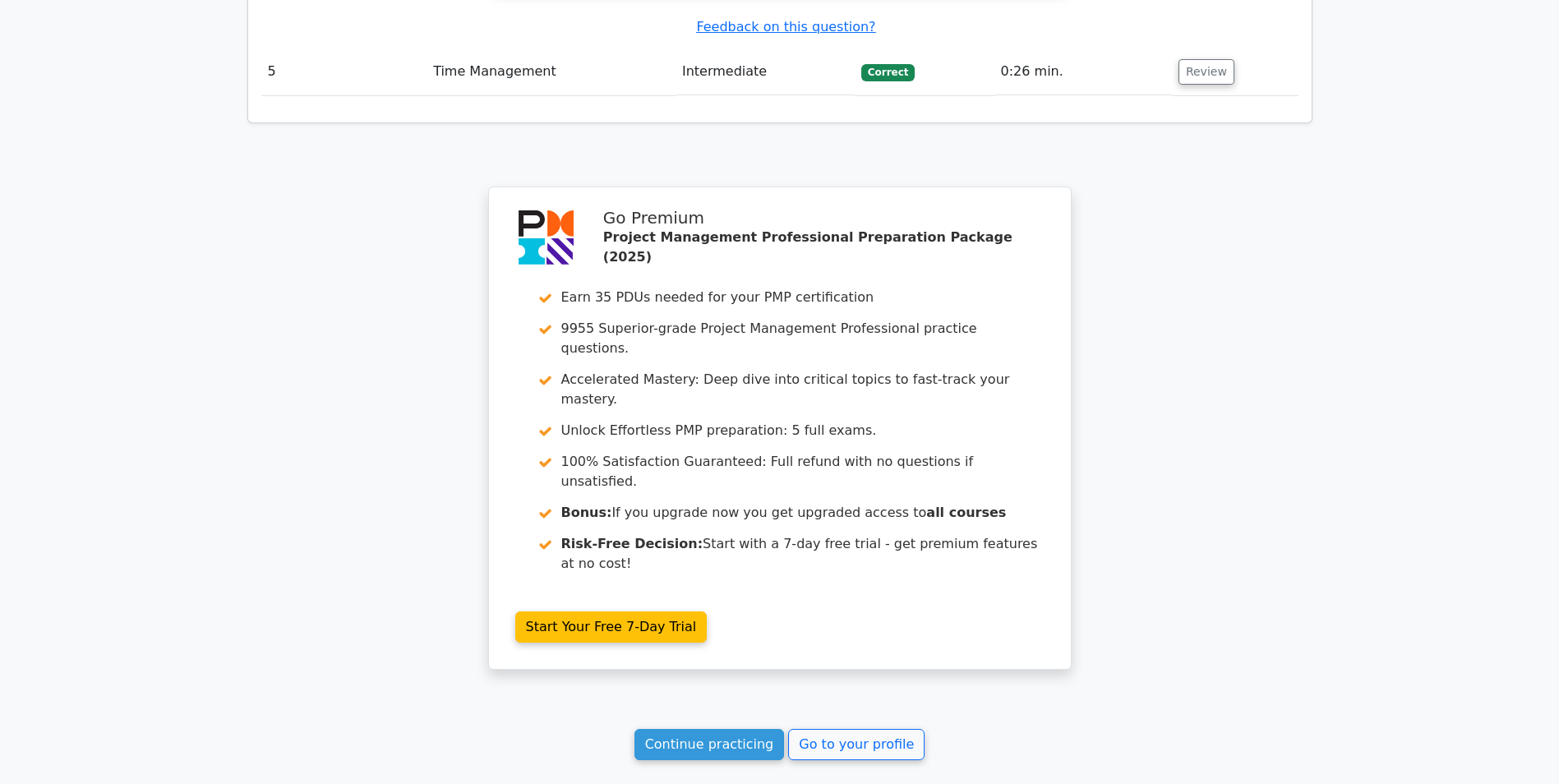
scroll to position [2931, 0]
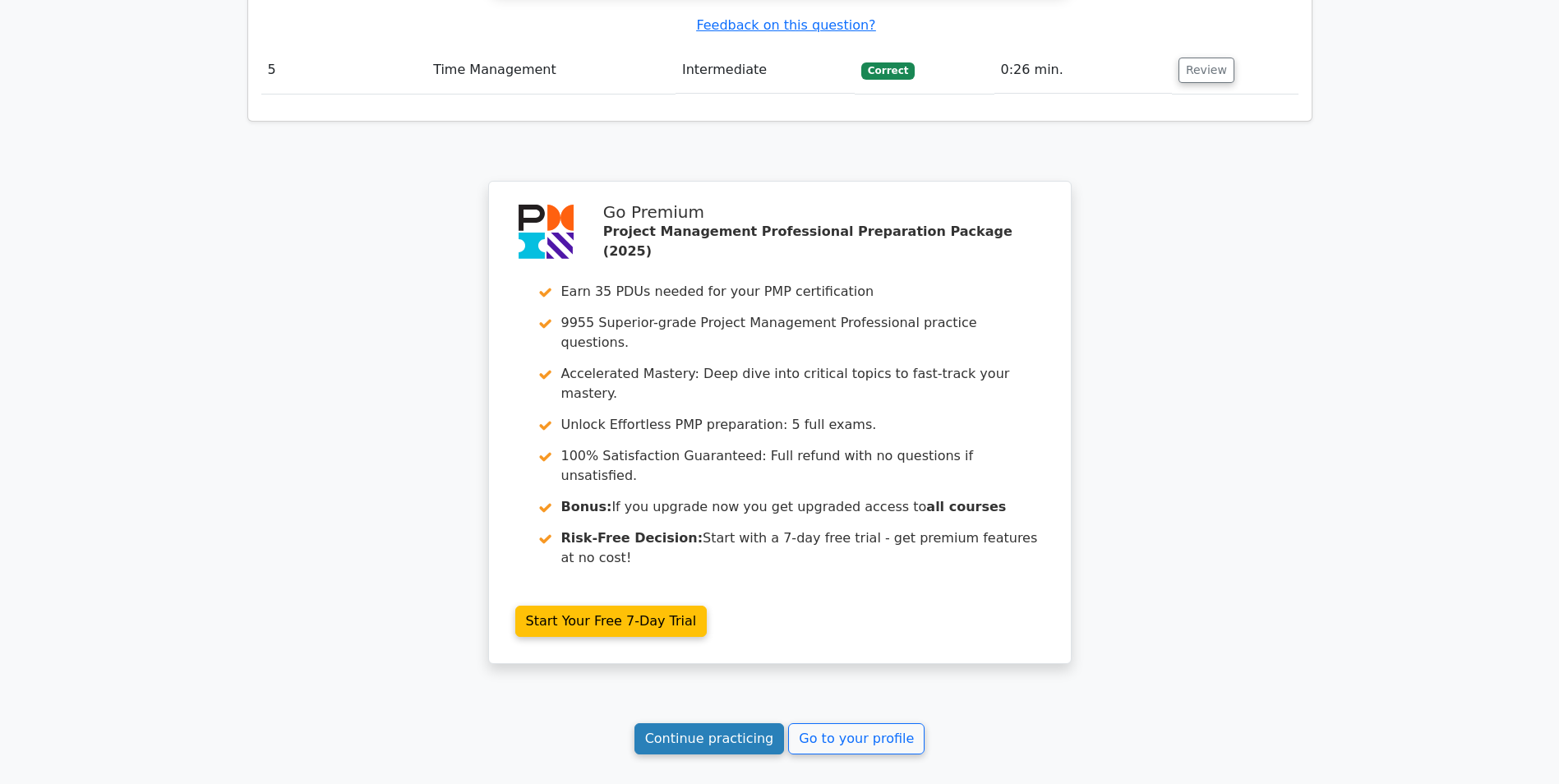
click at [764, 723] on link "Continue practicing" at bounding box center [710, 738] width 151 height 31
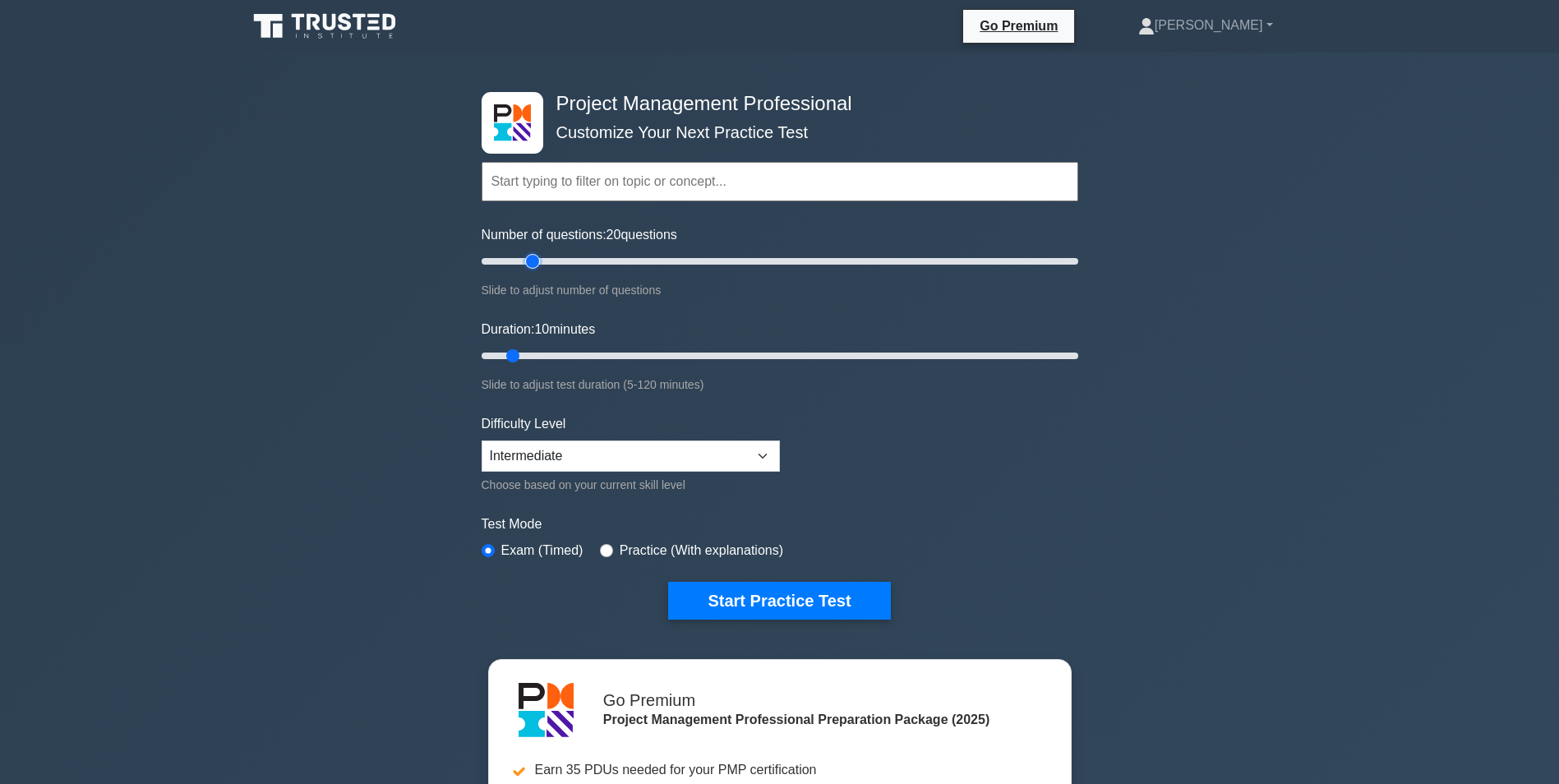
drag, startPoint x: 502, startPoint y: 267, endPoint x: 539, endPoint y: 284, distance: 40.7
type input "20"
click at [539, 271] on input "Number of questions: 20 questions" at bounding box center [780, 261] width 597 height 19
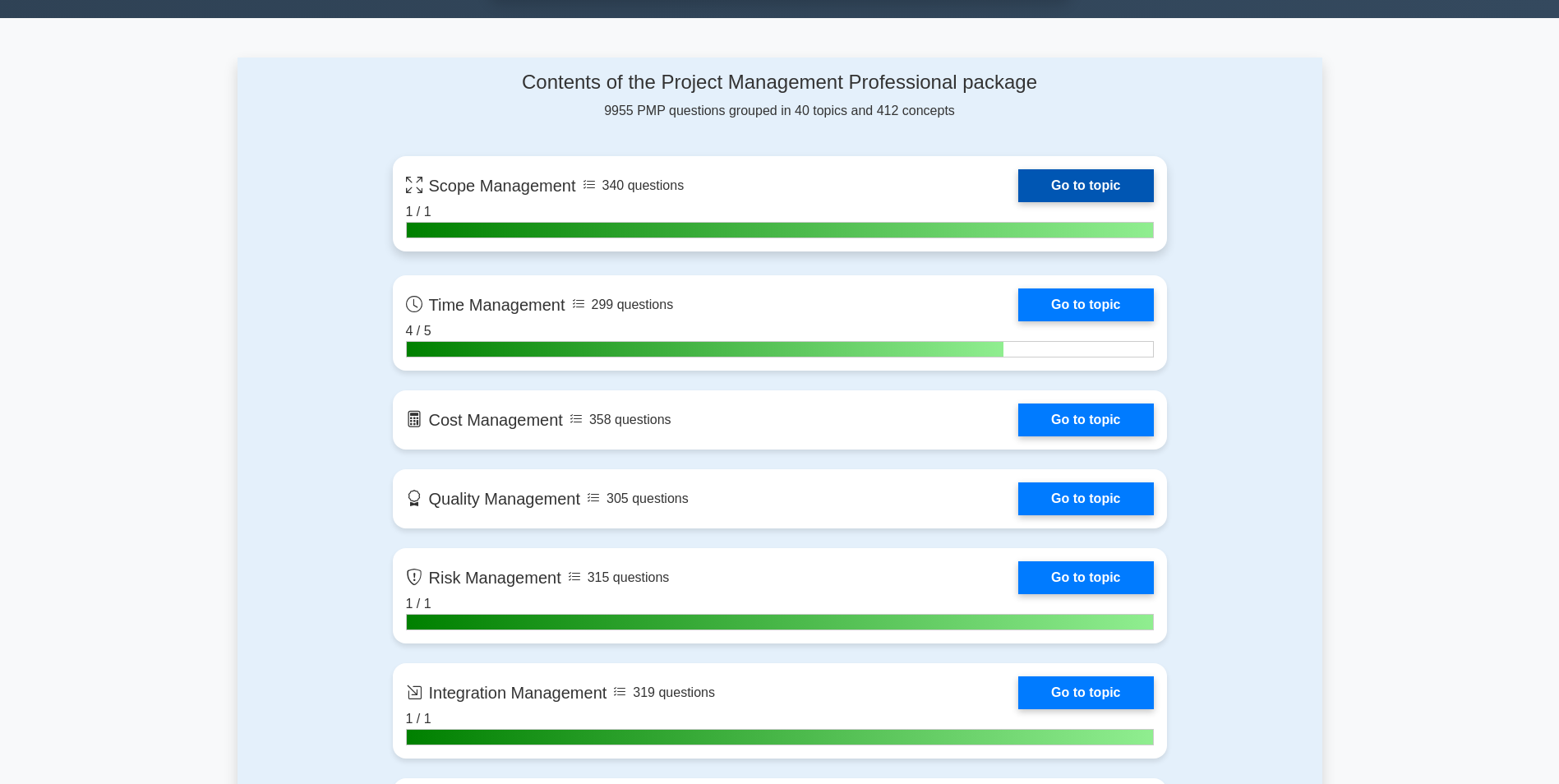
scroll to position [1151, 0]
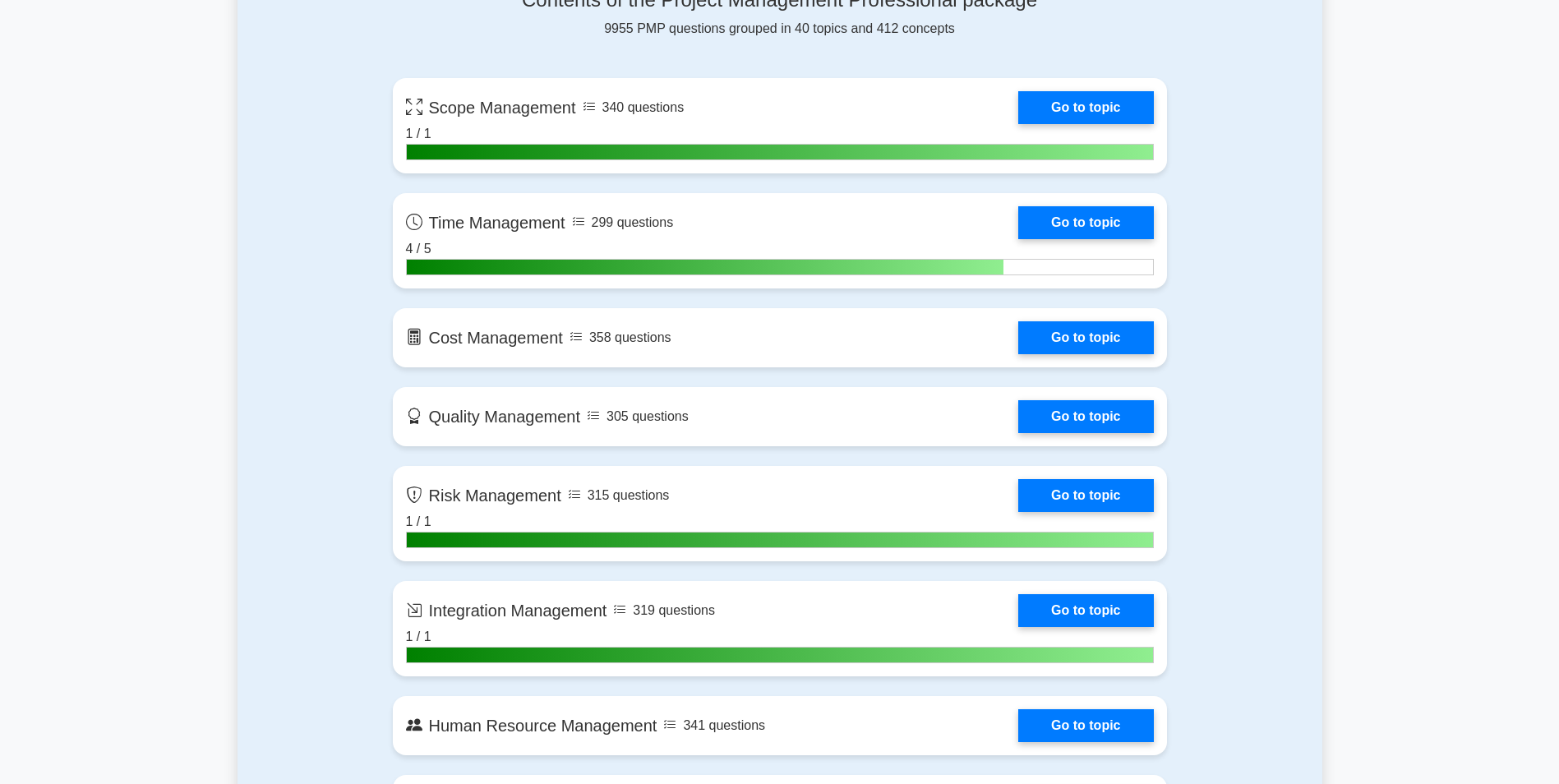
drag, startPoint x: 251, startPoint y: 137, endPoint x: 343, endPoint y: 51, distance: 125.9
